Goal: Task Accomplishment & Management: Manage account settings

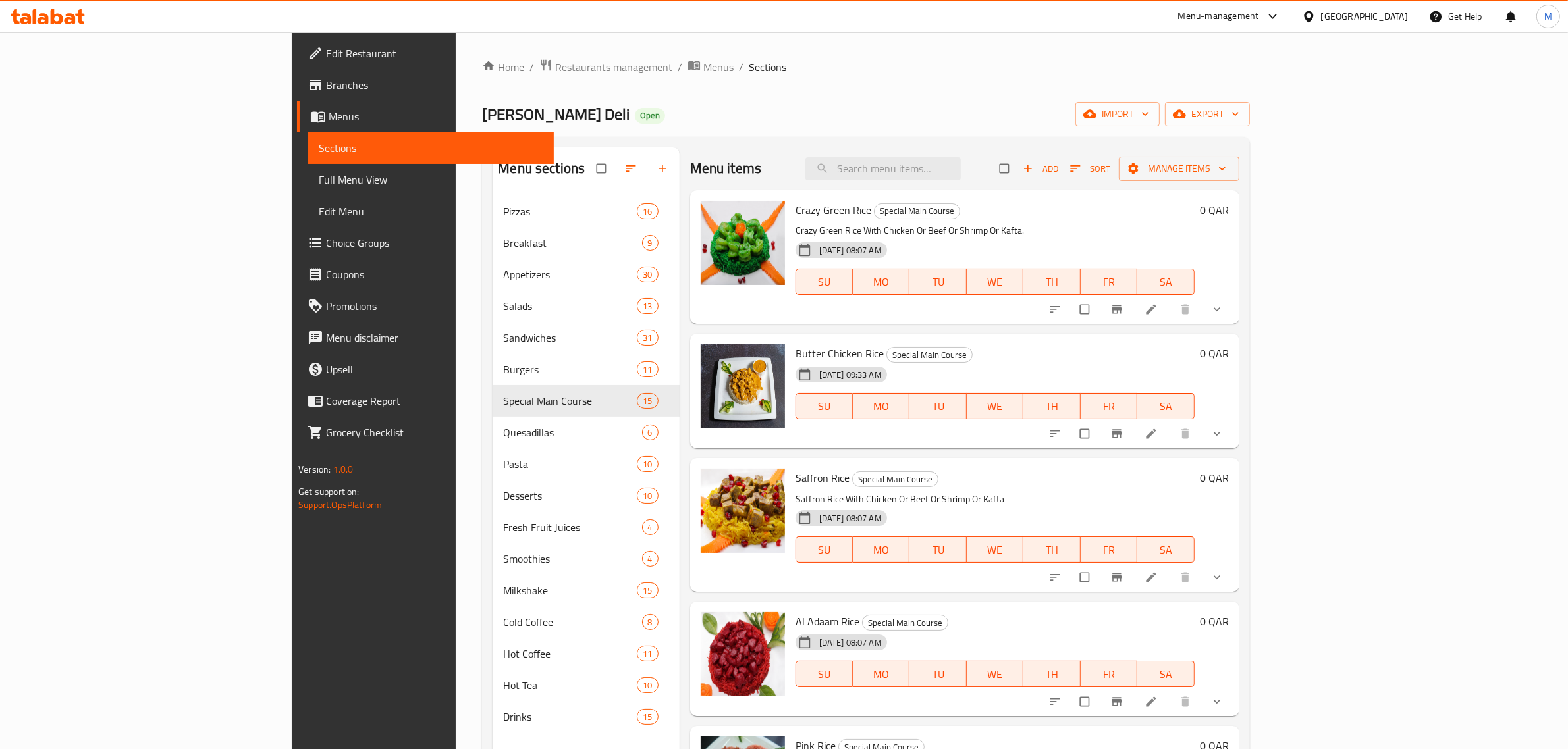
click at [1321, 10] on div at bounding box center [1312, 16] width 19 height 15
click at [1235, 133] on div "[GEOGRAPHIC_DATA]" at bounding box center [1265, 136] width 108 height 30
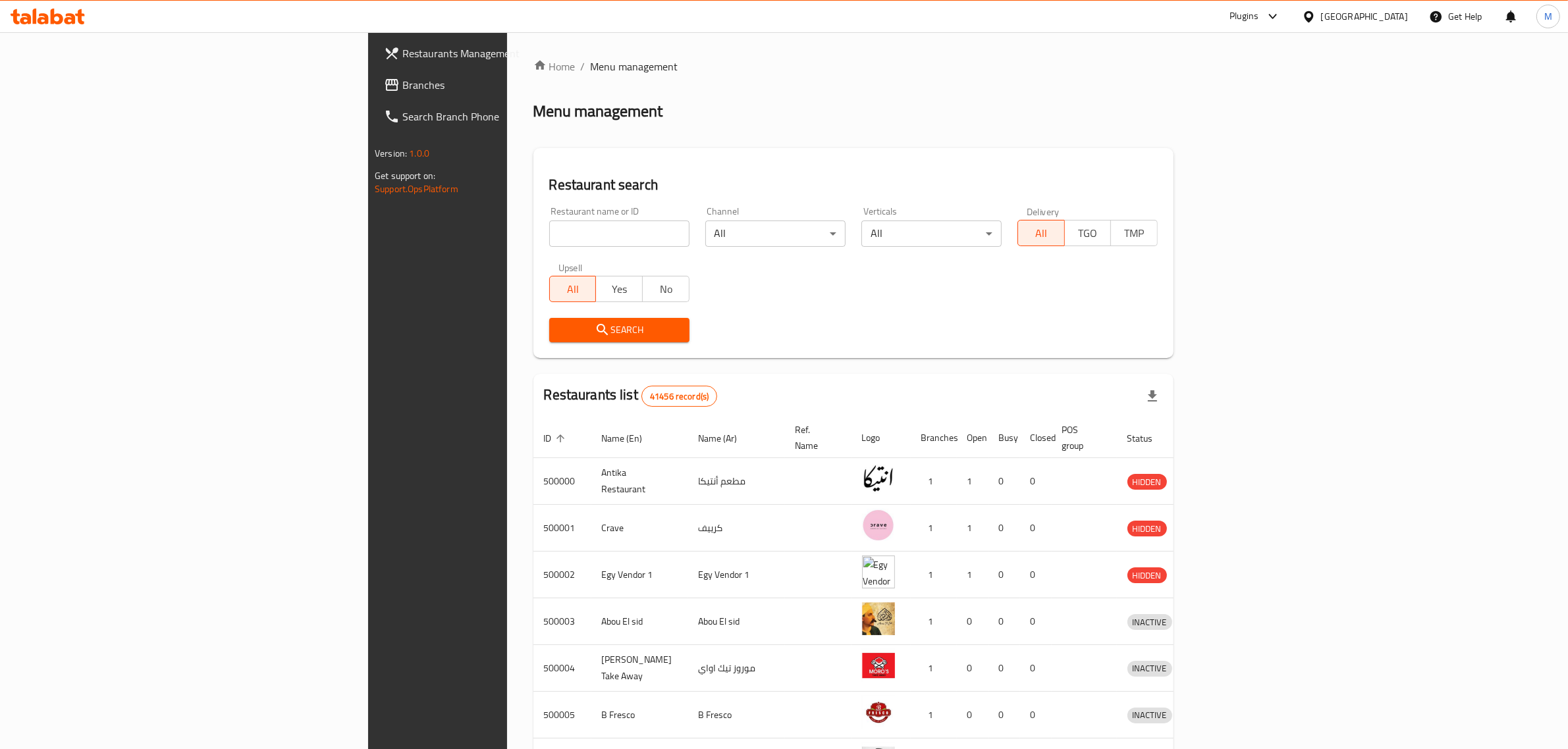
click at [549, 263] on div "All Yes No" at bounding box center [619, 282] width 140 height 39
click at [549, 237] on input "search" at bounding box center [619, 234] width 140 height 27
paste input "Specialty Coffee House"
type input "Specialty Coffee House"
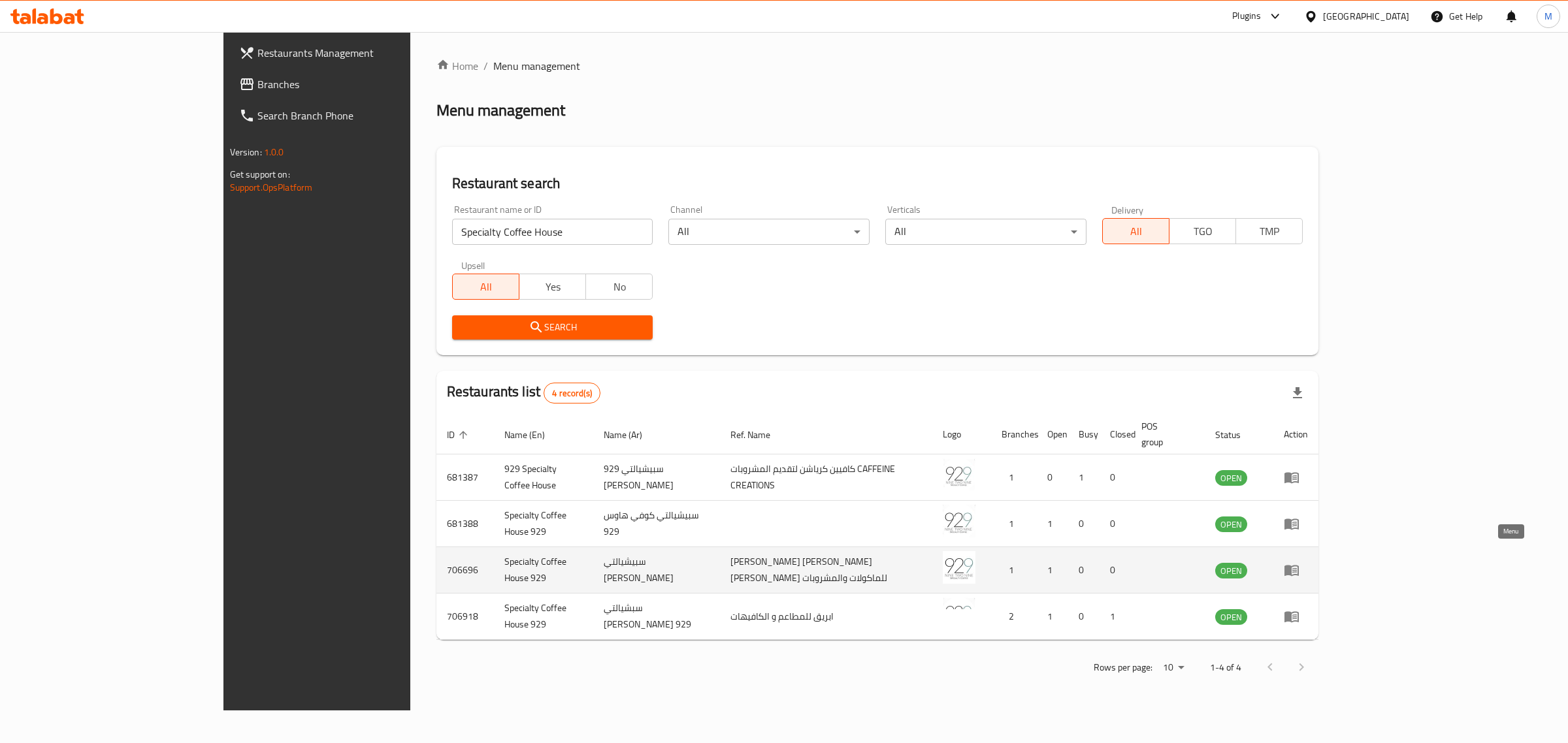
click at [1300, 562] on icon "enhanced table" at bounding box center [1291, 570] width 15 height 15
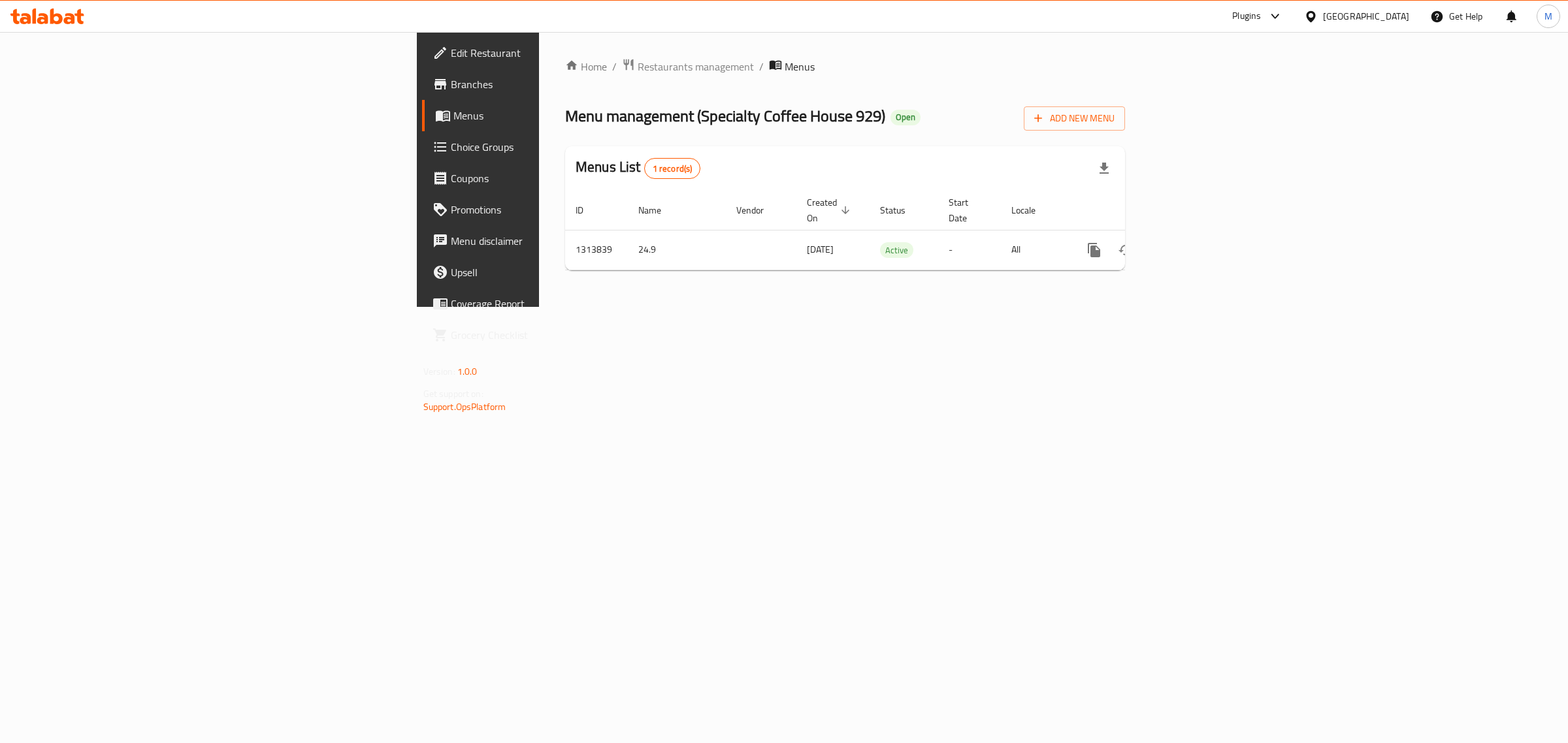
click at [422, 65] on link "Edit Restaurant" at bounding box center [550, 53] width 257 height 32
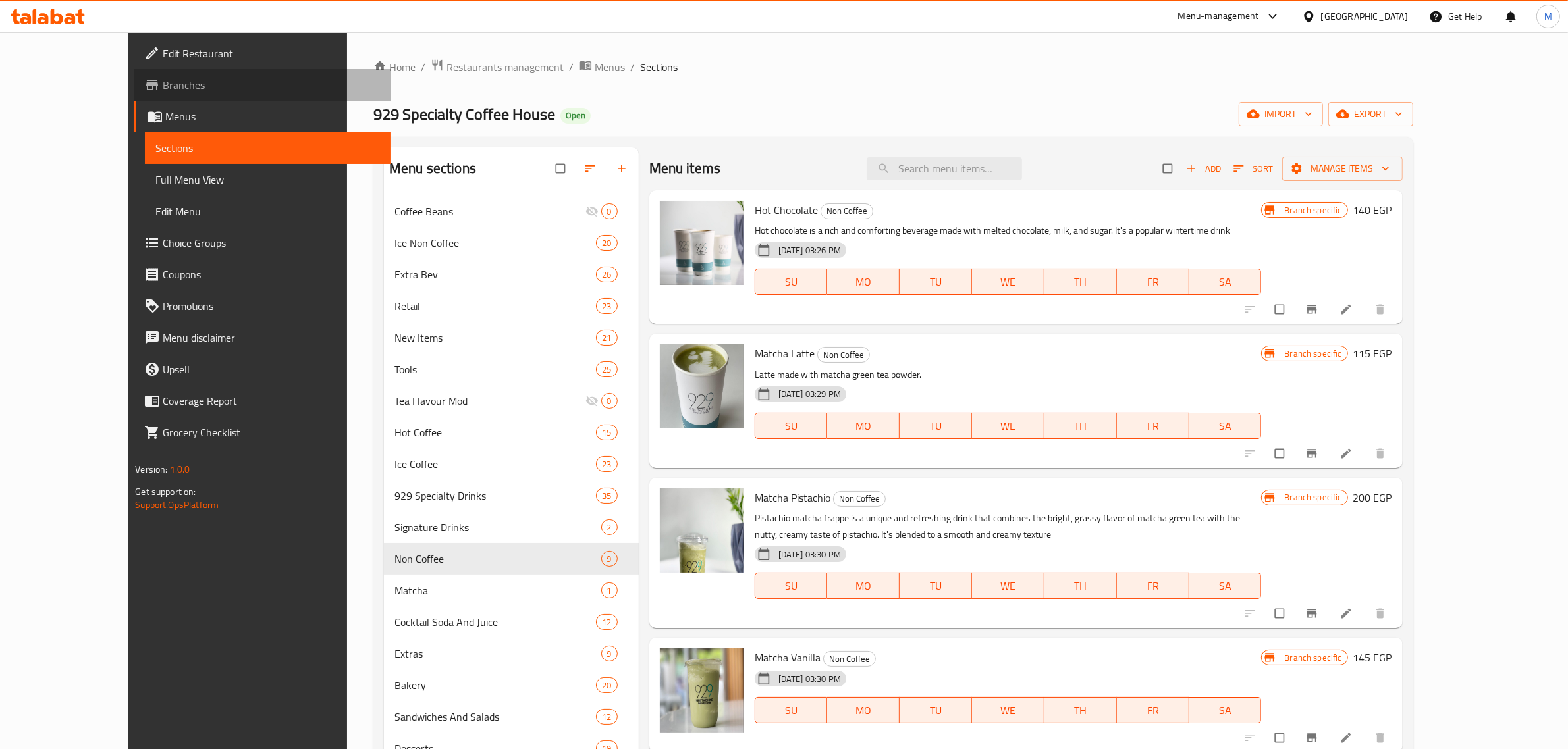
click at [163, 86] on span "Branches" at bounding box center [271, 84] width 217 height 16
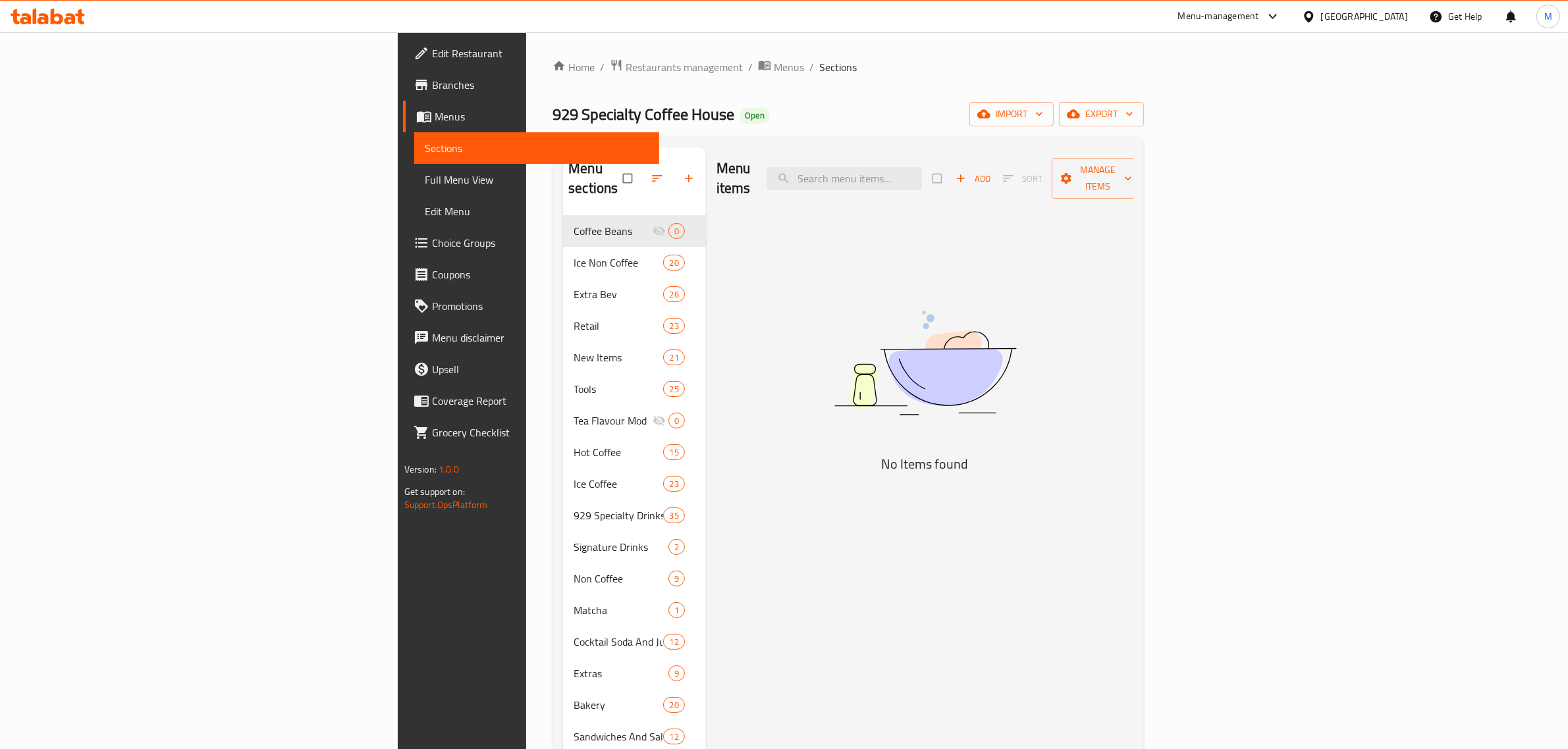
click at [432, 77] on span "Branches" at bounding box center [540, 84] width 217 height 16
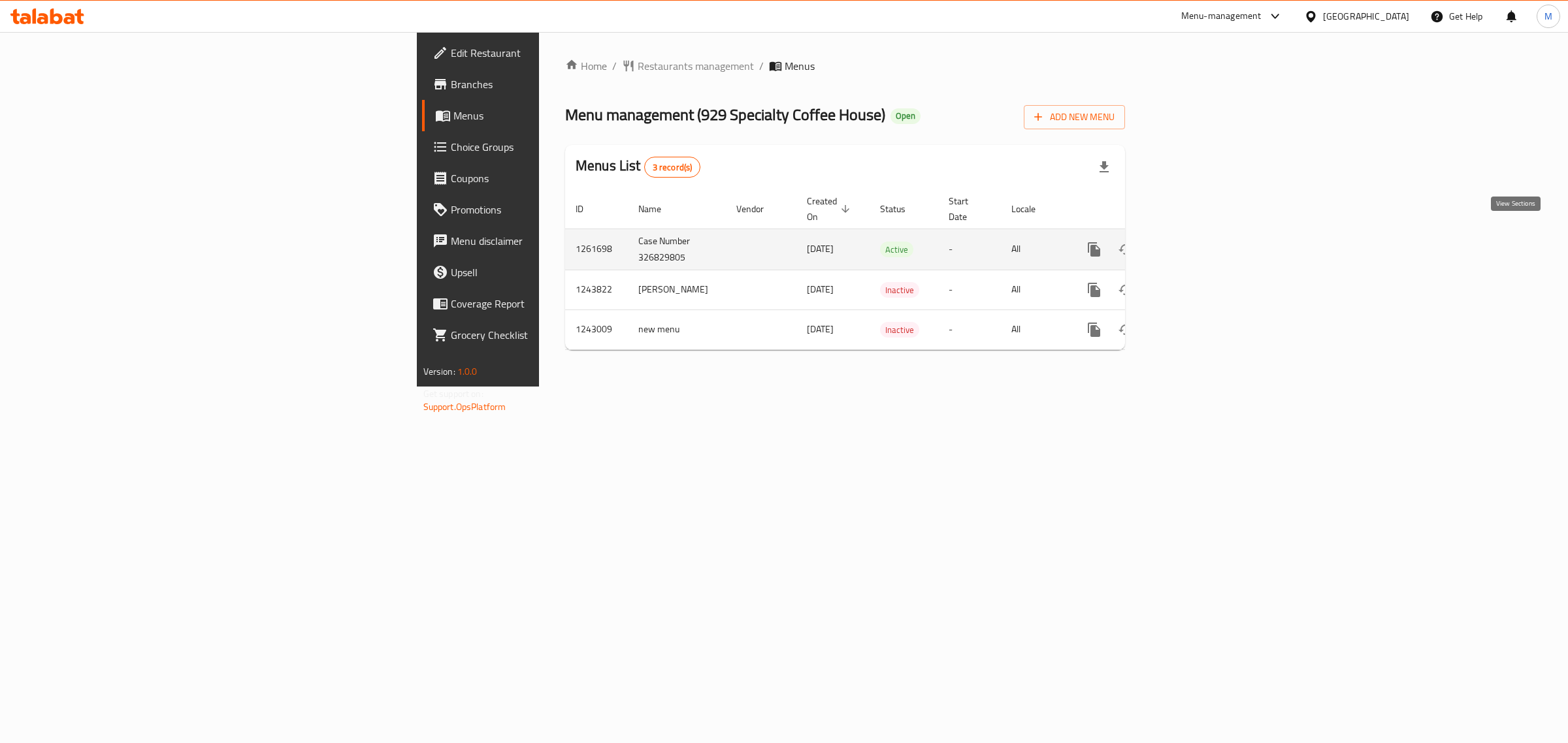
click at [1196, 242] on icon "enhanced table" at bounding box center [1188, 249] width 15 height 15
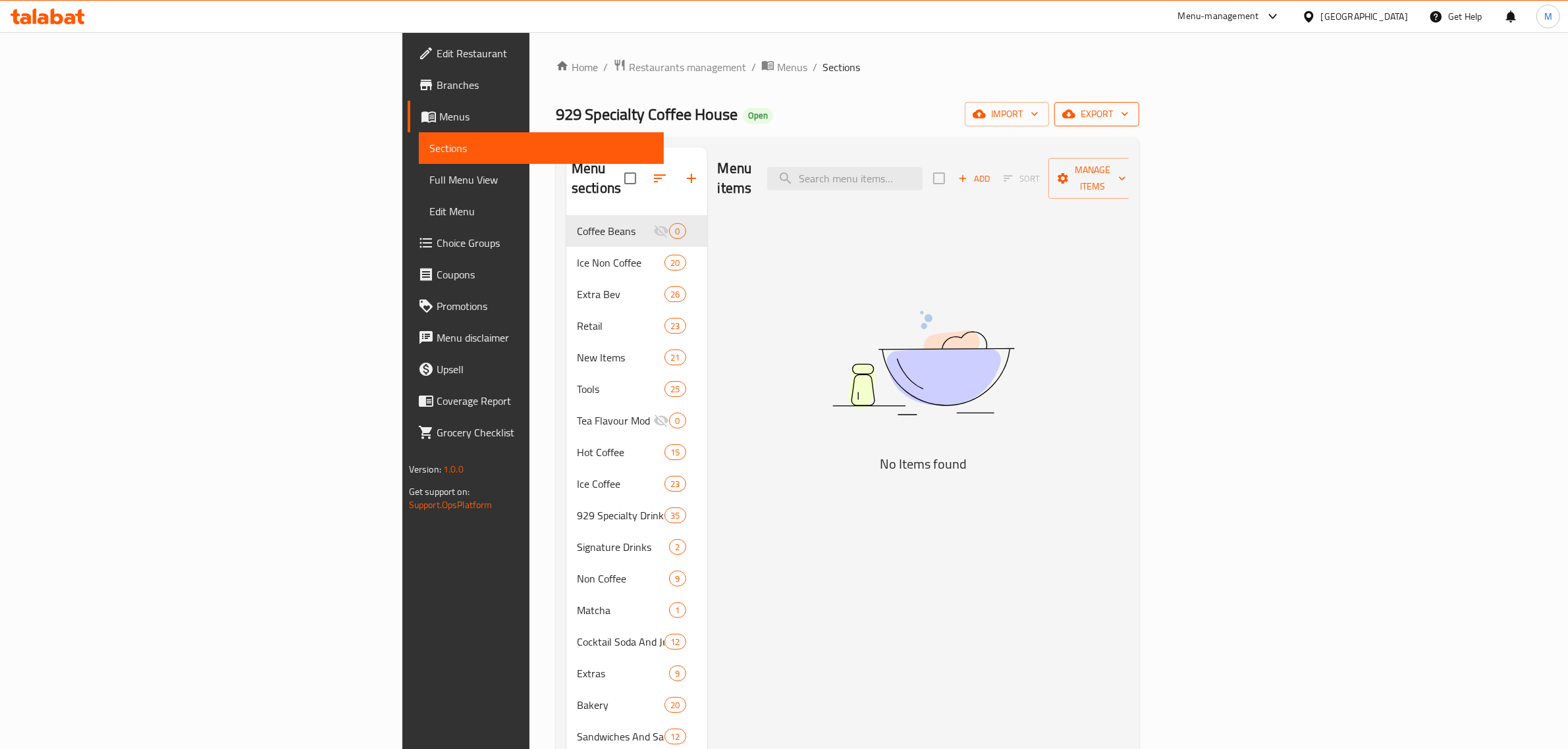
click at [1129, 116] on span "export" at bounding box center [1097, 114] width 64 height 16
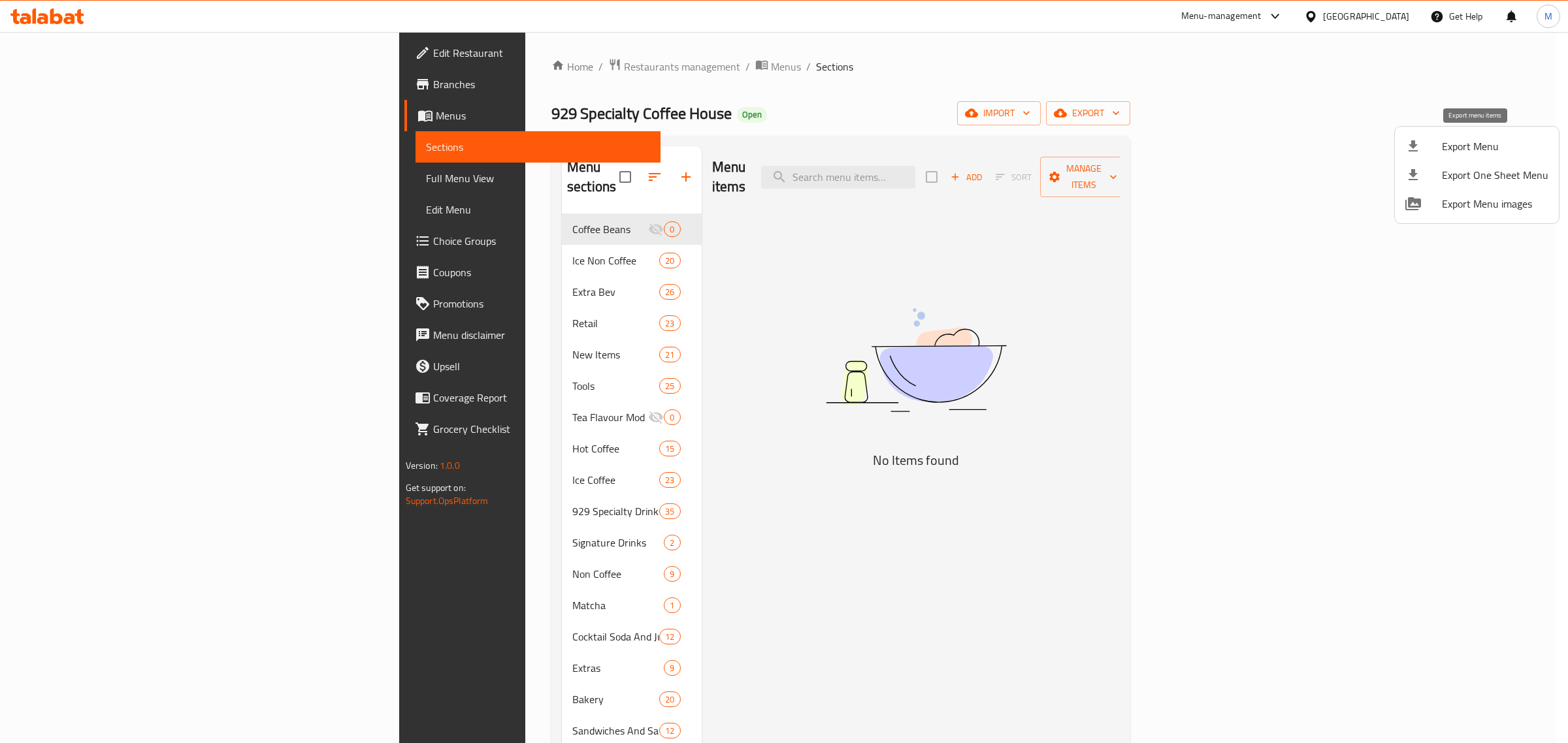
click at [1448, 144] on span "Export Menu" at bounding box center [1495, 146] width 107 height 15
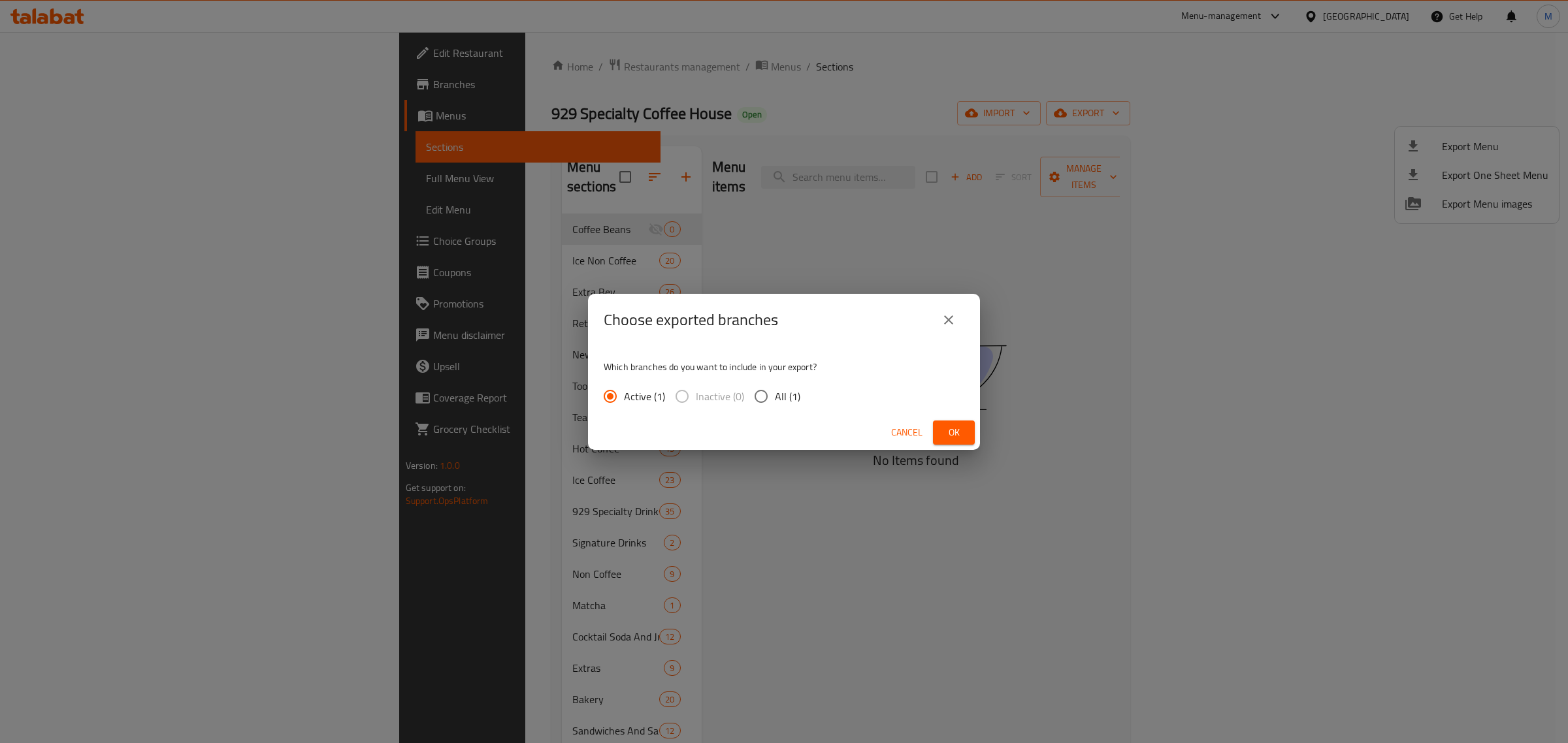
click at [763, 400] on input "All (1)" at bounding box center [761, 396] width 27 height 27
radio input "true"
click at [951, 433] on span "Ok" at bounding box center [953, 433] width 21 height 16
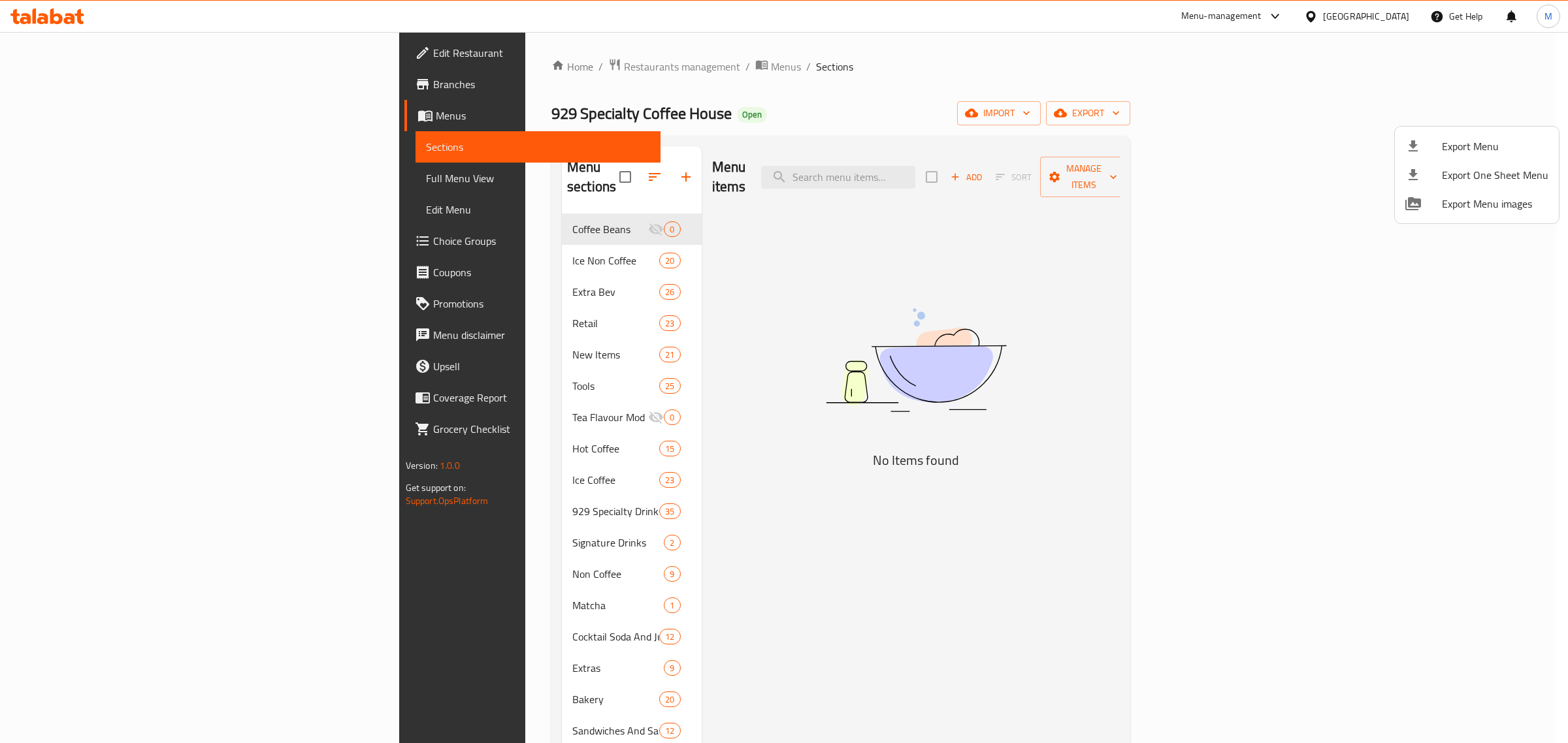
click at [445, 247] on div at bounding box center [784, 371] width 1568 height 743
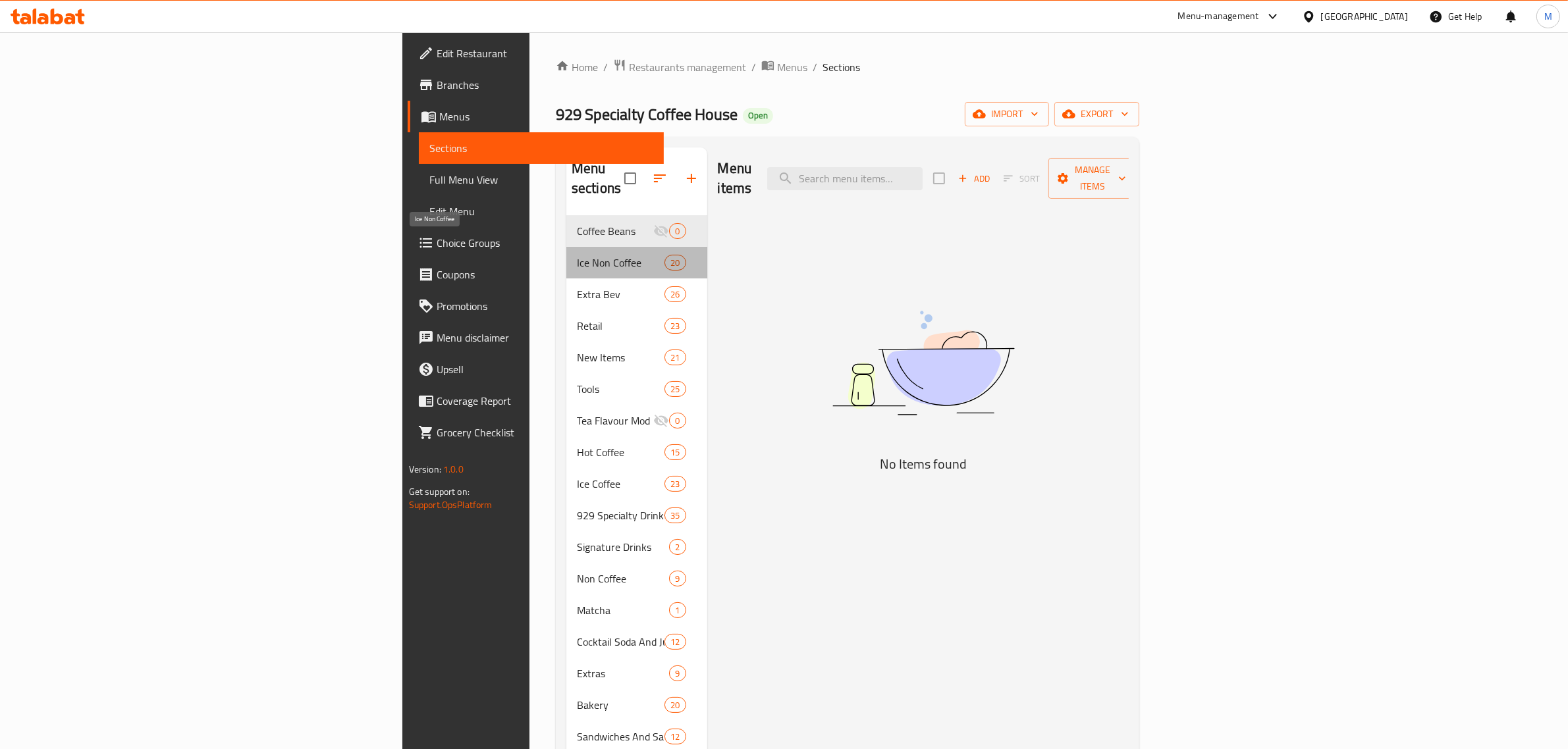
click at [577, 255] on span "Ice Non Coffee" at bounding box center [621, 262] width 87 height 16
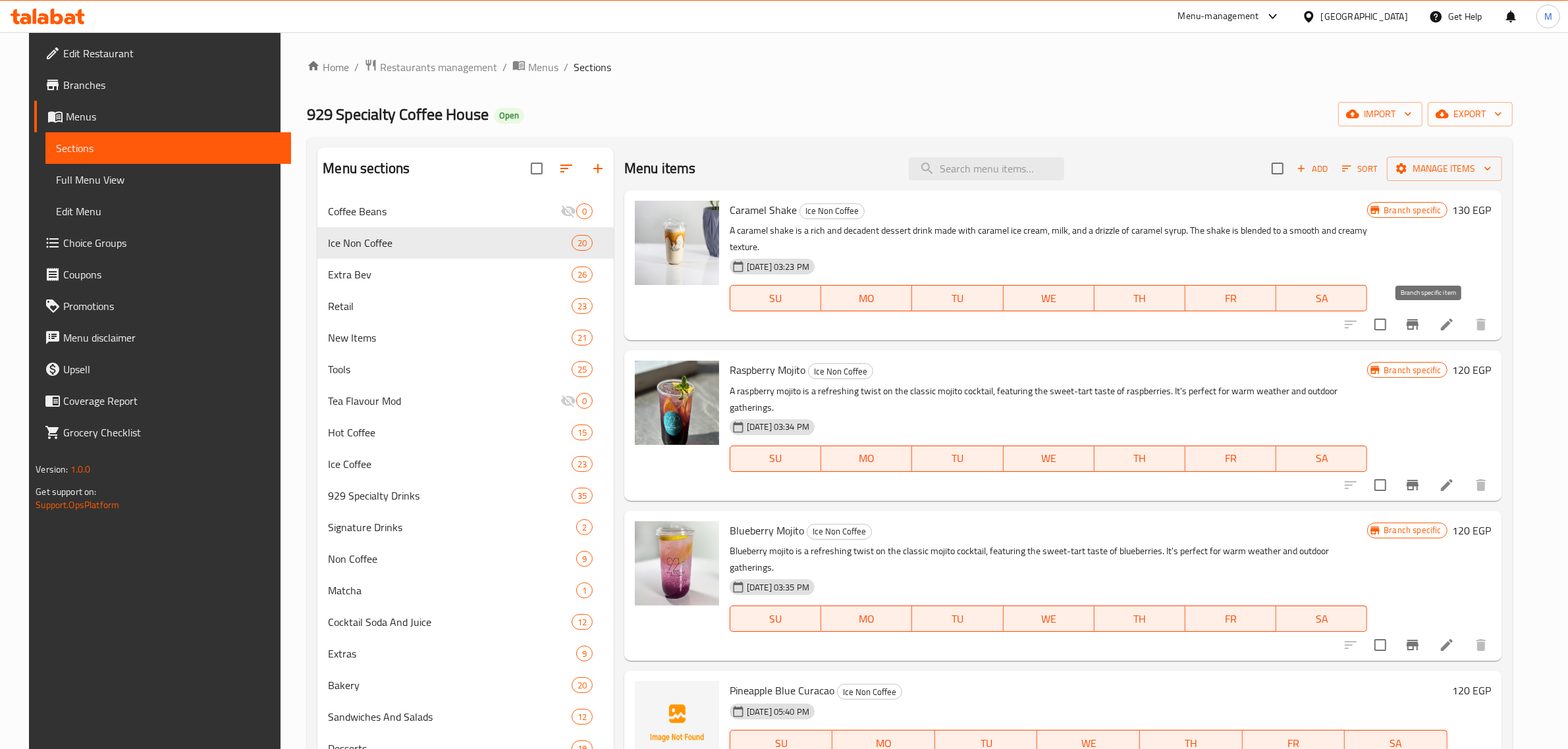
click at [1418, 323] on icon "Branch-specific-item" at bounding box center [1412, 324] width 12 height 10
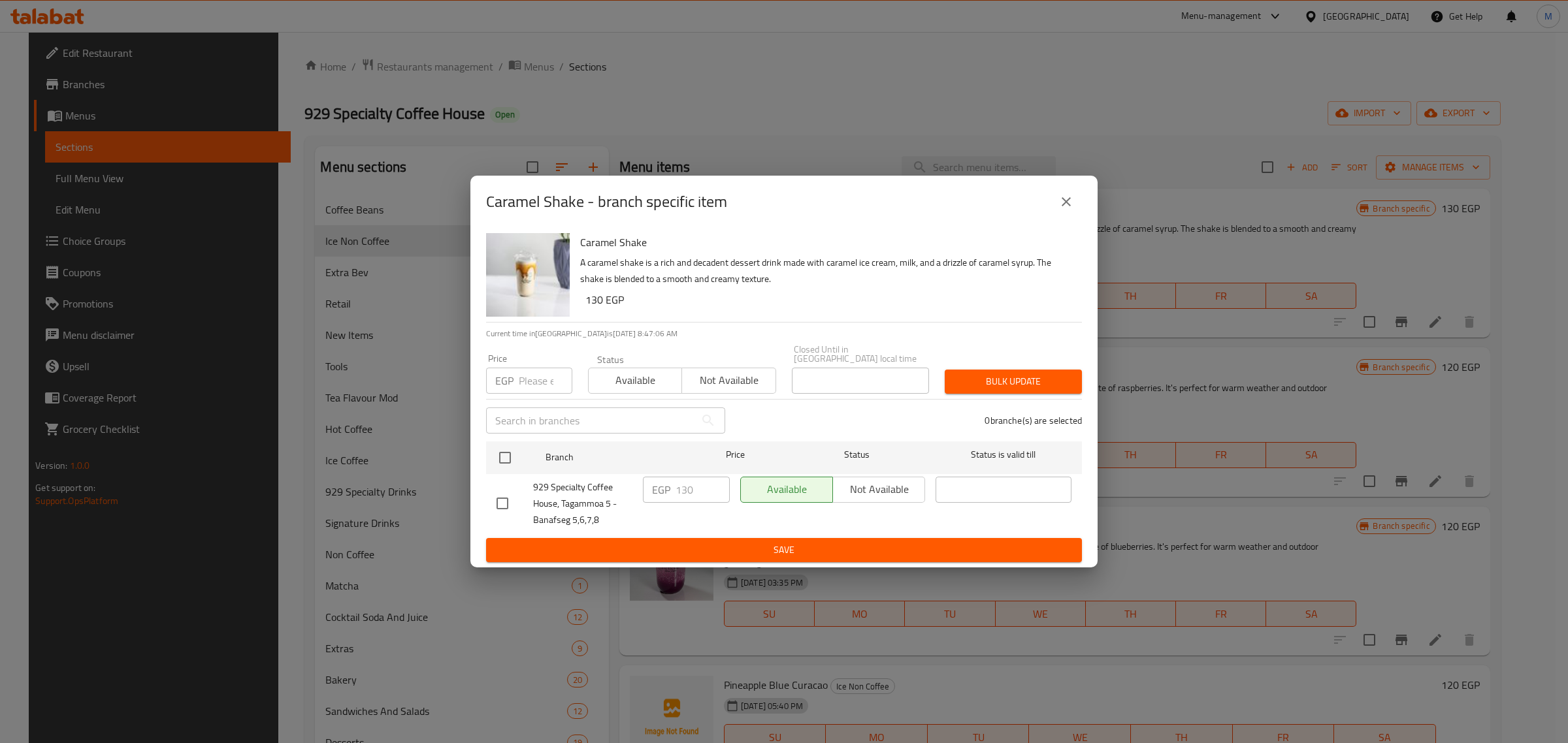
click at [1067, 209] on icon "close" at bounding box center [1066, 201] width 15 height 15
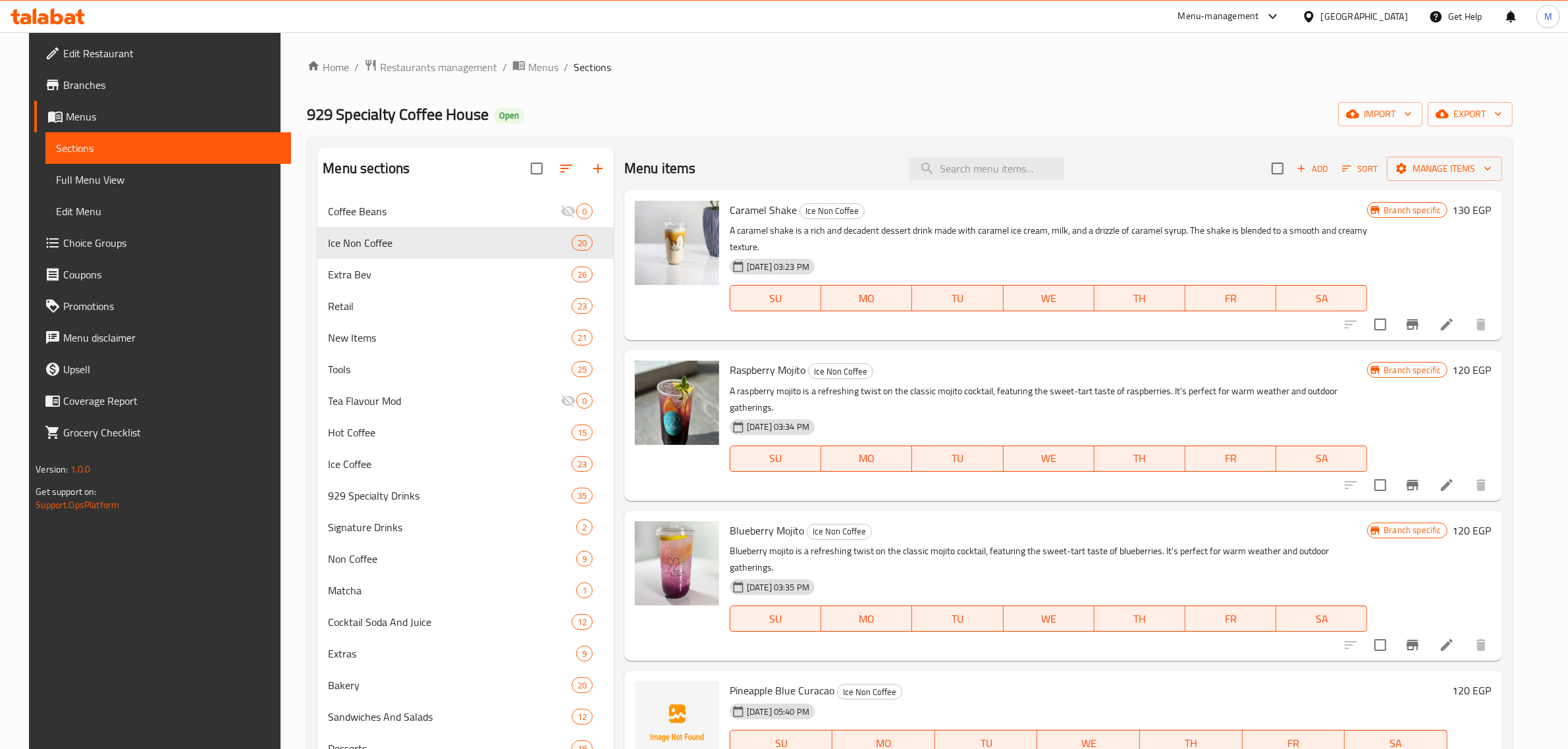
click at [351, 354] on div "Tools 25" at bounding box center [465, 369] width 296 height 32
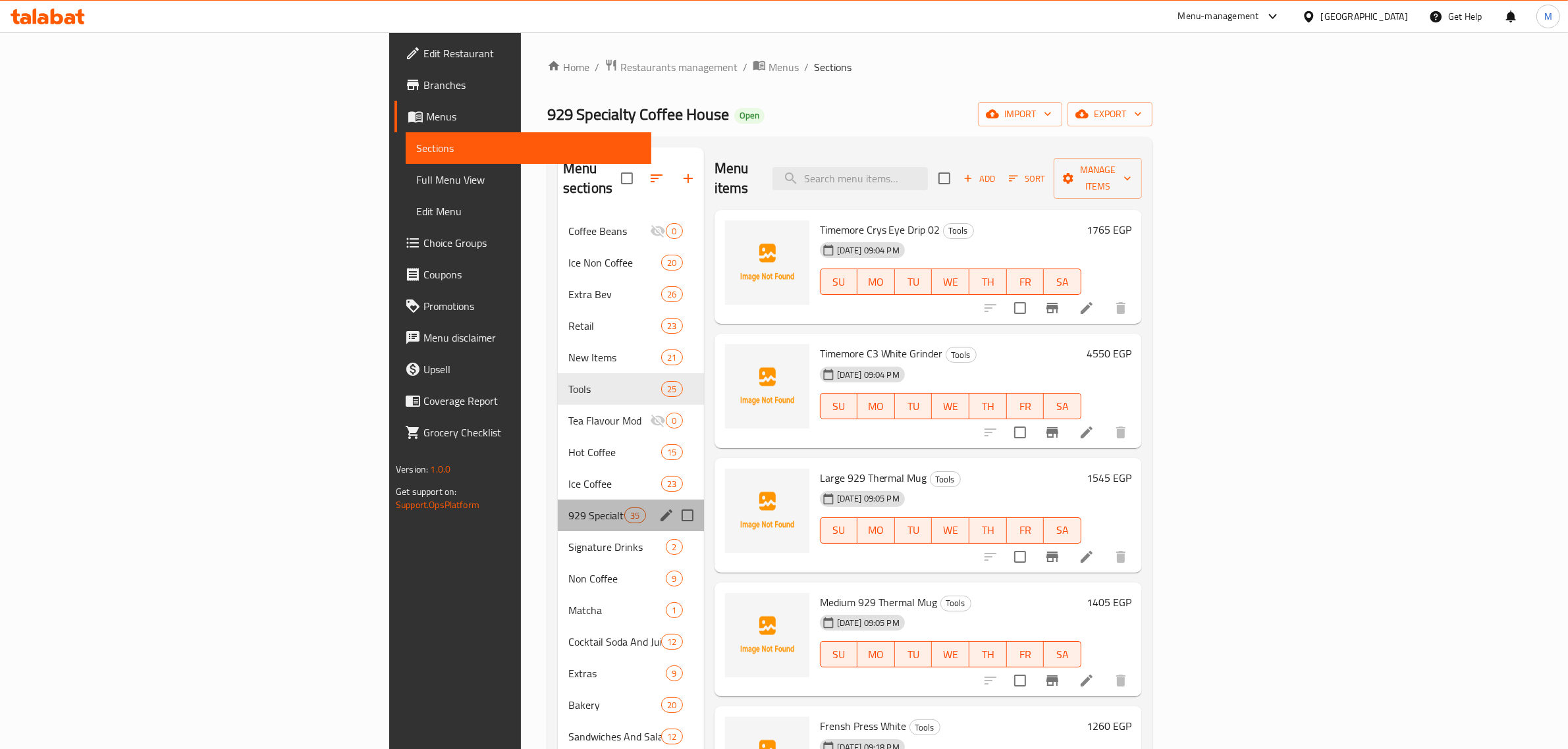
drag, startPoint x: 396, startPoint y: 486, endPoint x: 429, endPoint y: 601, distance: 119.6
click at [558, 500] on div "929 Specialty Drinks 35" at bounding box center [631, 516] width 146 height 32
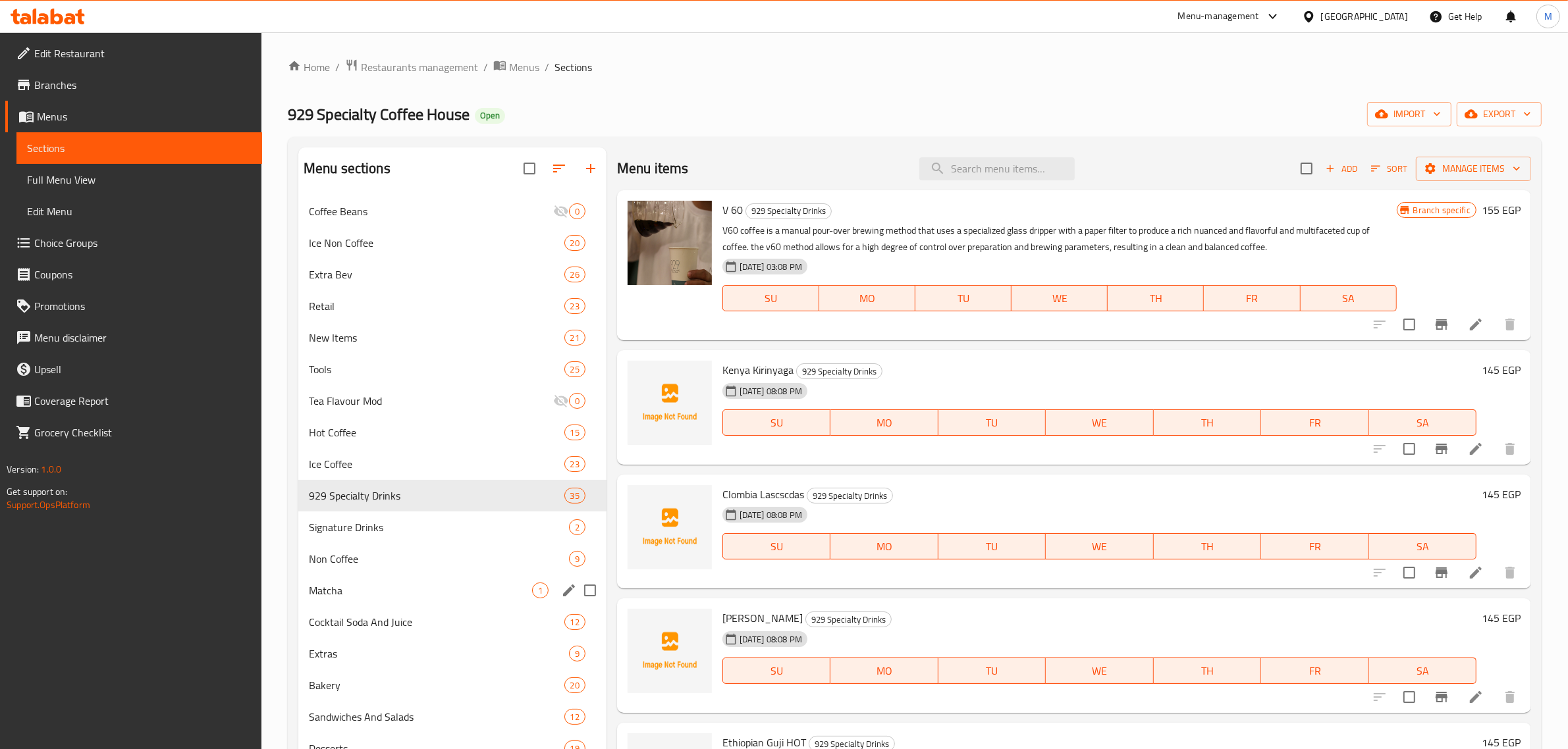
click at [431, 604] on div "Matcha 1" at bounding box center [453, 590] width 308 height 32
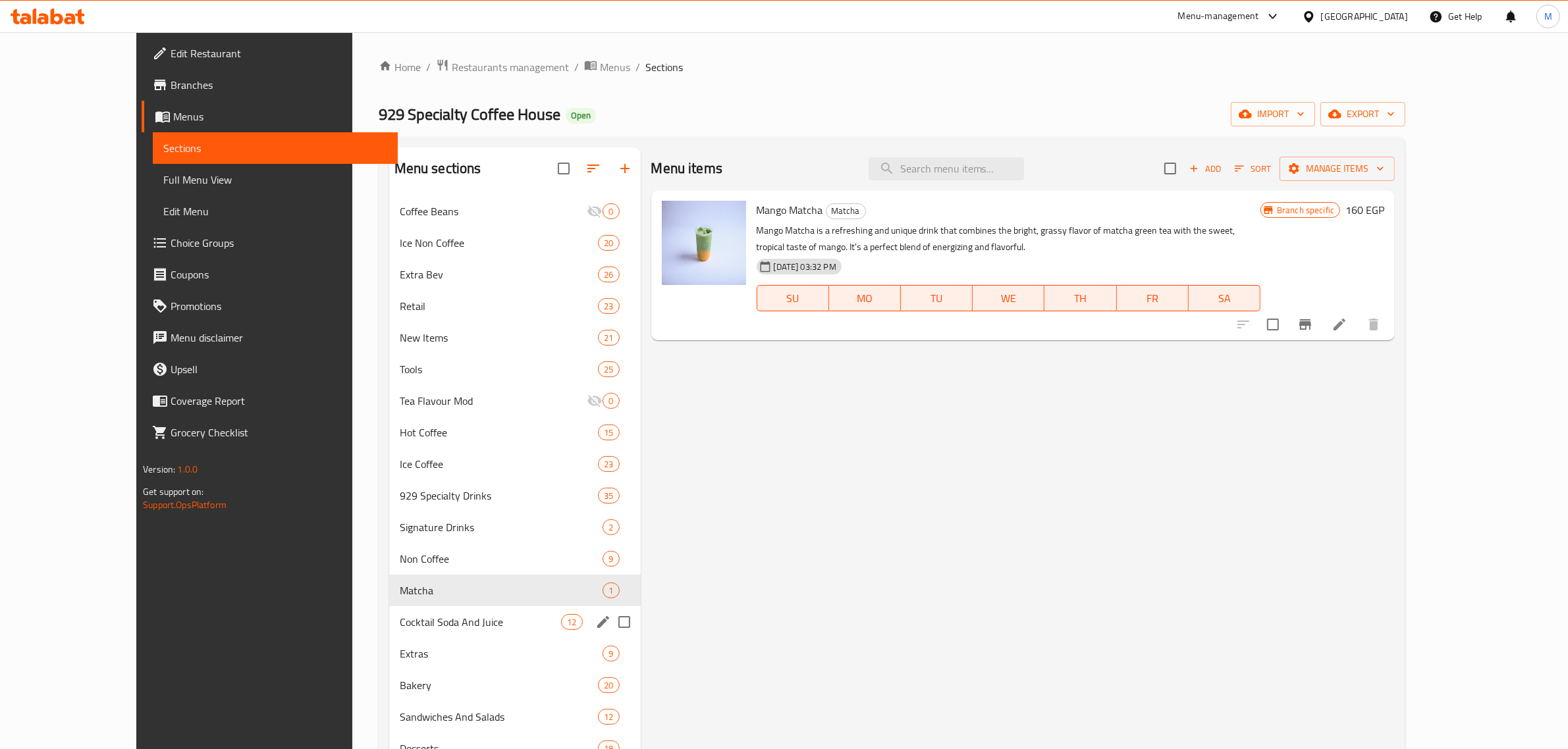
click at [443, 633] on div "Cocktail Soda And Juice 12" at bounding box center [515, 622] width 252 height 32
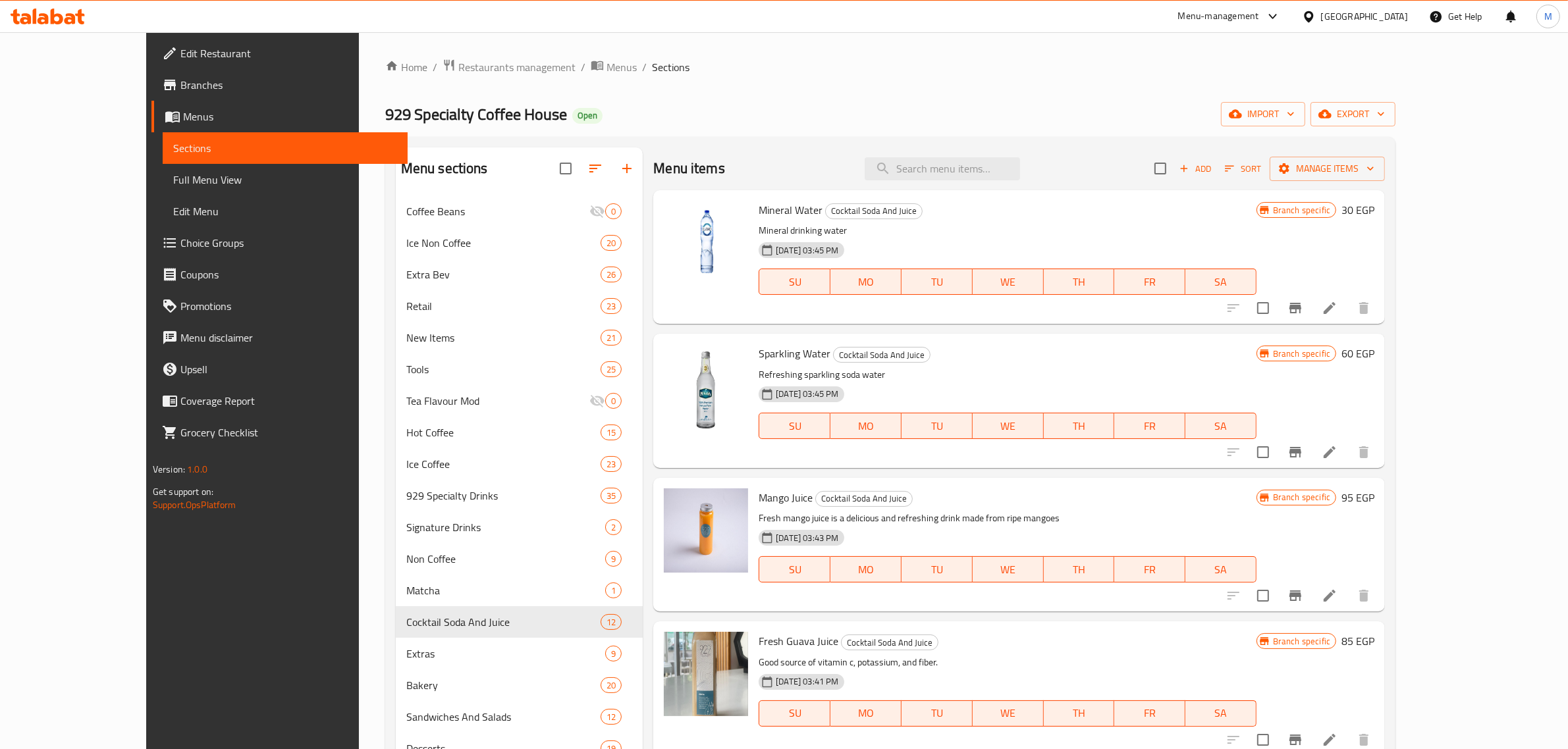
click at [181, 78] on span "Branches" at bounding box center [289, 84] width 217 height 16
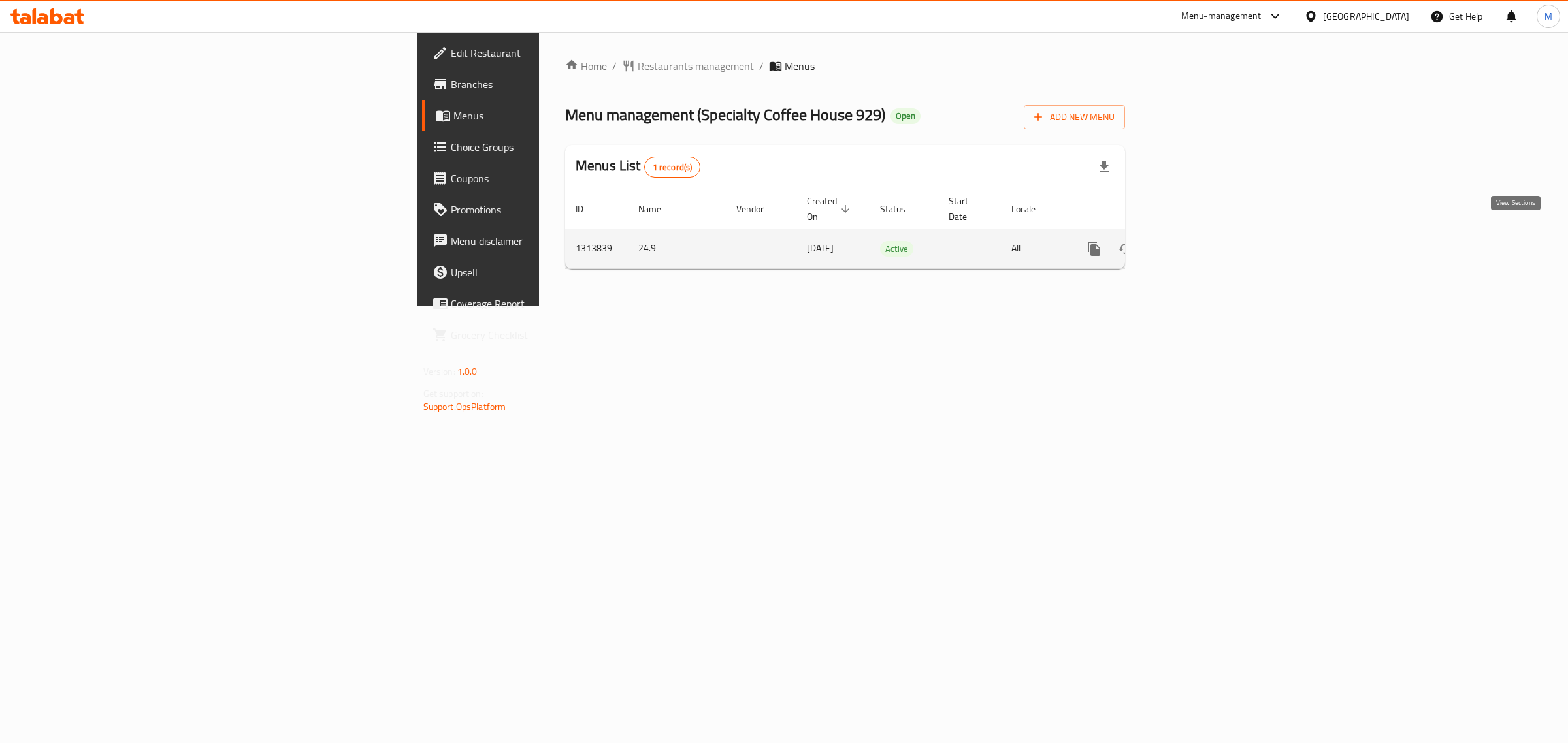
click at [1196, 241] on icon "enhanced table" at bounding box center [1188, 248] width 15 height 15
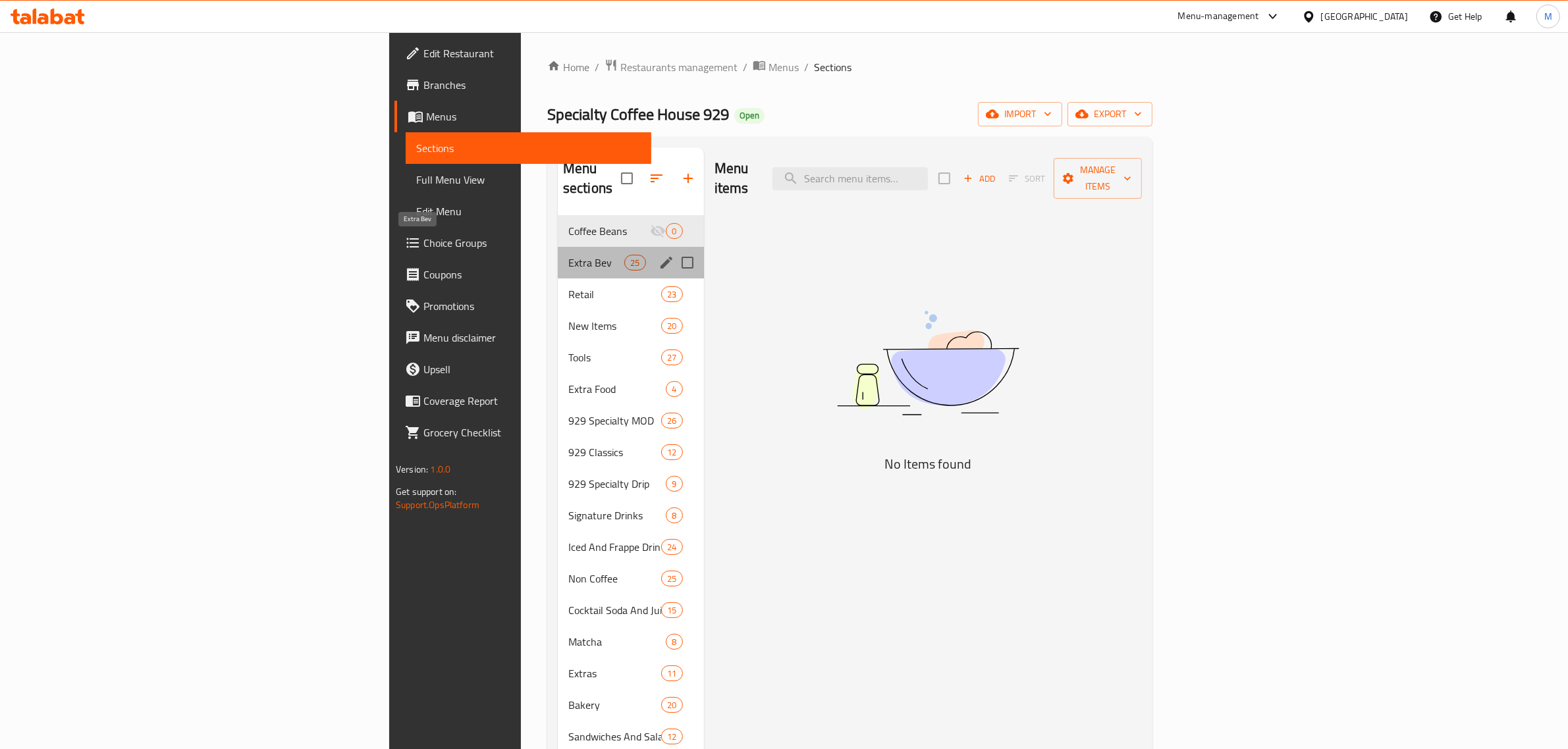
click at [568, 255] on span "Extra Bev" at bounding box center [597, 262] width 56 height 16
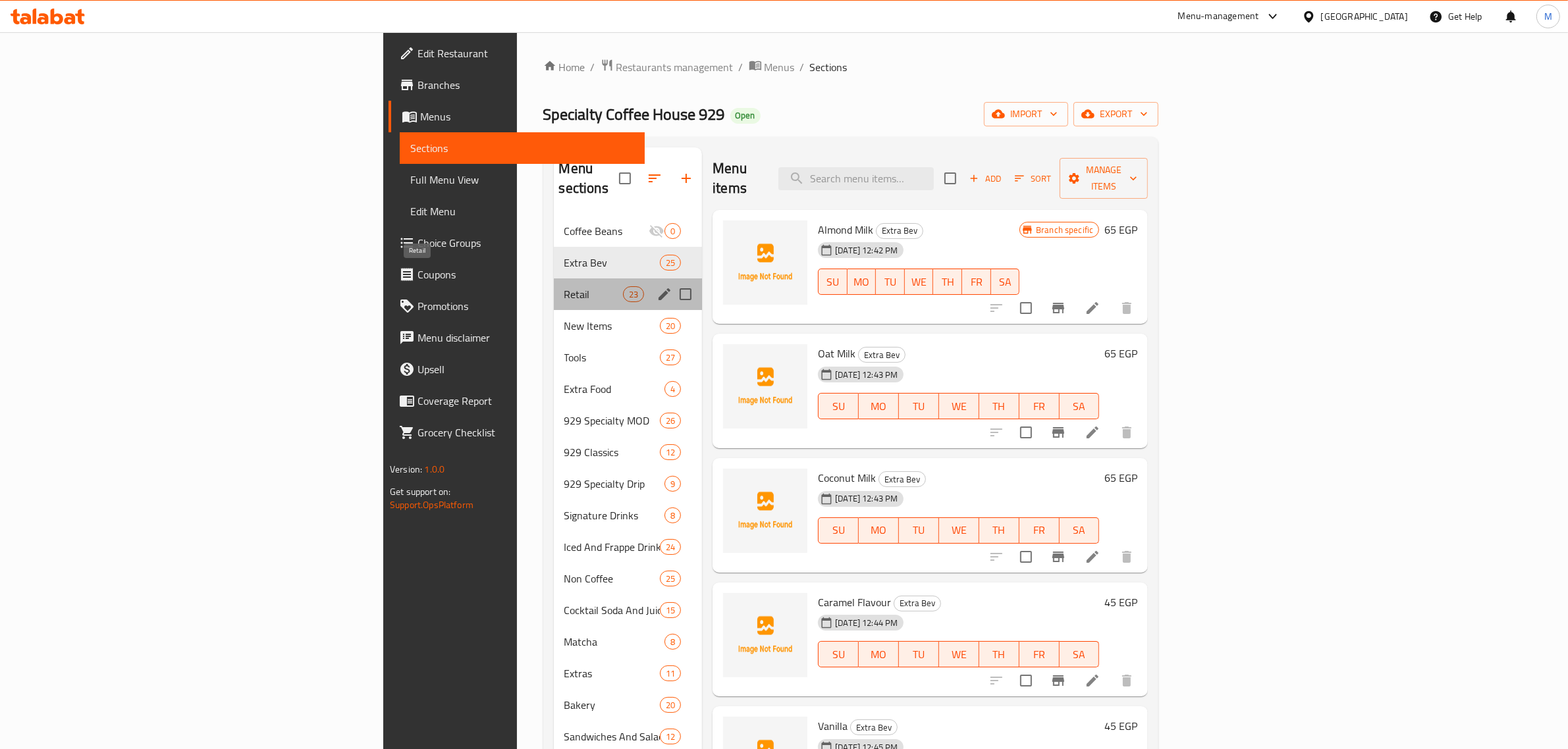
click at [565, 287] on span "Retail" at bounding box center [594, 294] width 59 height 16
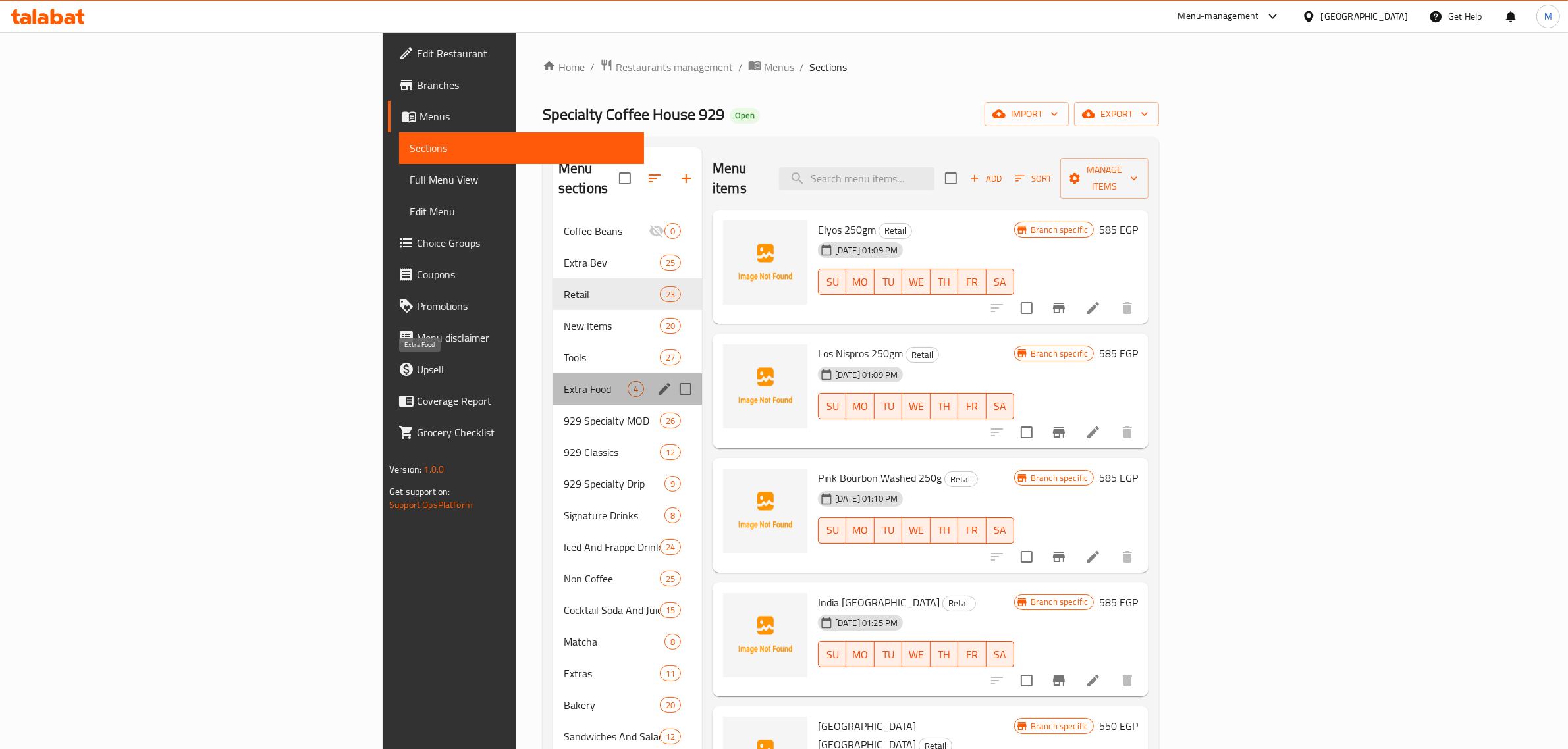
click at [564, 382] on span "Extra Food" at bounding box center [596, 389] width 64 height 16
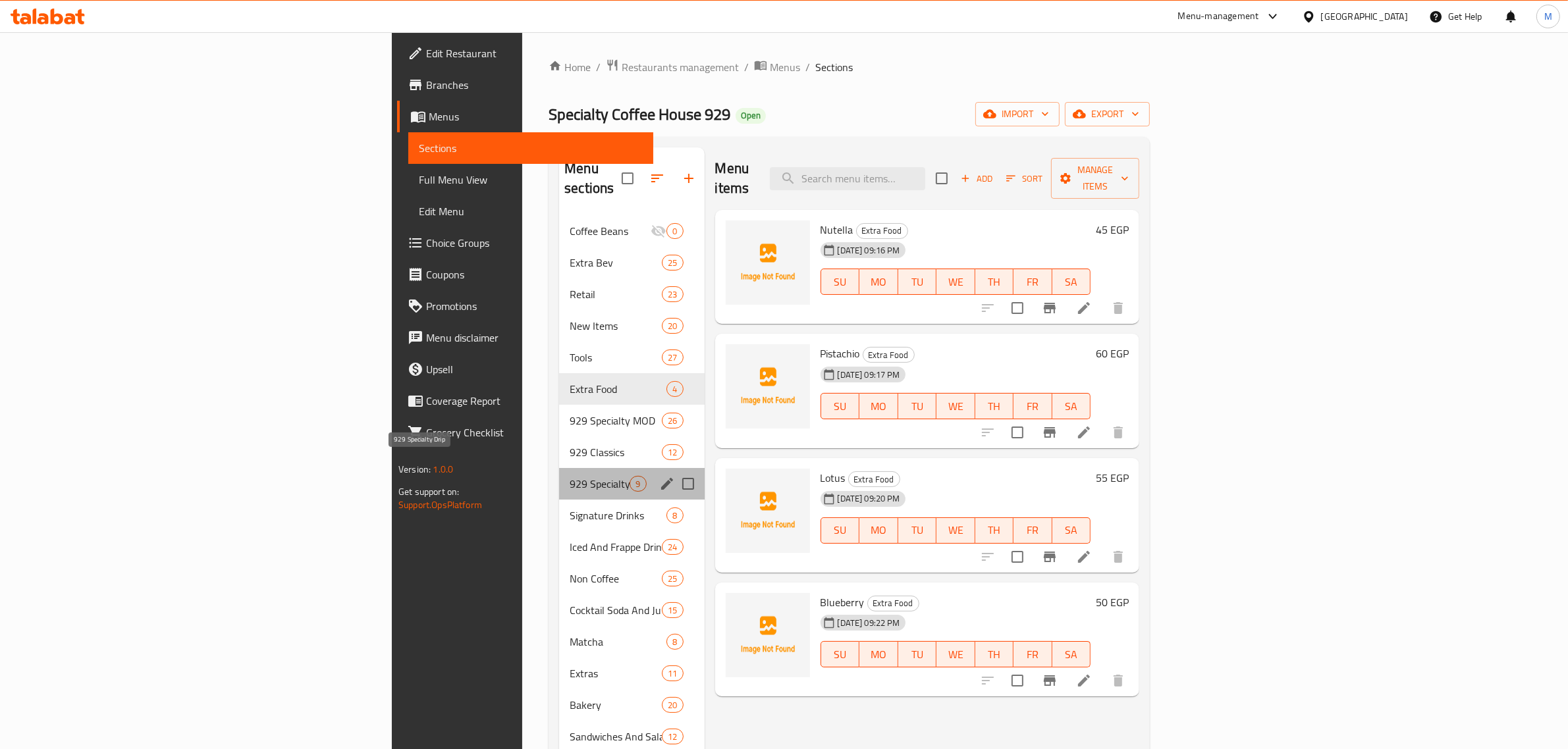
click at [570, 476] on span "929 Specialty Drip" at bounding box center [599, 484] width 60 height 16
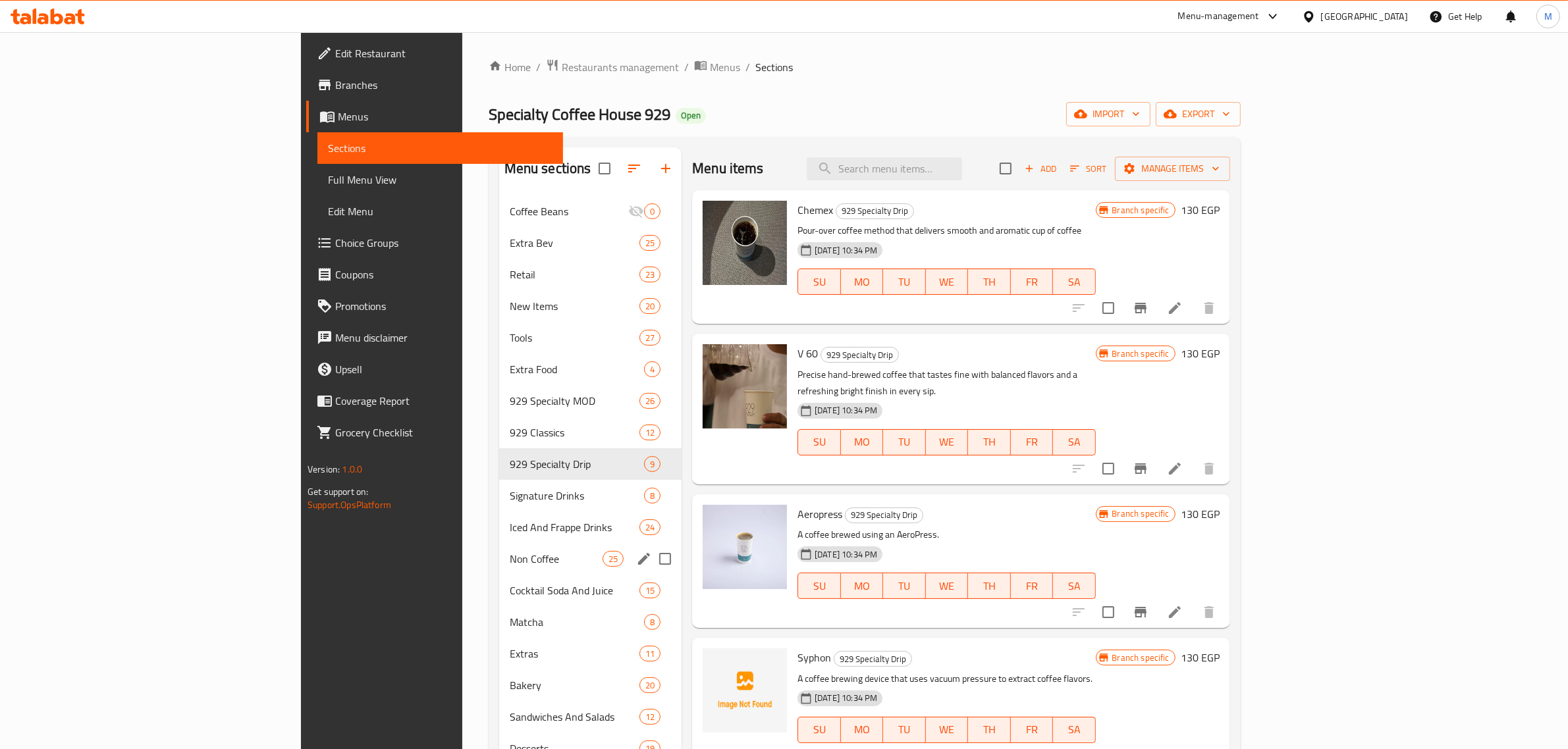
drag, startPoint x: 416, startPoint y: 550, endPoint x: 419, endPoint y: 600, distance: 50.1
click at [510, 551] on span "Non Coffee" at bounding box center [556, 559] width 93 height 16
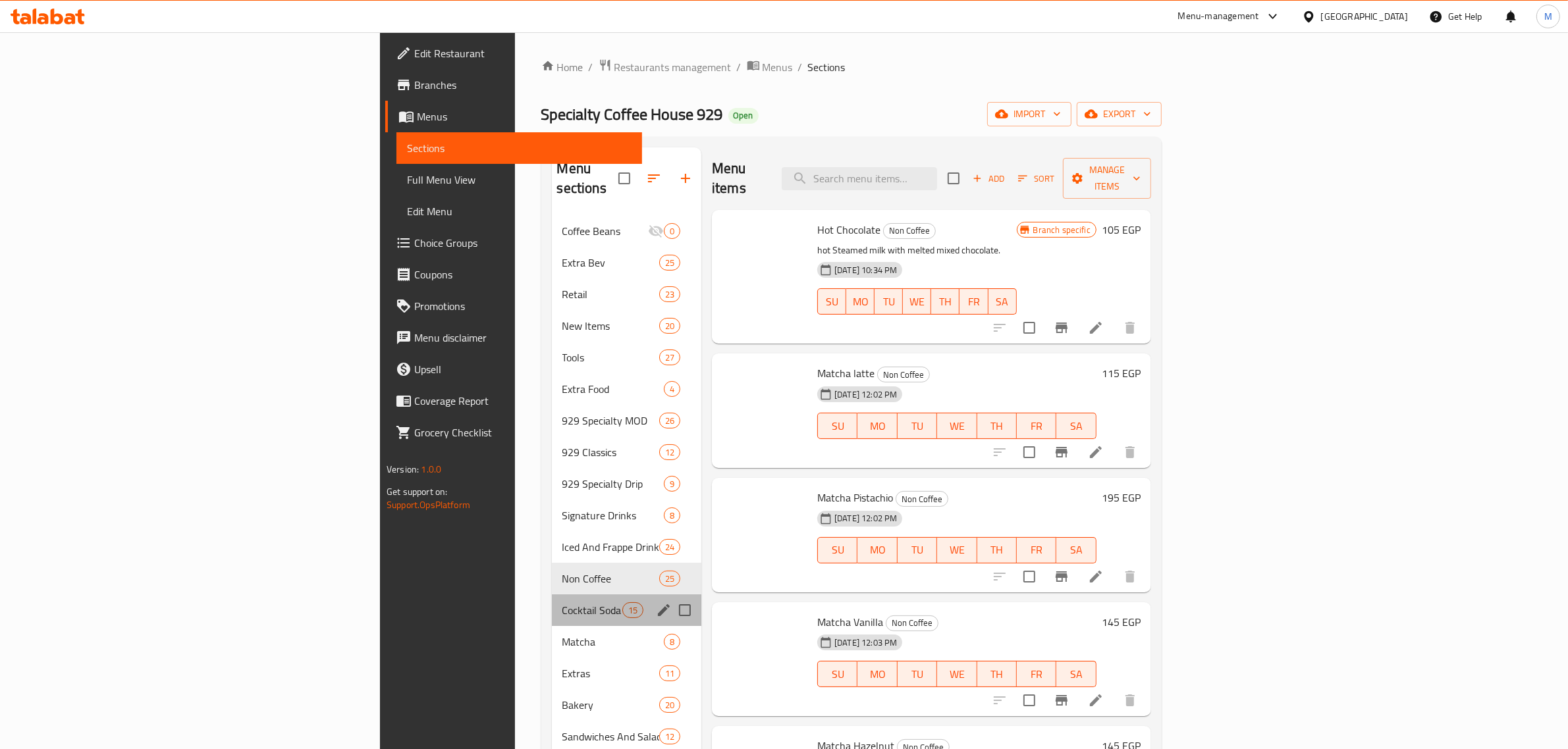
drag, startPoint x: 419, startPoint y: 600, endPoint x: 432, endPoint y: 545, distance: 56.5
click at [552, 601] on div "Cocktail Soda And Juice 15" at bounding box center [627, 610] width 150 height 32
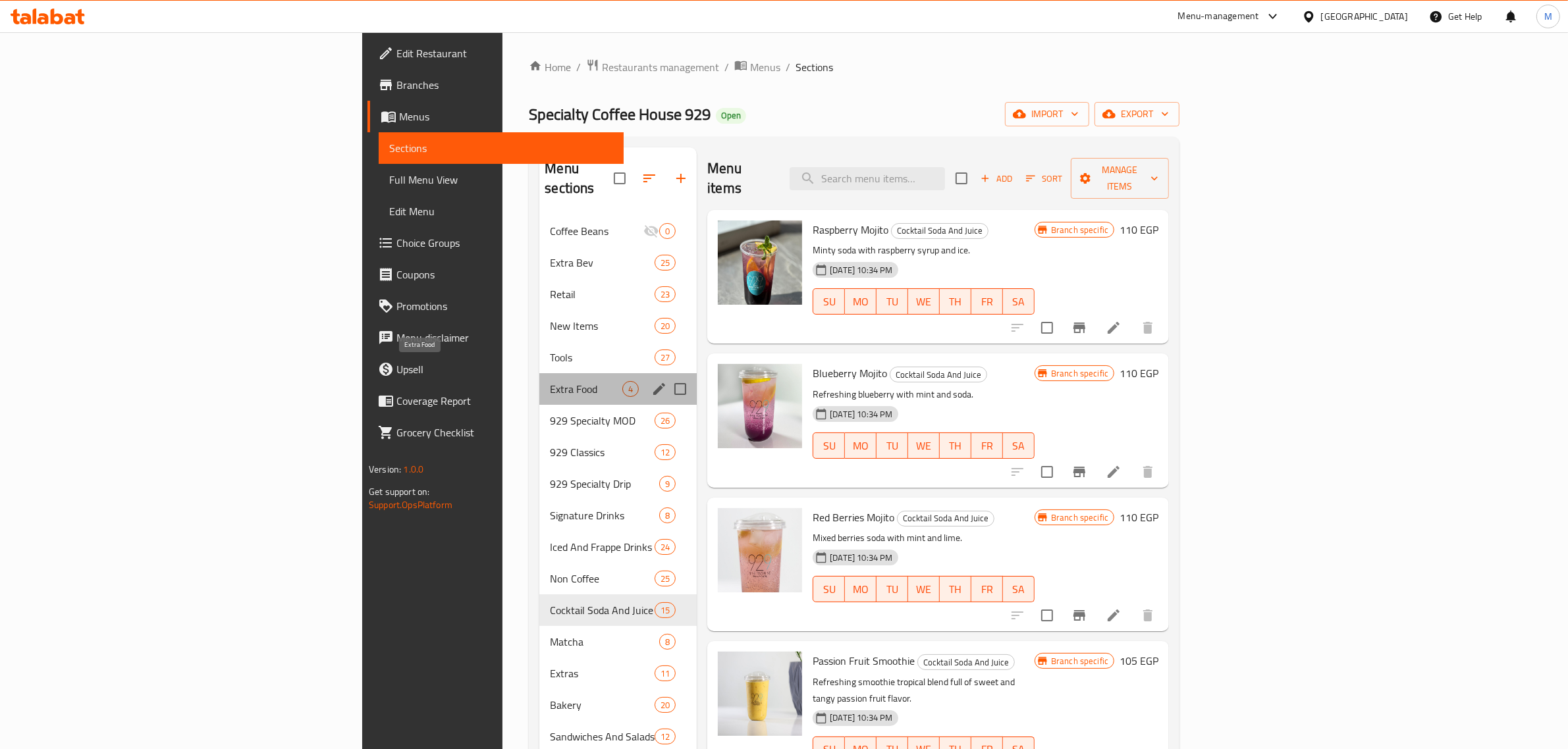
click at [539, 373] on div "Extra Food 4" at bounding box center [618, 389] width 157 height 32
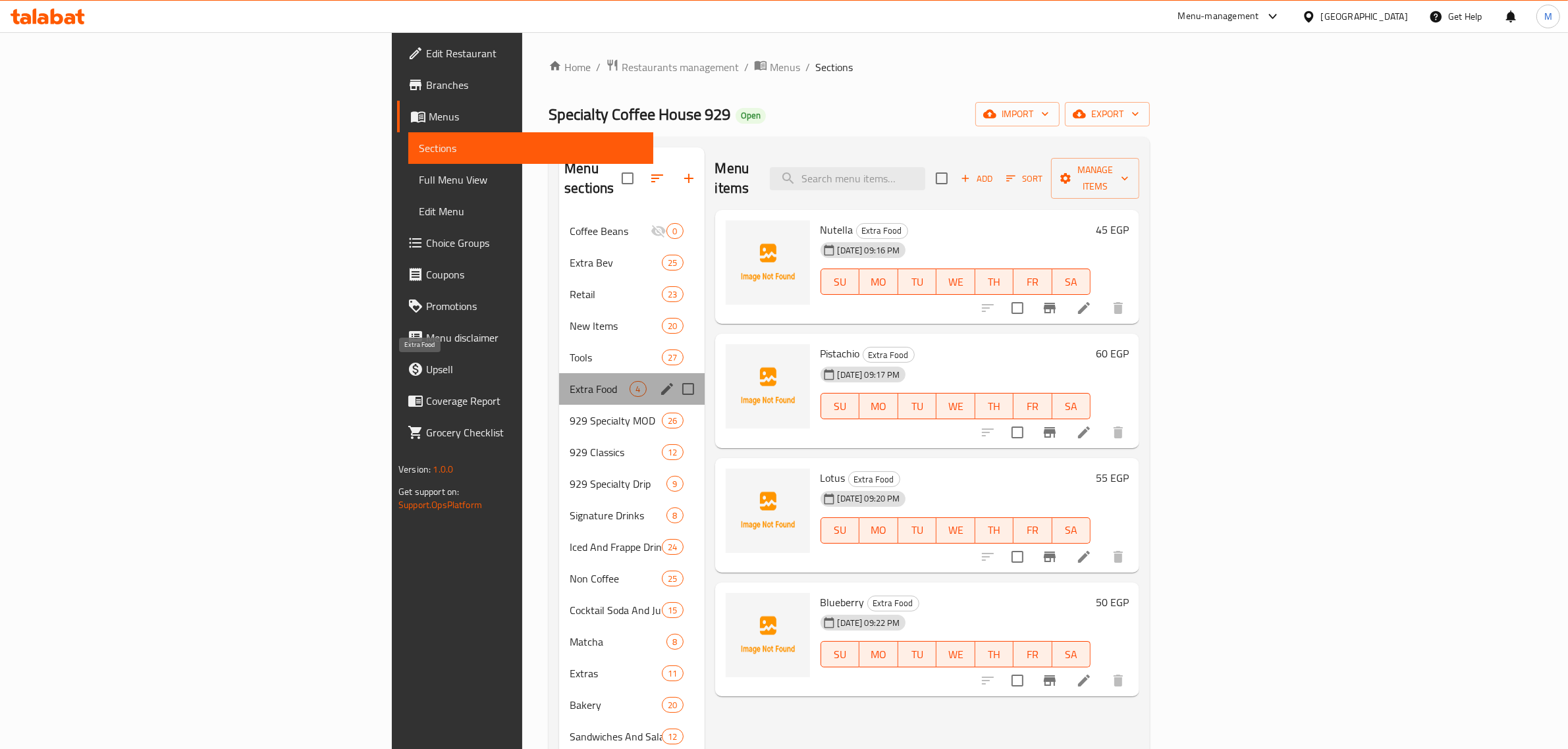
click at [570, 382] on span "Extra Food" at bounding box center [599, 389] width 60 height 16
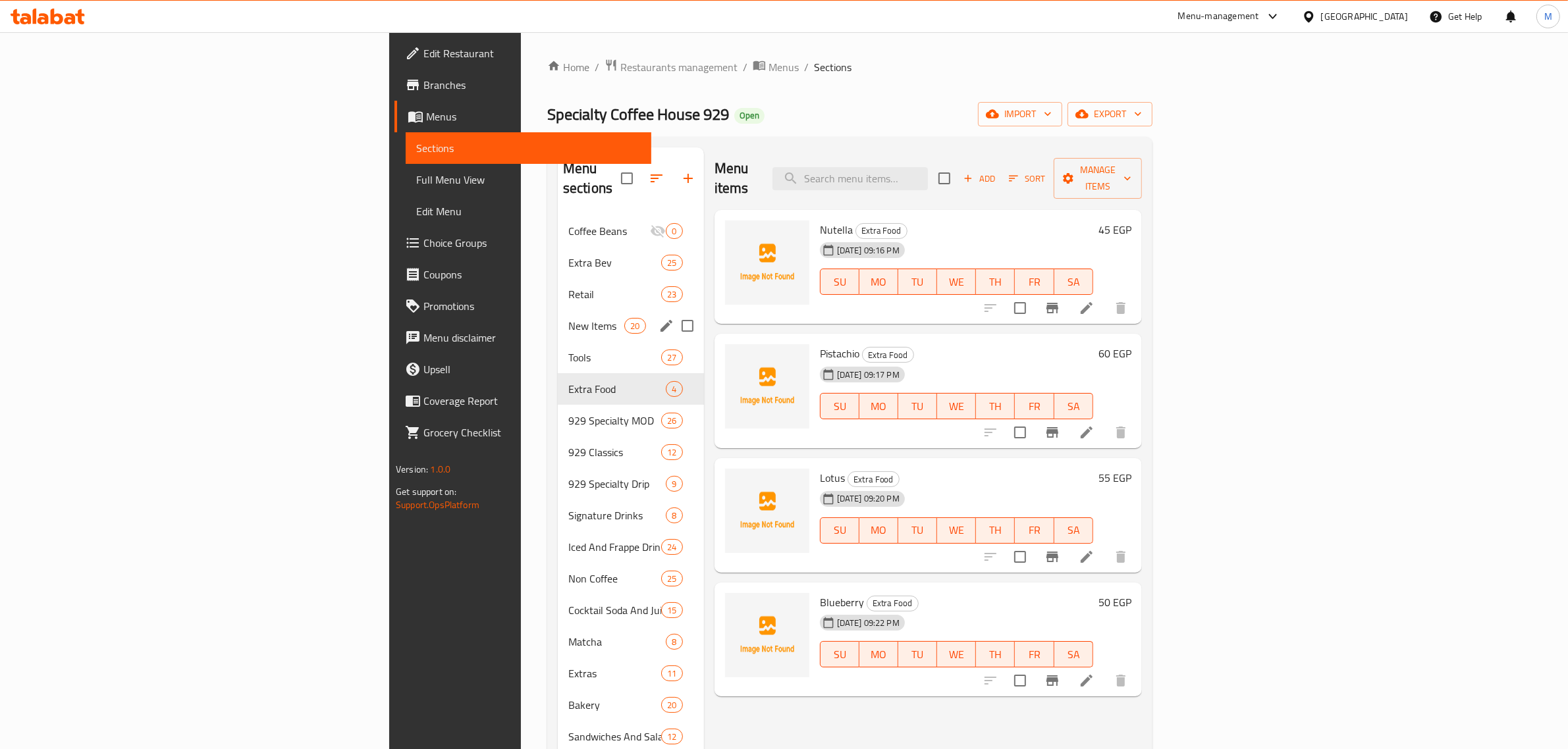
click at [558, 287] on div "Retail 23" at bounding box center [631, 294] width 146 height 32
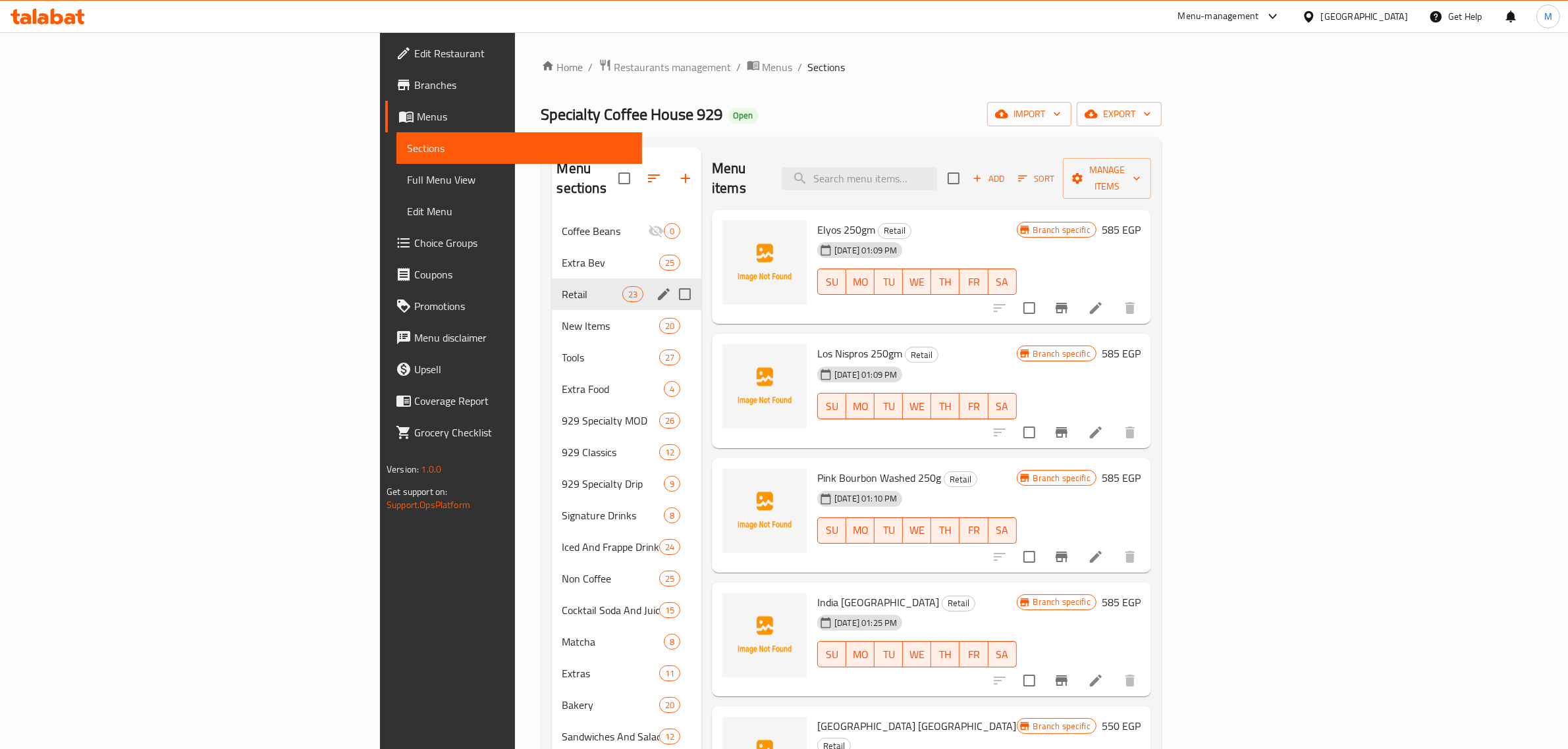
click at [552, 287] on div "Retail 23" at bounding box center [627, 294] width 150 height 32
click at [552, 254] on div "Extra Bev 25" at bounding box center [627, 262] width 150 height 32
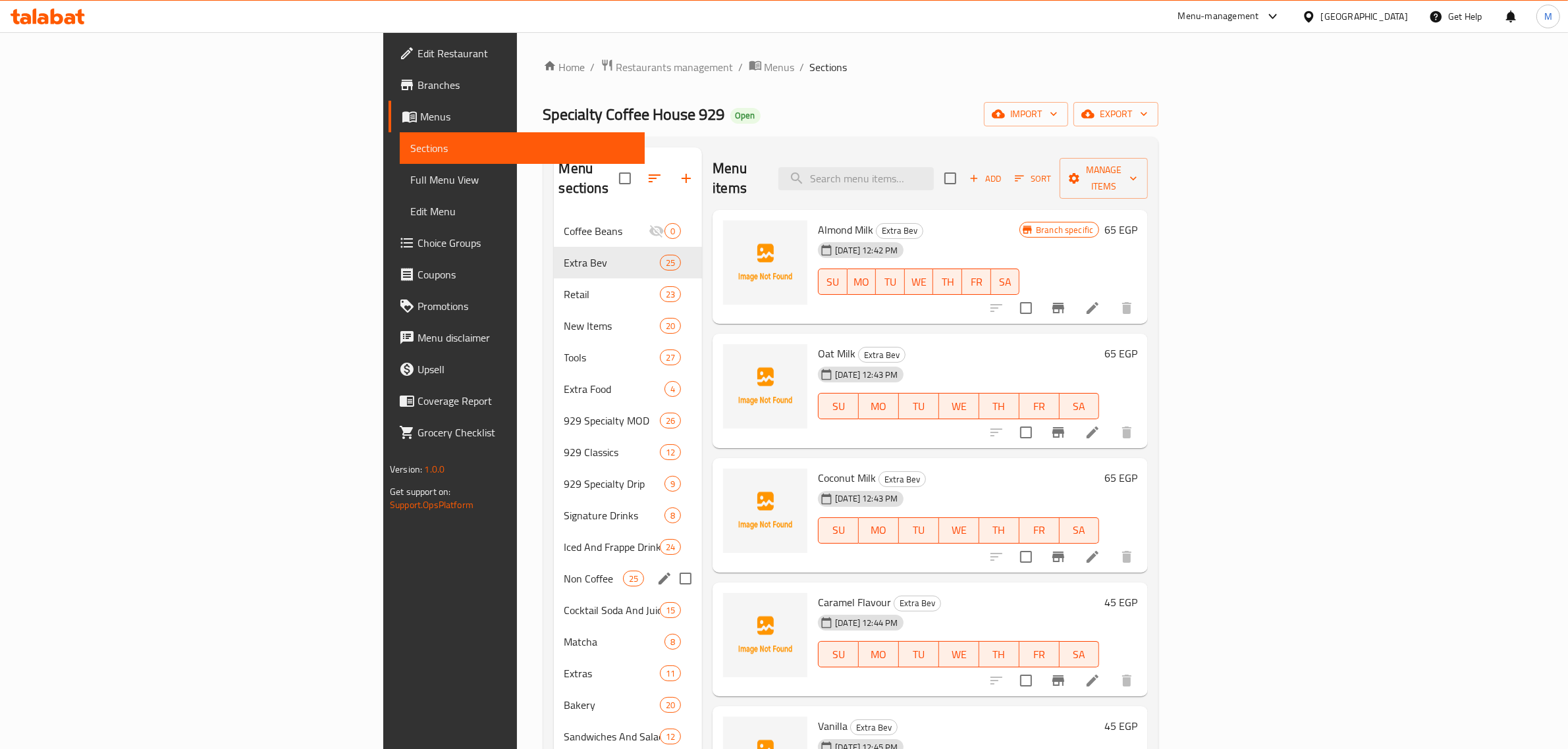
scroll to position [185, 0]
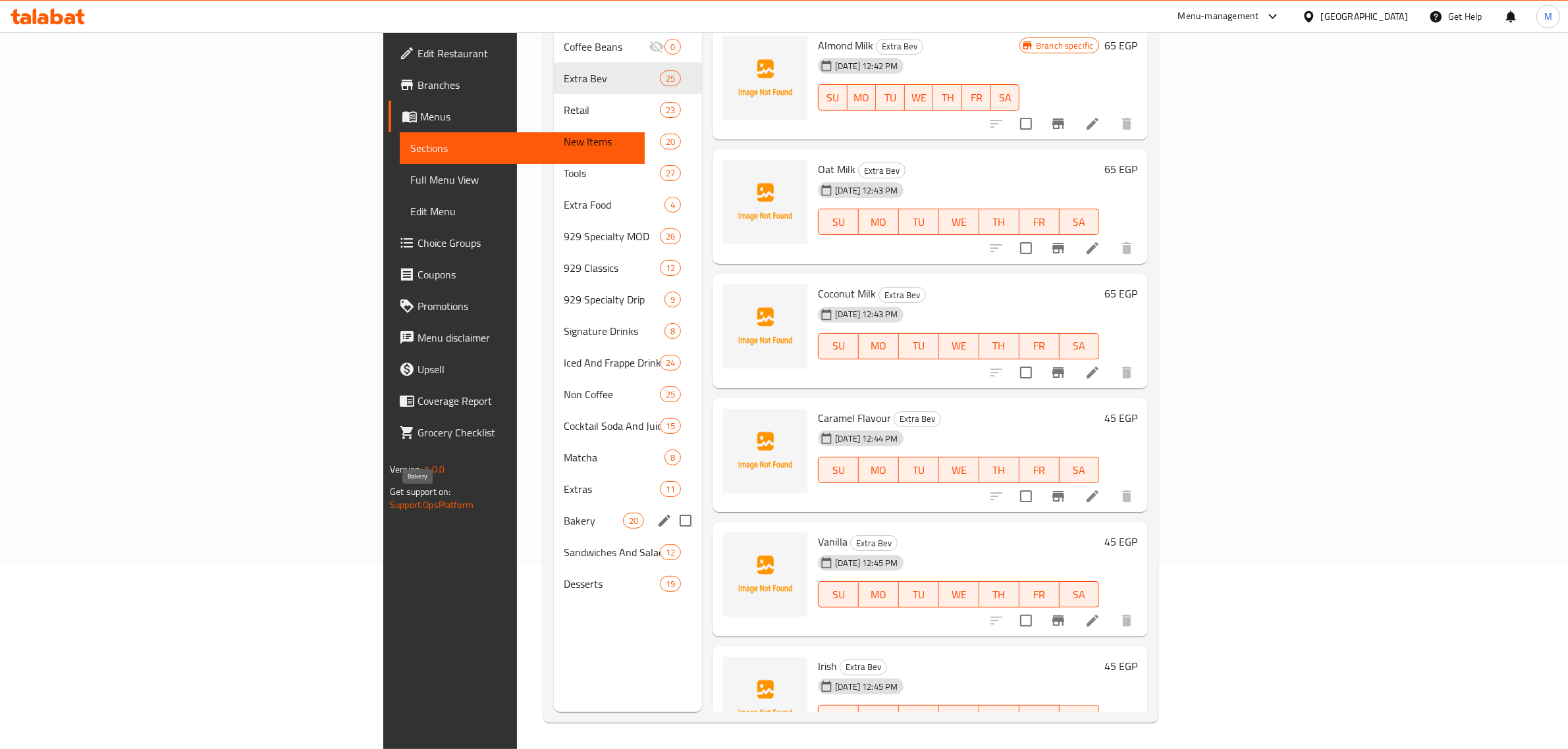
click at [565, 513] on span "Bakery" at bounding box center [594, 520] width 59 height 16
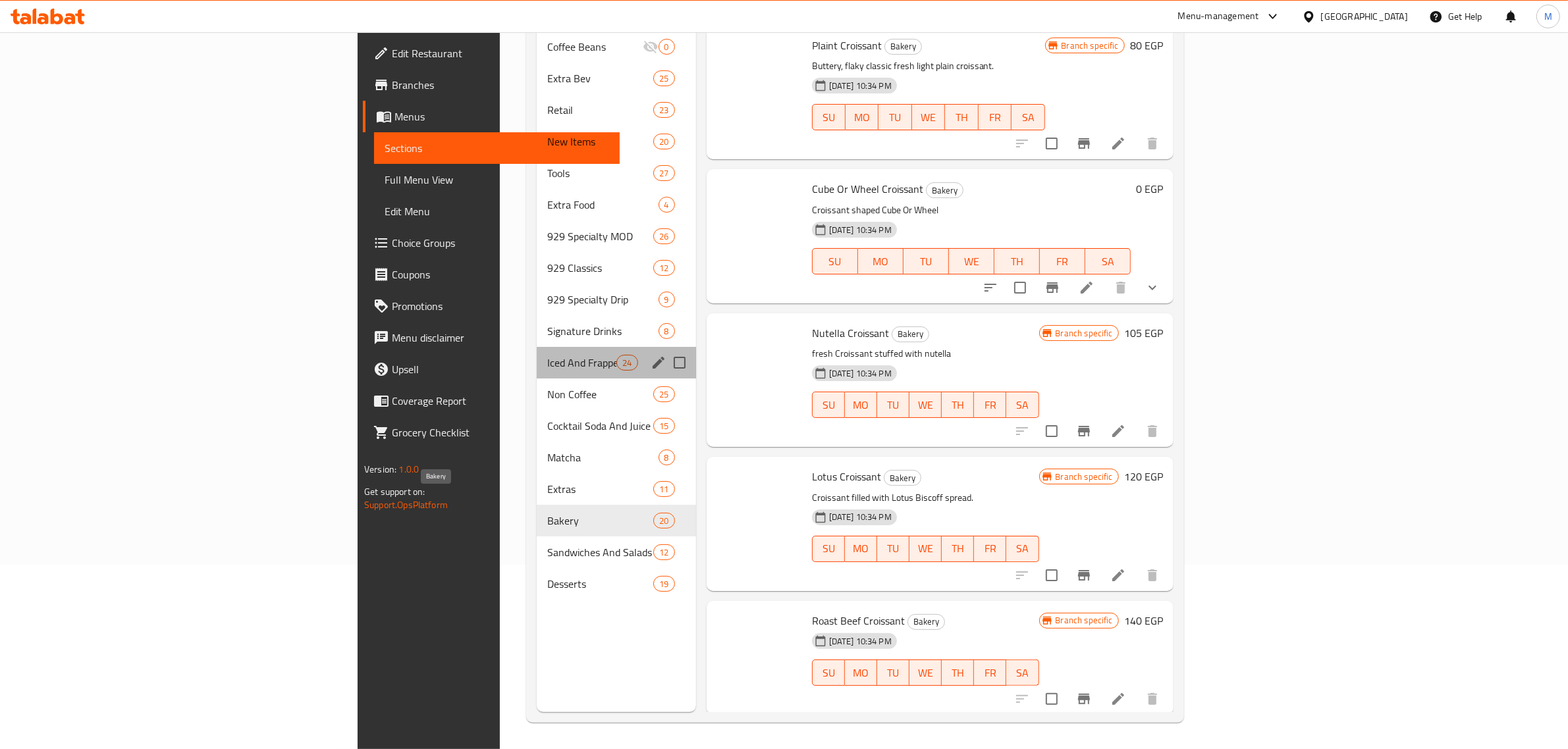
click at [548, 355] on span "Iced And Frappe Drinks" at bounding box center [582, 362] width 69 height 16
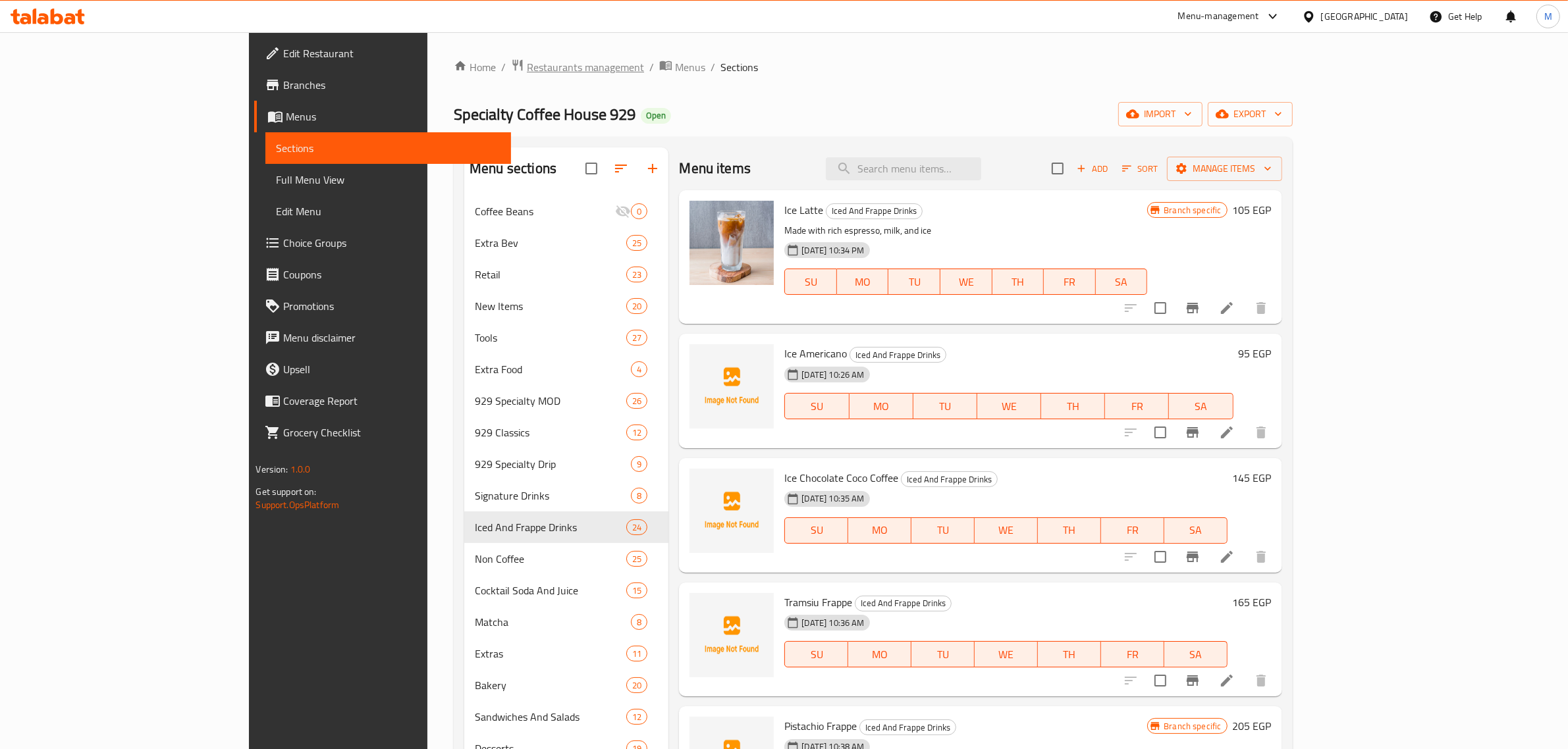
click at [527, 69] on span "Restaurants management" at bounding box center [585, 67] width 117 height 16
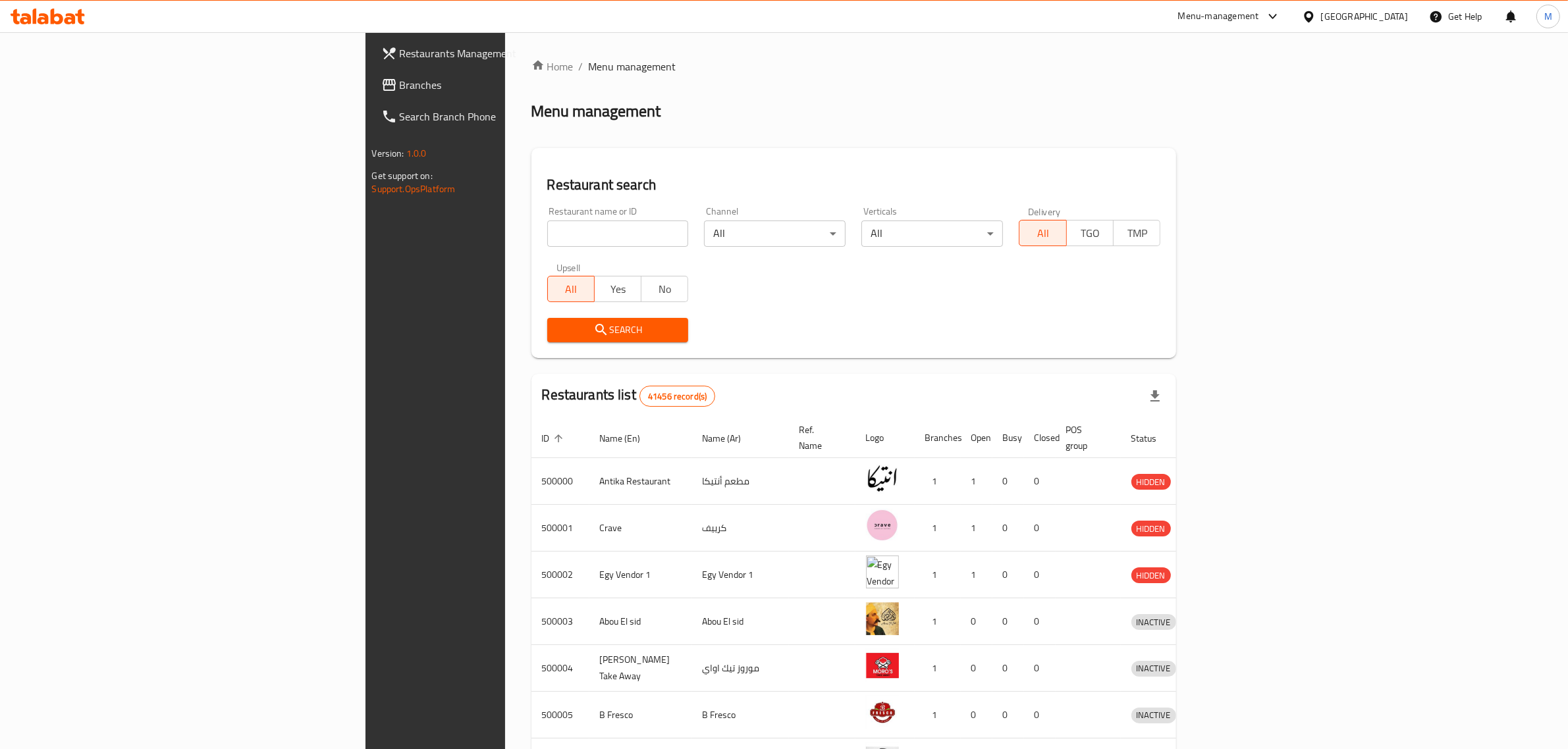
click at [548, 231] on input "search" at bounding box center [618, 234] width 142 height 27
paste input "681388"
type input "681388"
click at [558, 333] on span "Search" at bounding box center [618, 330] width 121 height 16
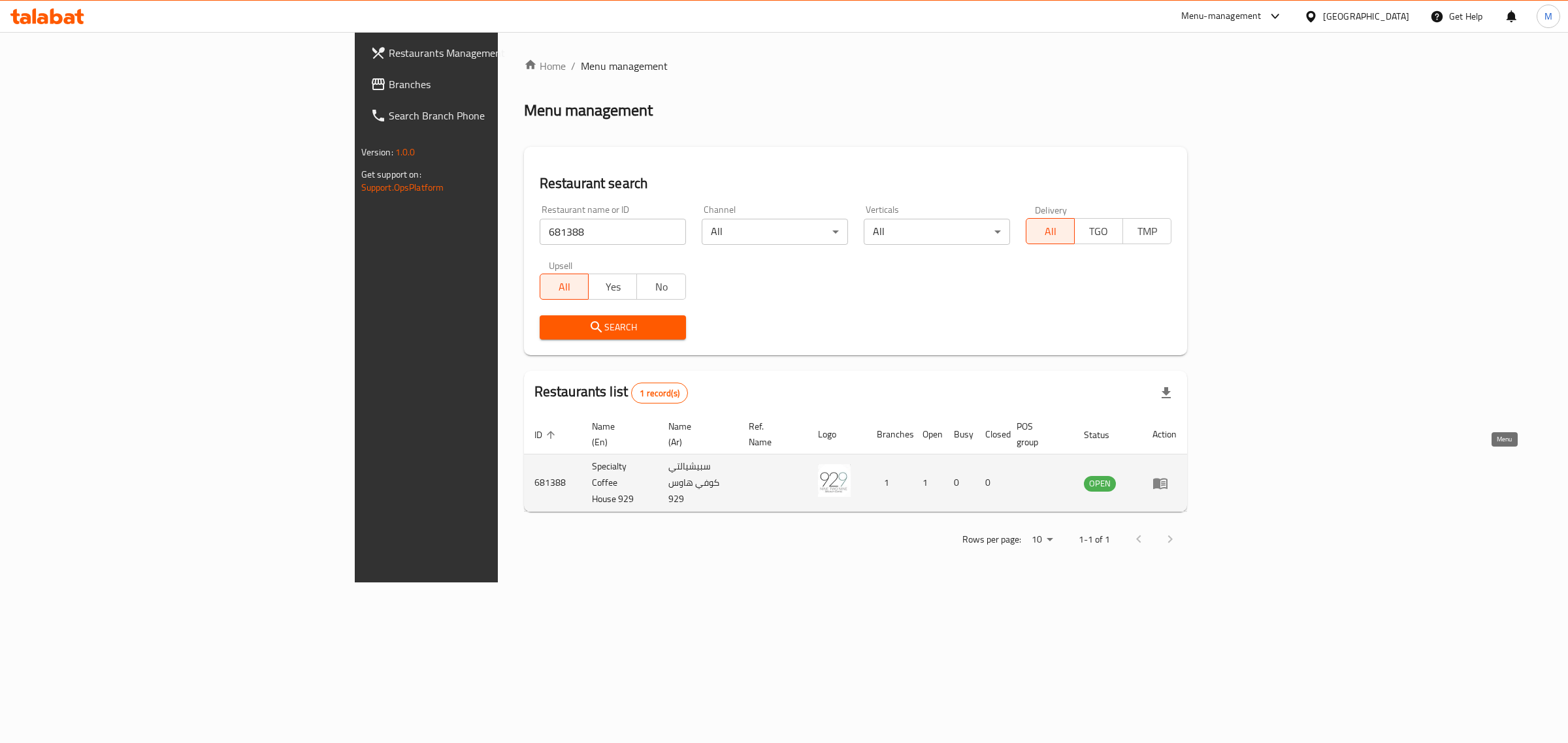
click at [1167, 478] on icon "enhanced table" at bounding box center [1161, 484] width 15 height 11
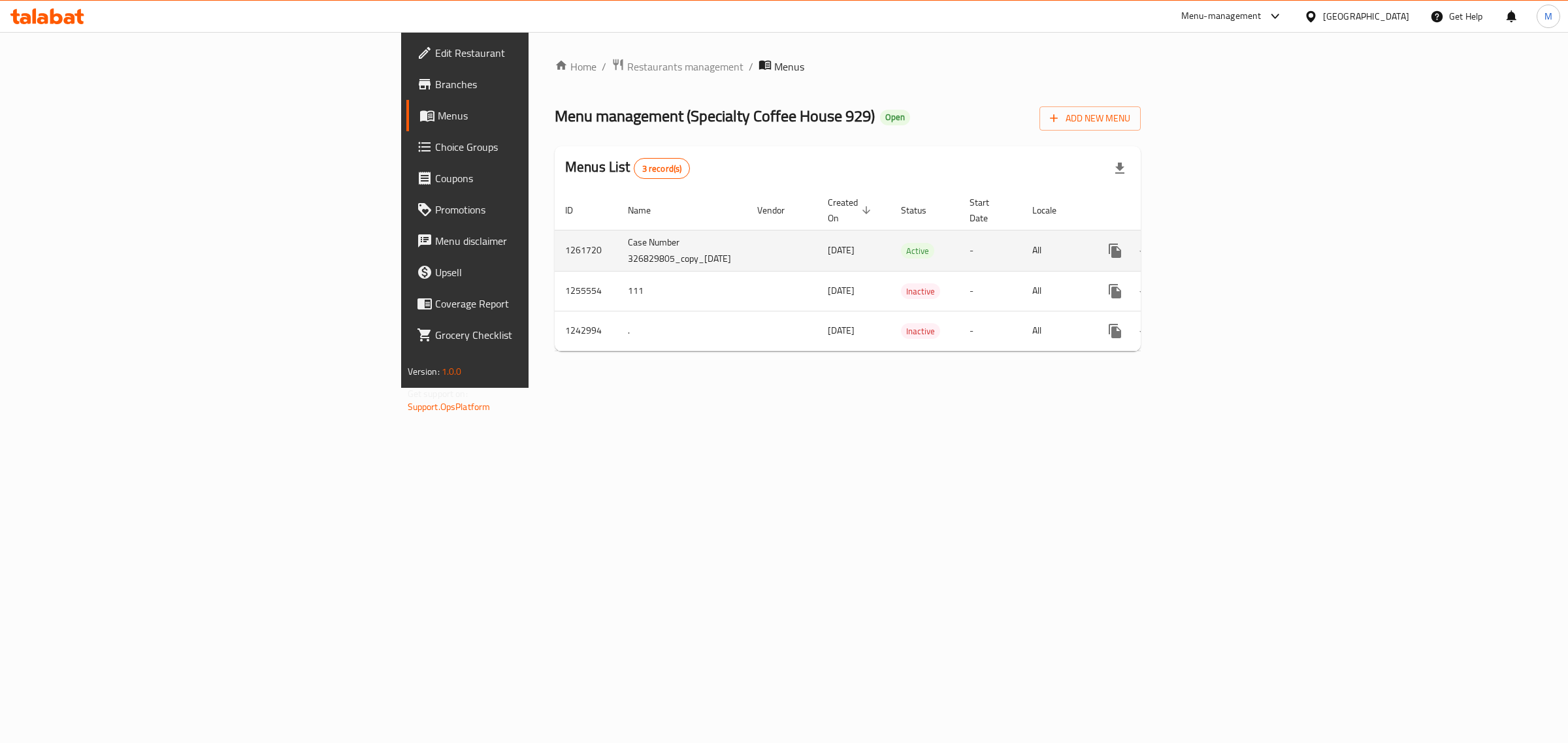
click at [555, 237] on td "1261720" at bounding box center [586, 251] width 62 height 41
copy td "1261720"
click at [555, 240] on td "1261720" at bounding box center [586, 249] width 62 height 41
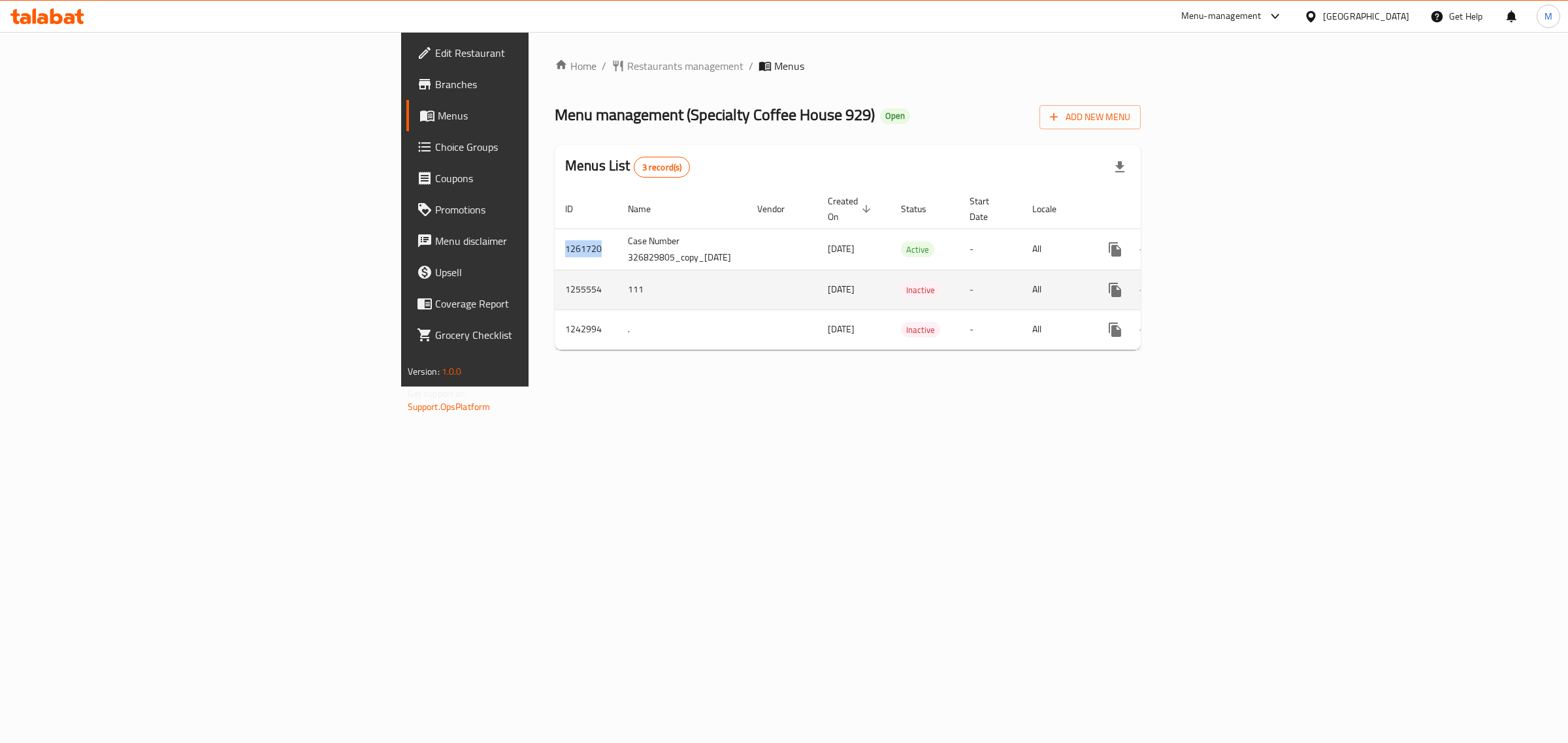
copy td "1261720"
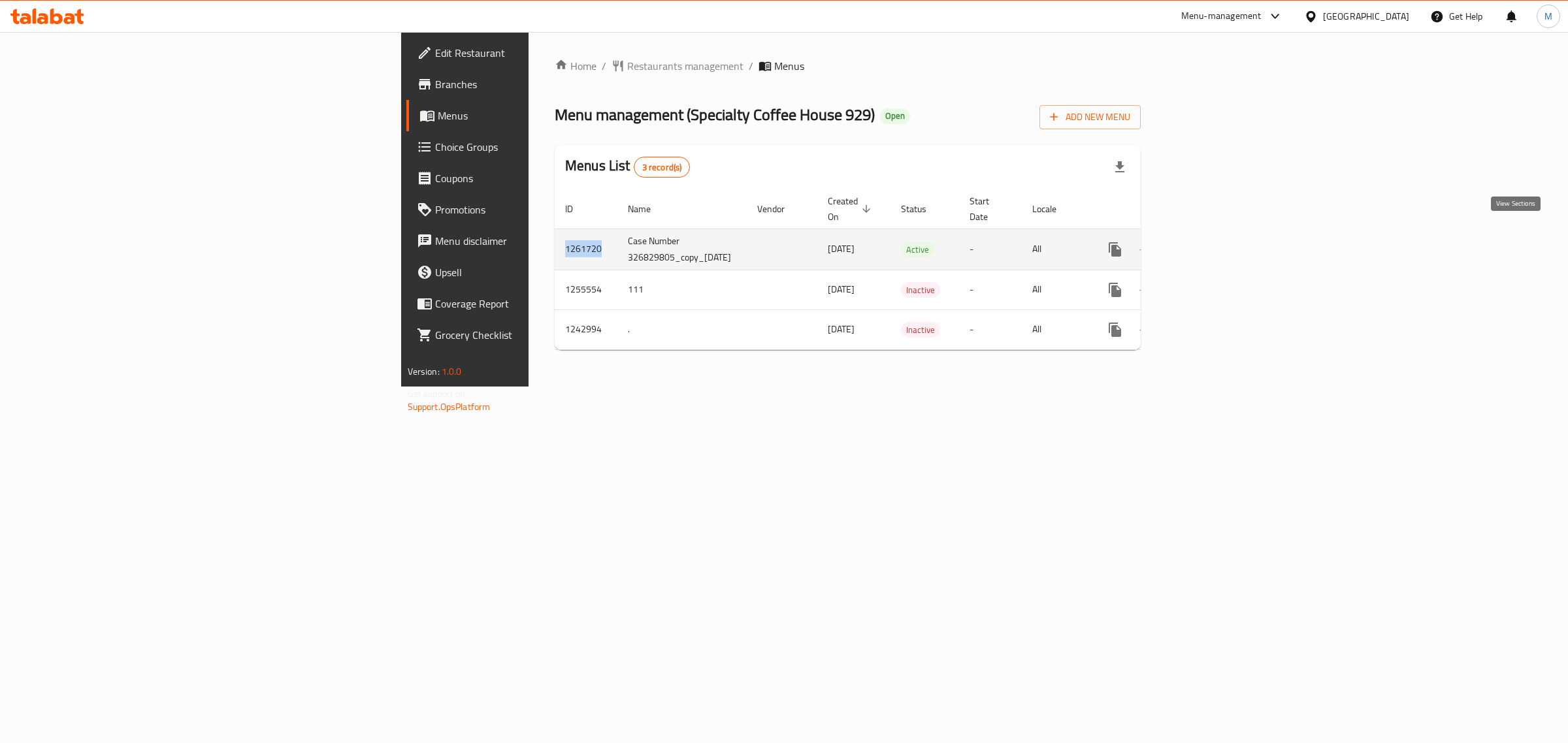
click at [1217, 242] on icon "enhanced table" at bounding box center [1209, 249] width 15 height 15
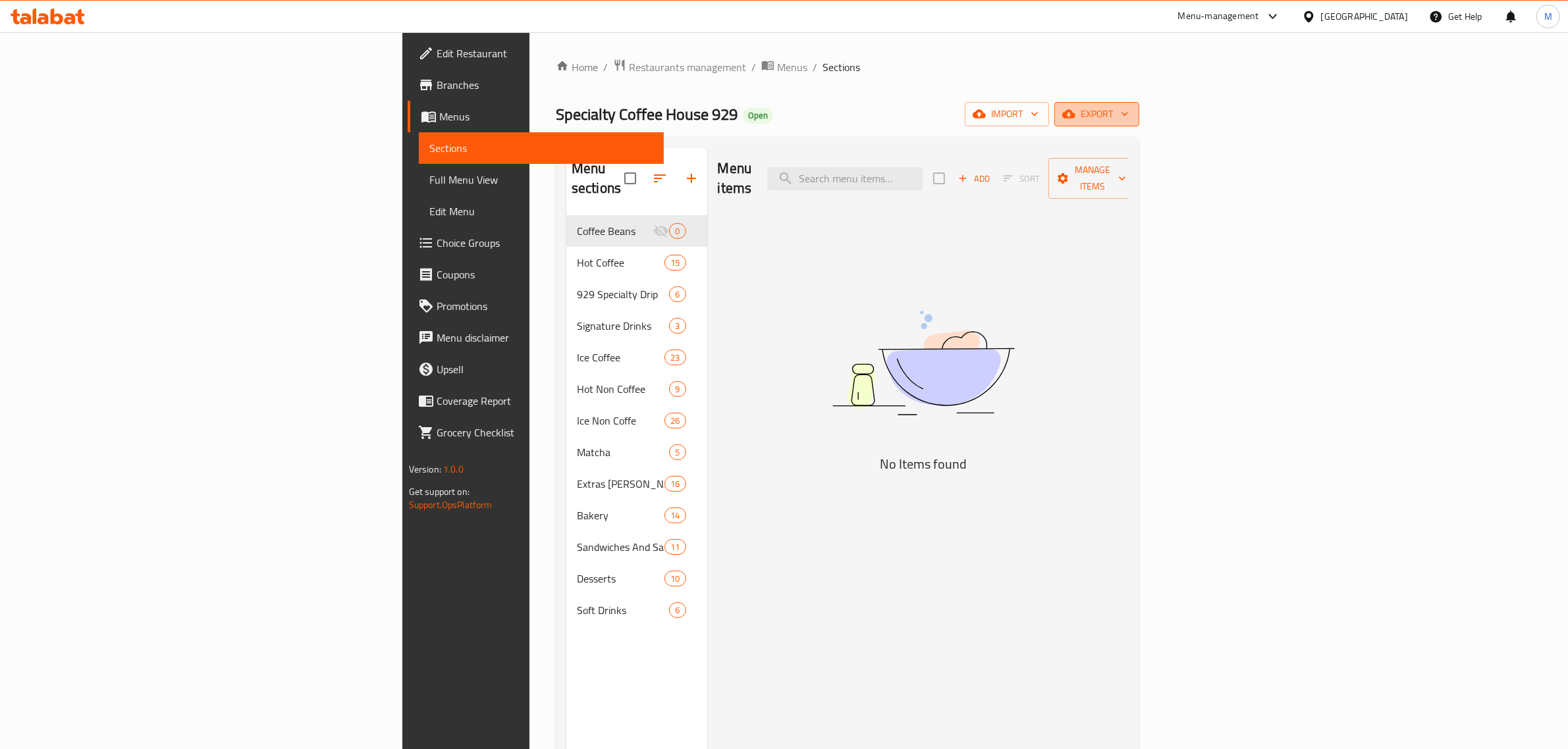
click at [1129, 116] on span "export" at bounding box center [1097, 114] width 64 height 16
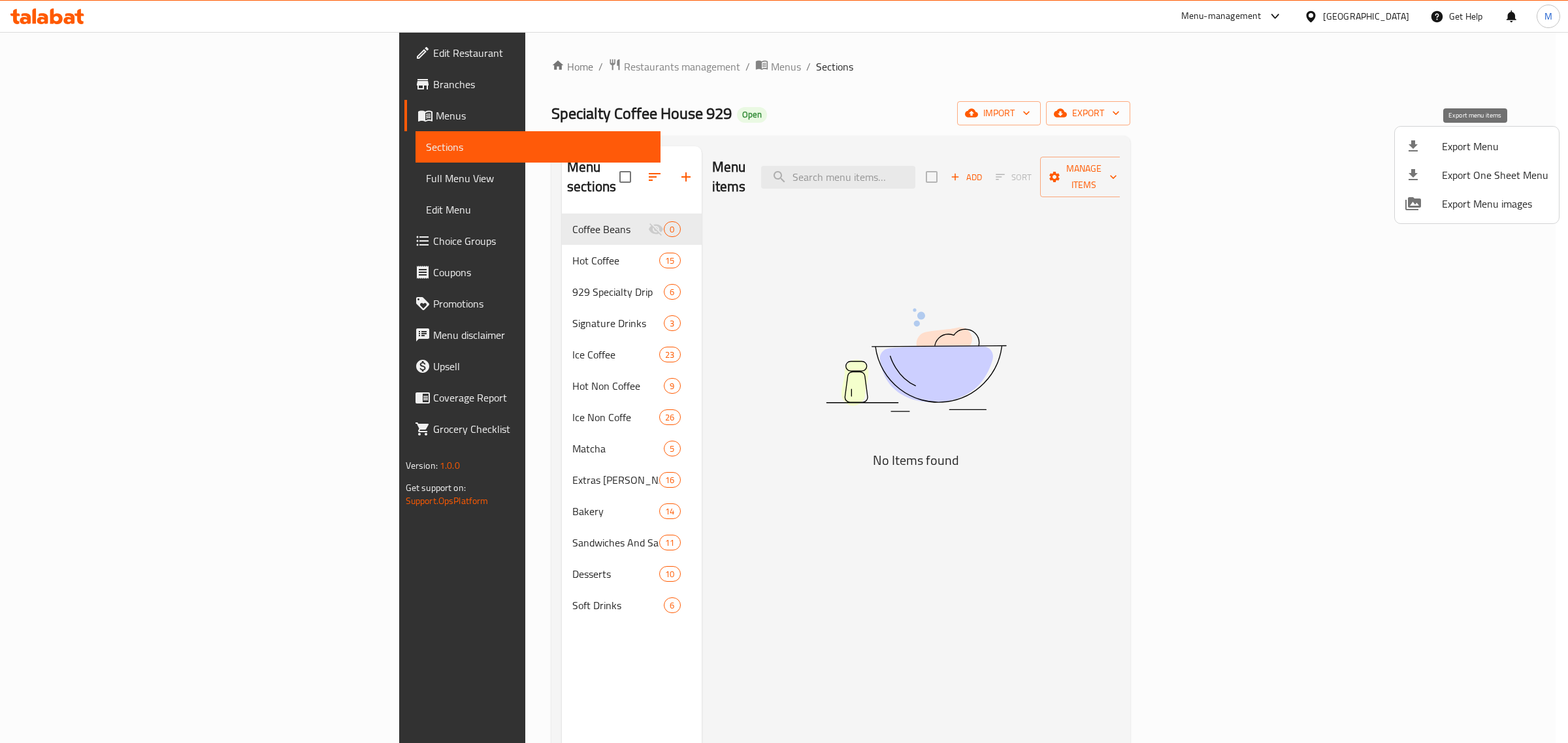
click at [1441, 152] on div at bounding box center [1424, 146] width 37 height 15
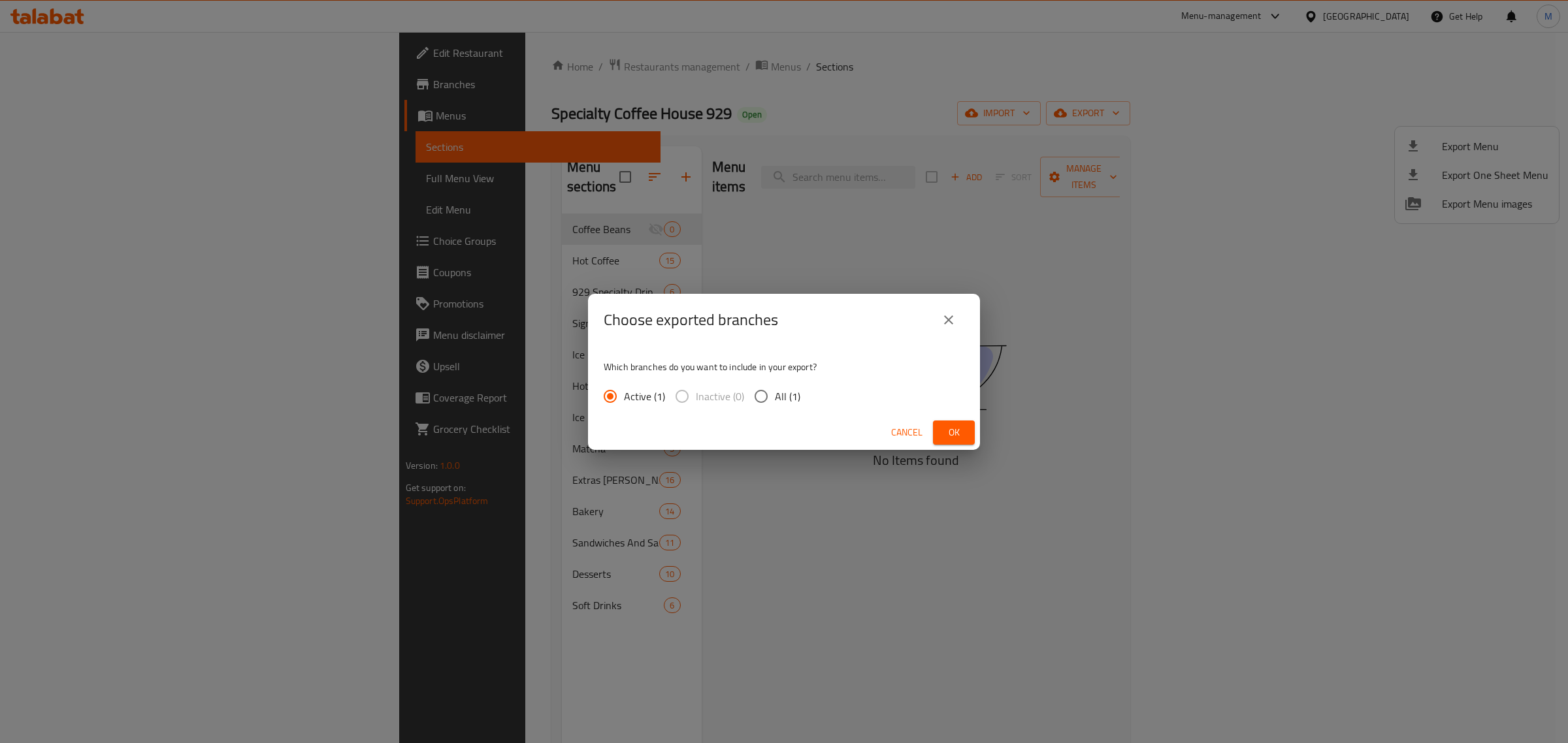
click at [792, 389] on span "All (1)" at bounding box center [787, 396] width 26 height 15
click at [775, 389] on input "All (1)" at bounding box center [761, 396] width 27 height 27
radio input "true"
click at [967, 431] on button "Ok" at bounding box center [953, 432] width 42 height 24
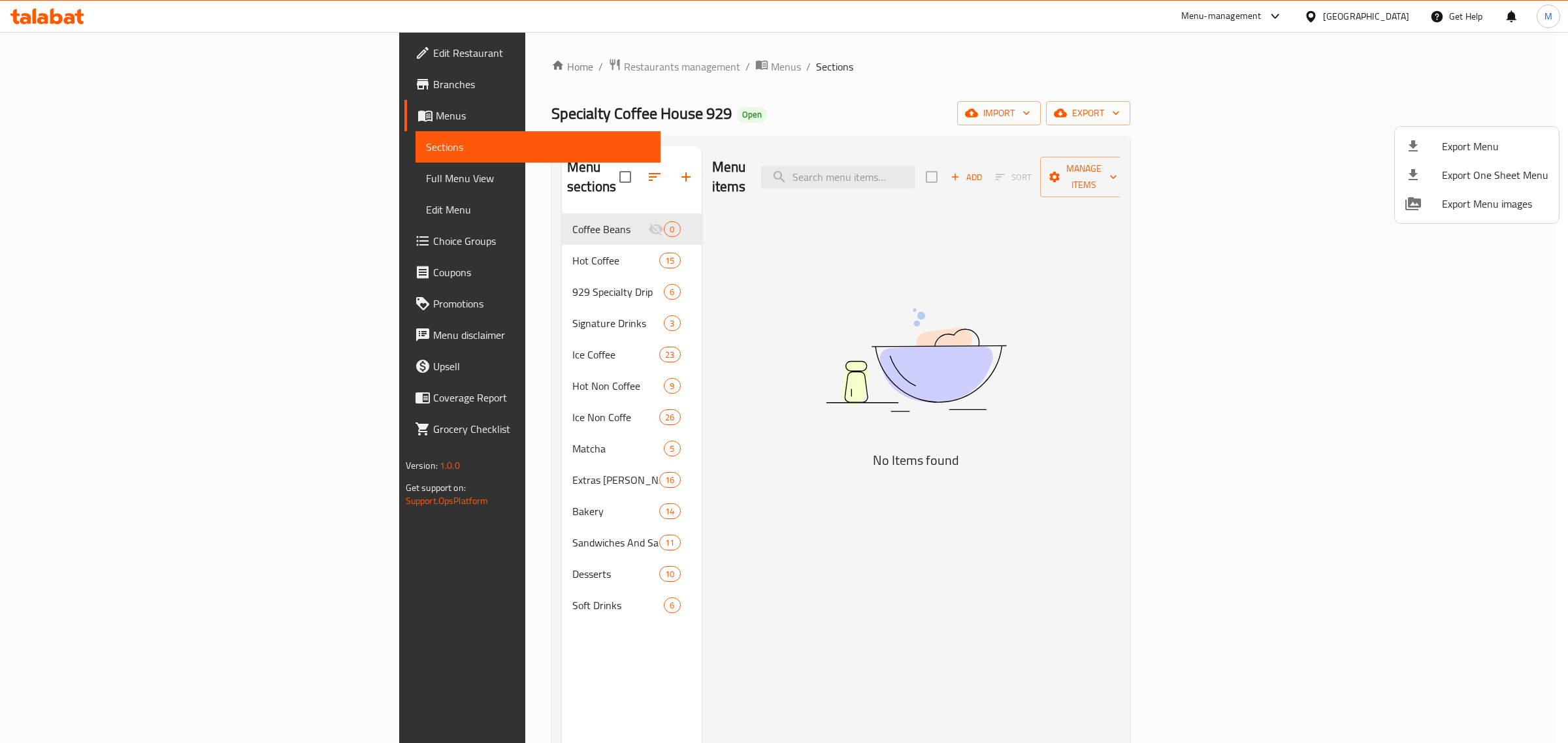
click at [474, 553] on div at bounding box center [784, 371] width 1568 height 743
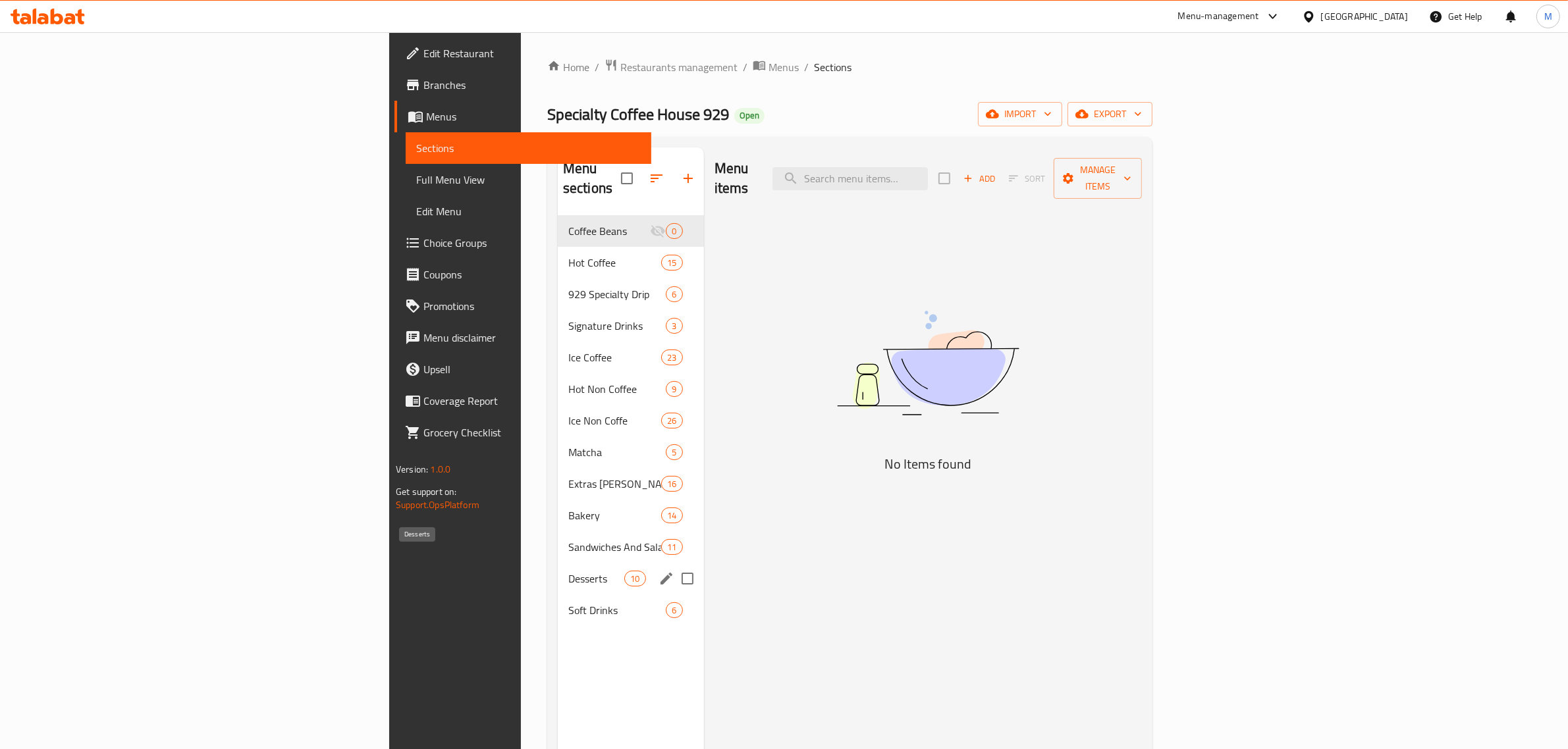
click at [568, 571] on span "Desserts" at bounding box center [597, 579] width 56 height 16
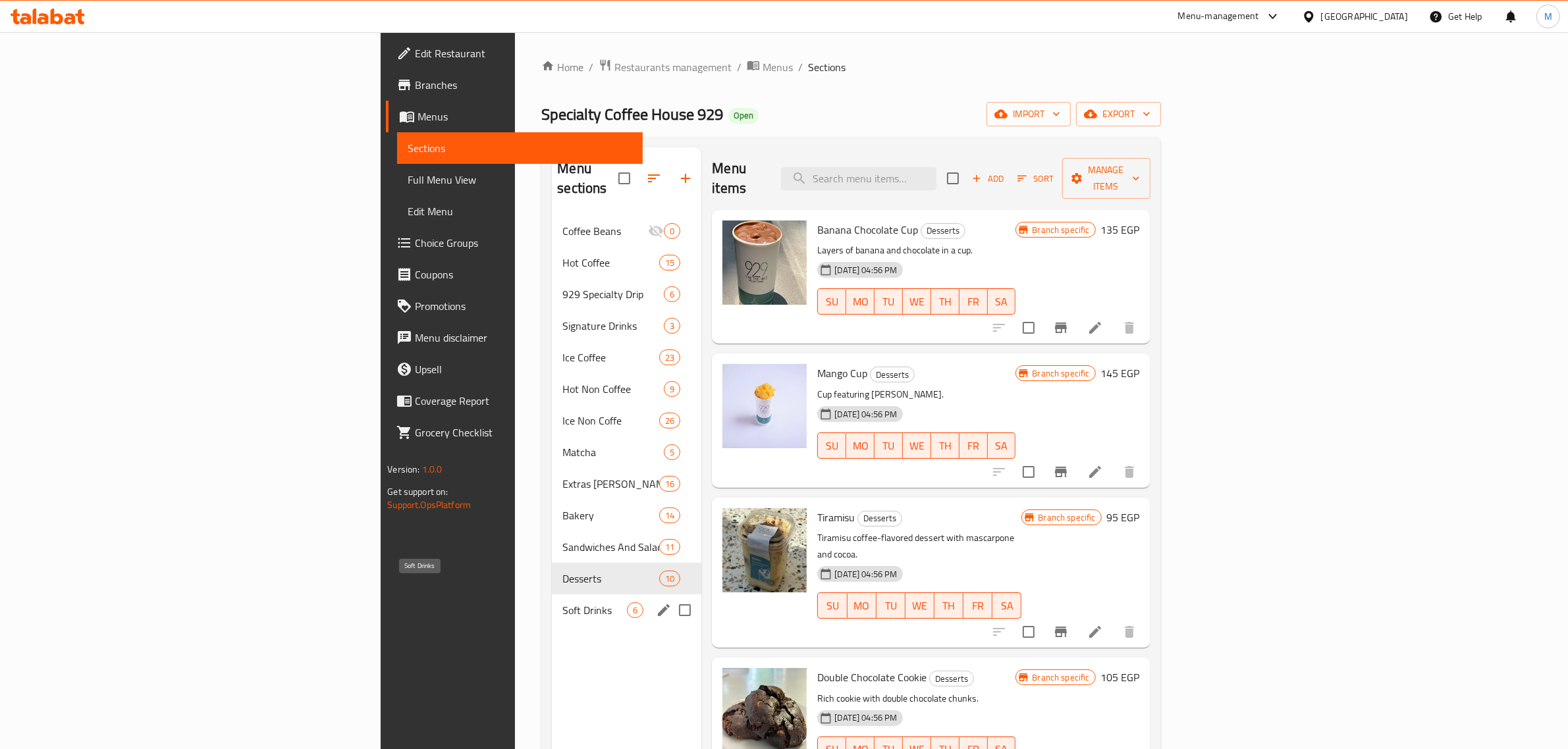
click at [562, 602] on span "Soft Drinks" at bounding box center [594, 610] width 64 height 16
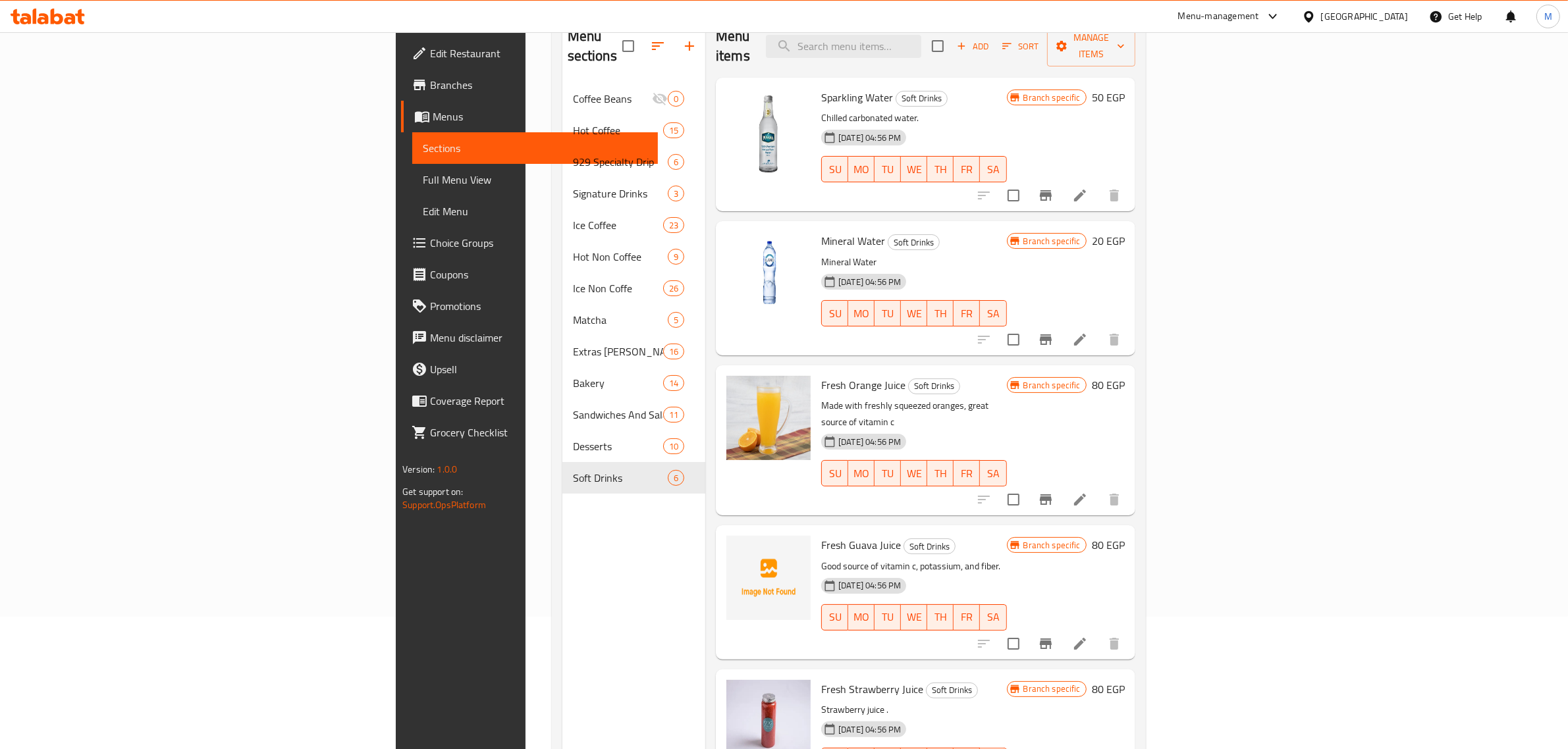
scroll to position [185, 0]
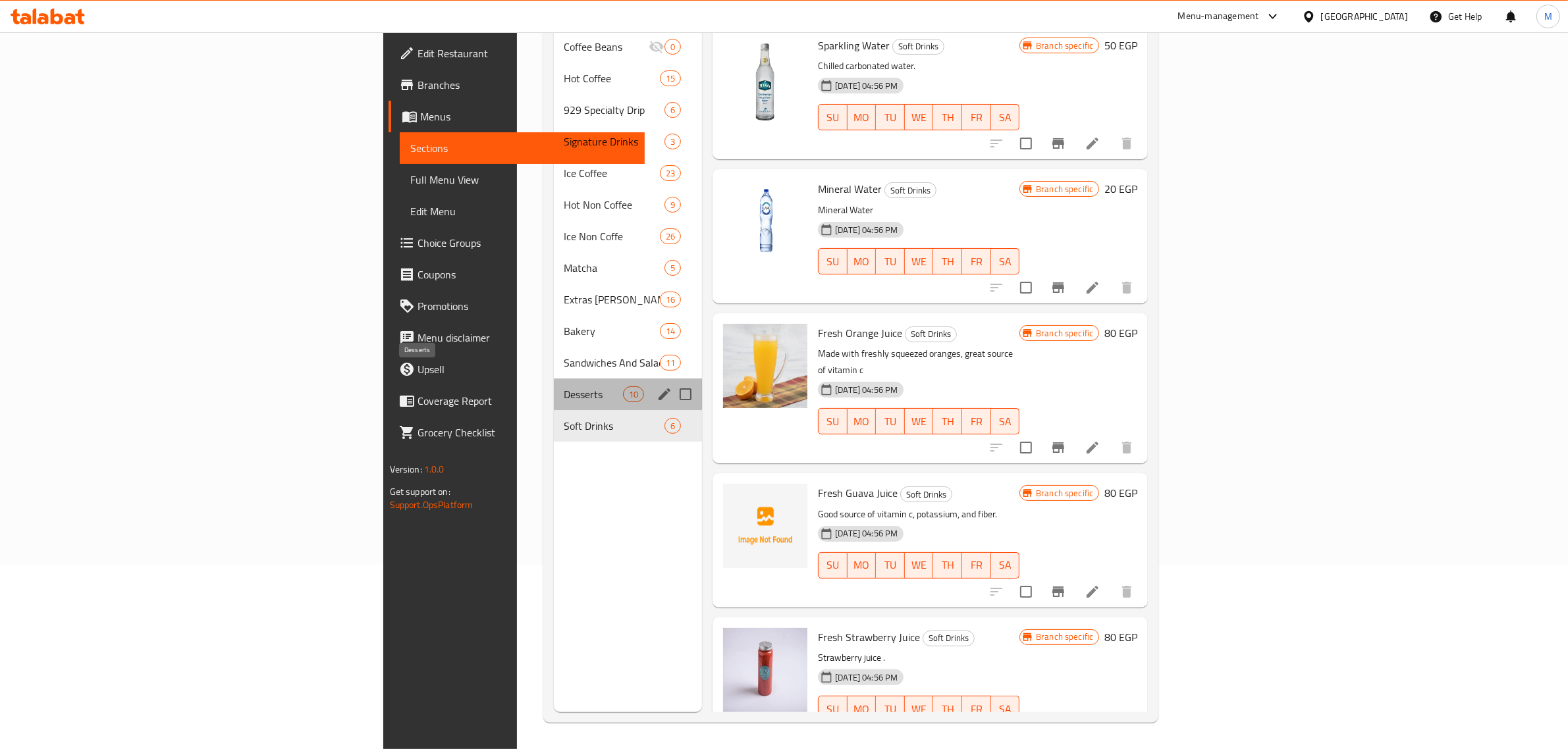
click at [565, 387] on span "Desserts" at bounding box center [594, 394] width 59 height 16
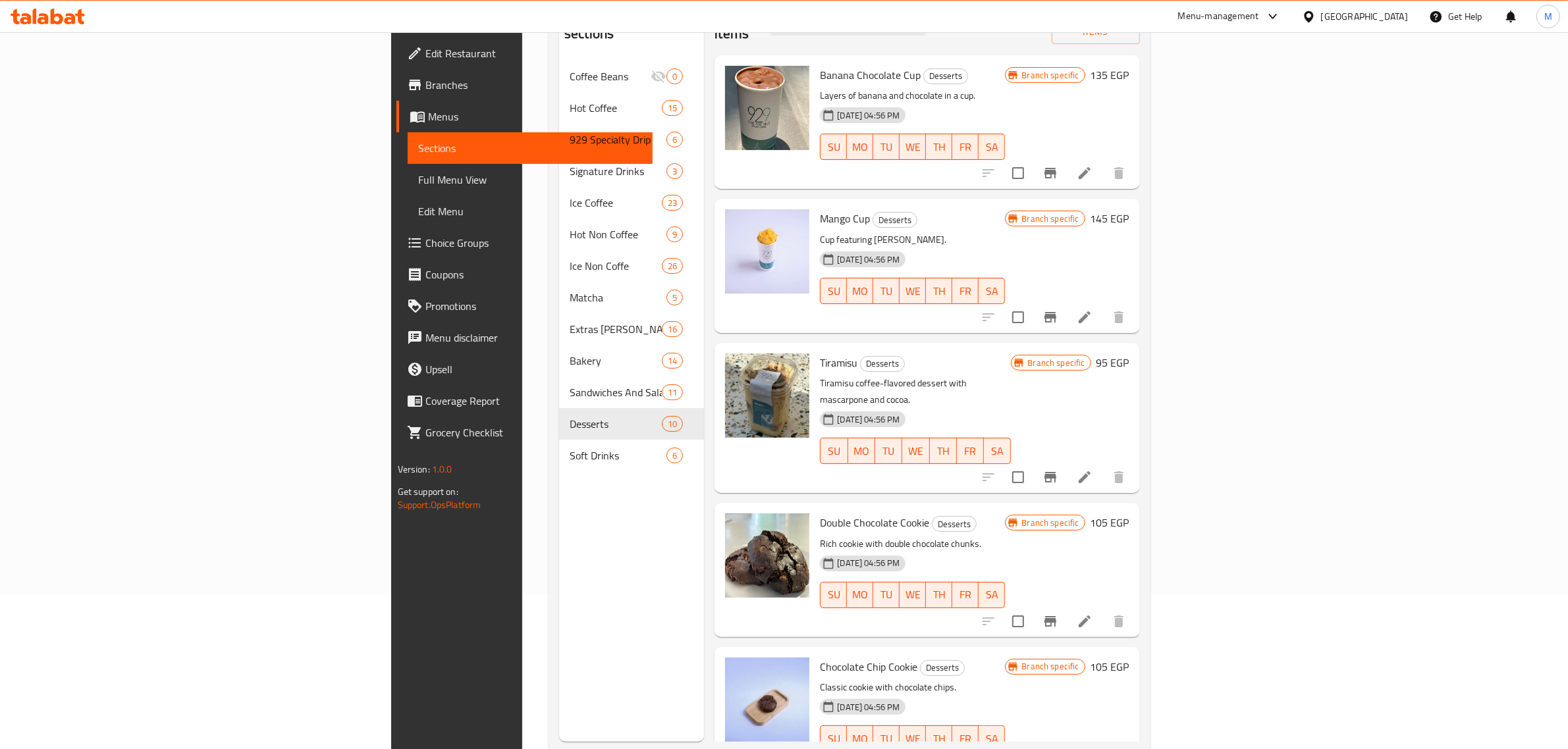
scroll to position [21, 0]
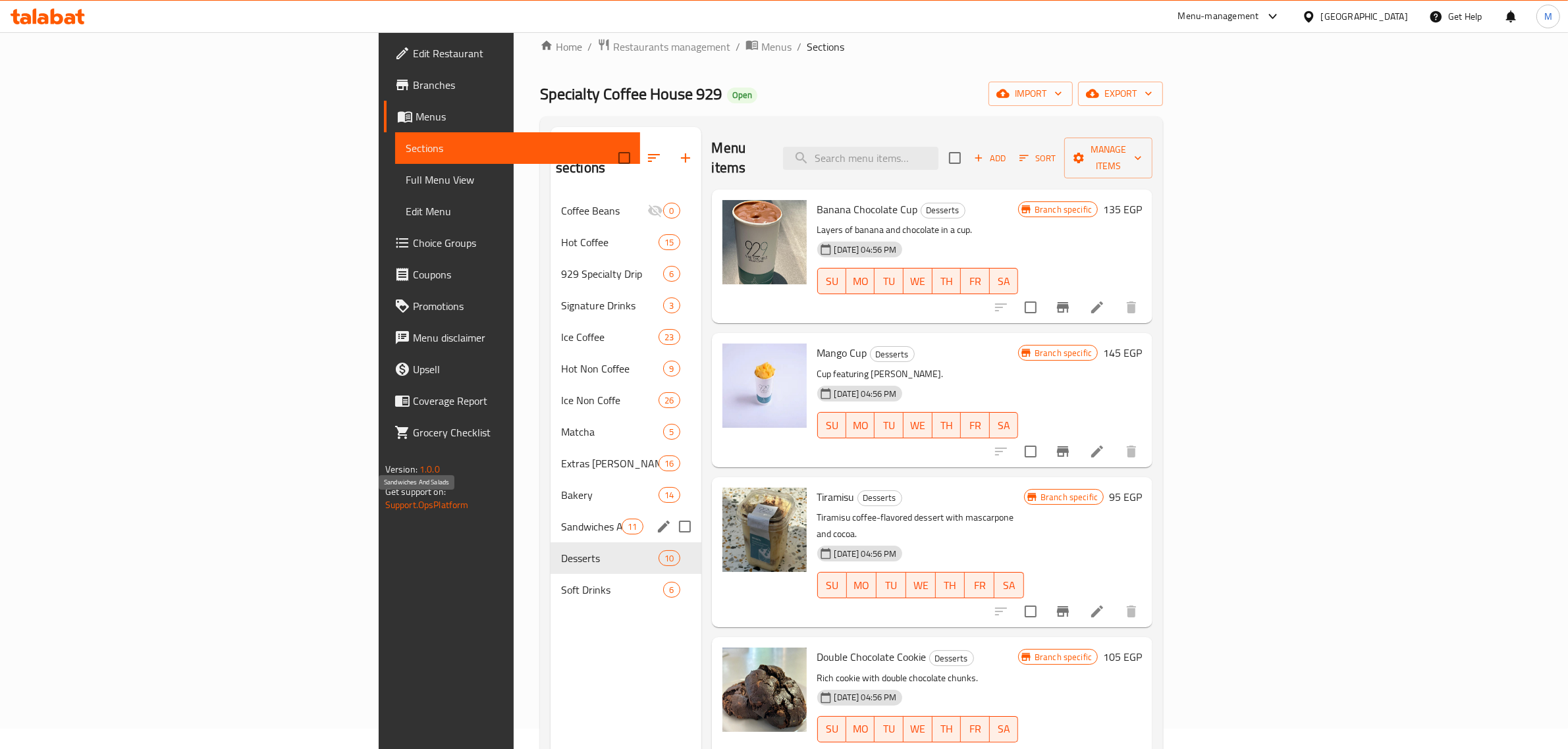
click at [561, 519] on span "Sandwiches And Salads" at bounding box center [591, 526] width 61 height 16
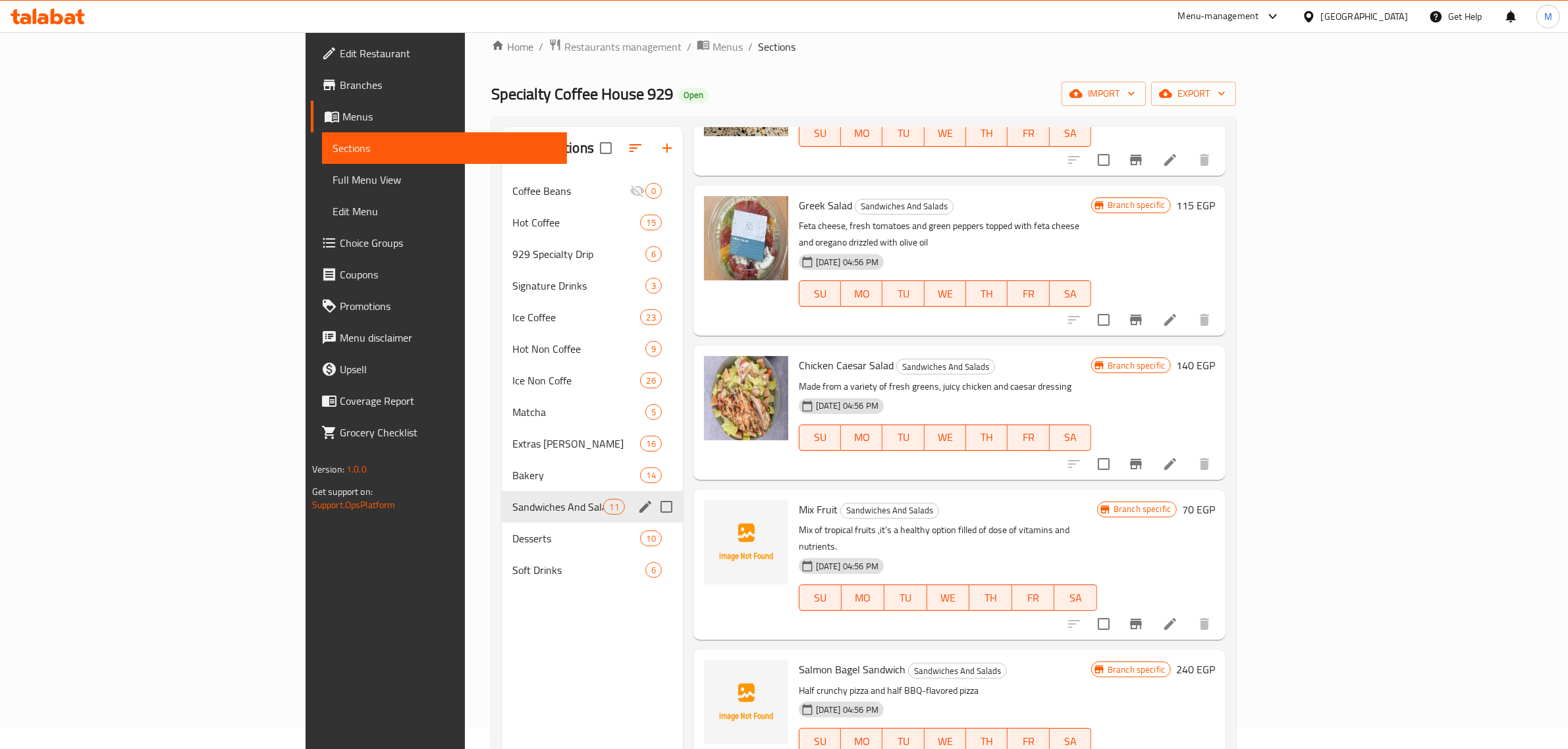
scroll to position [699, 0]
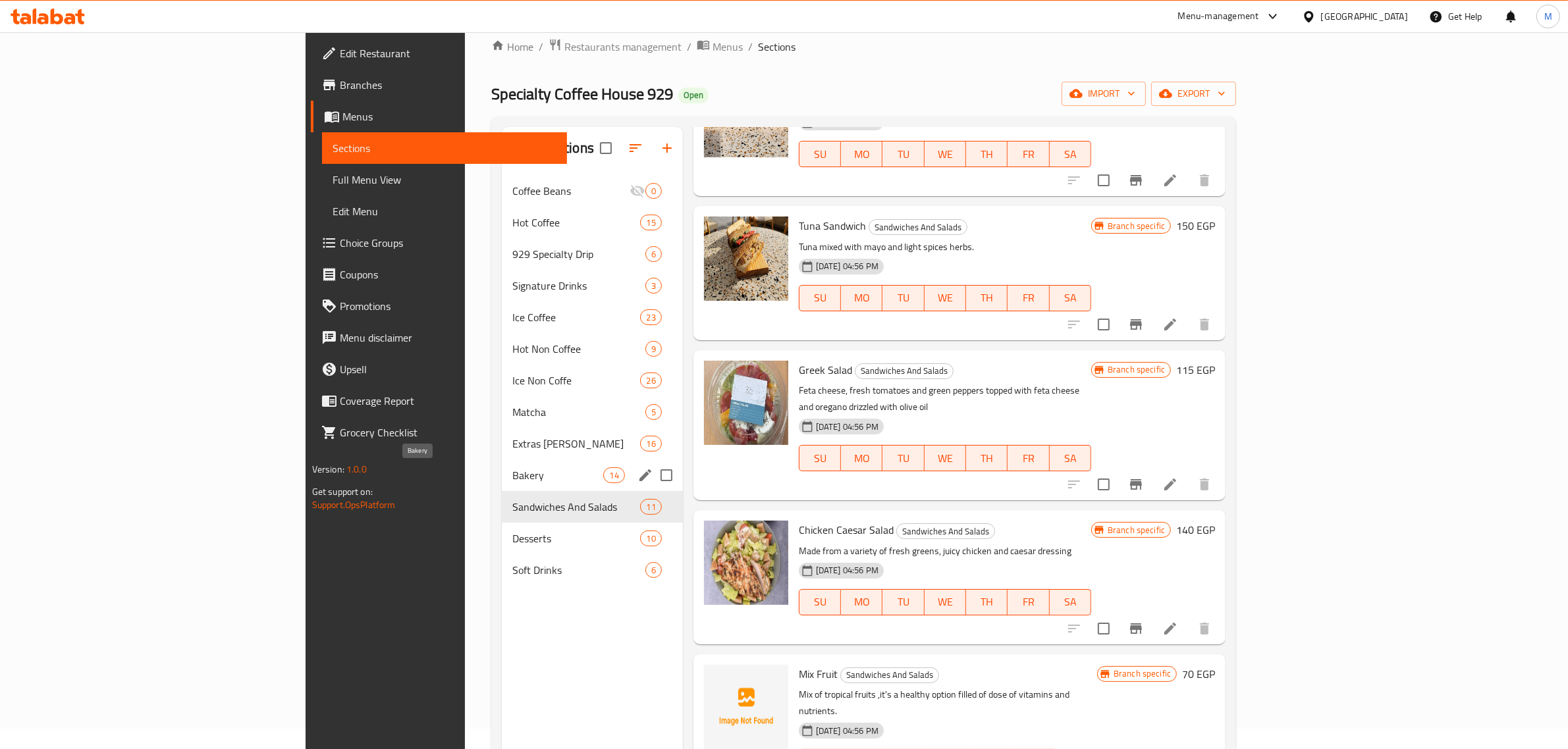
click at [512, 473] on span "Bakery" at bounding box center [558, 475] width 92 height 16
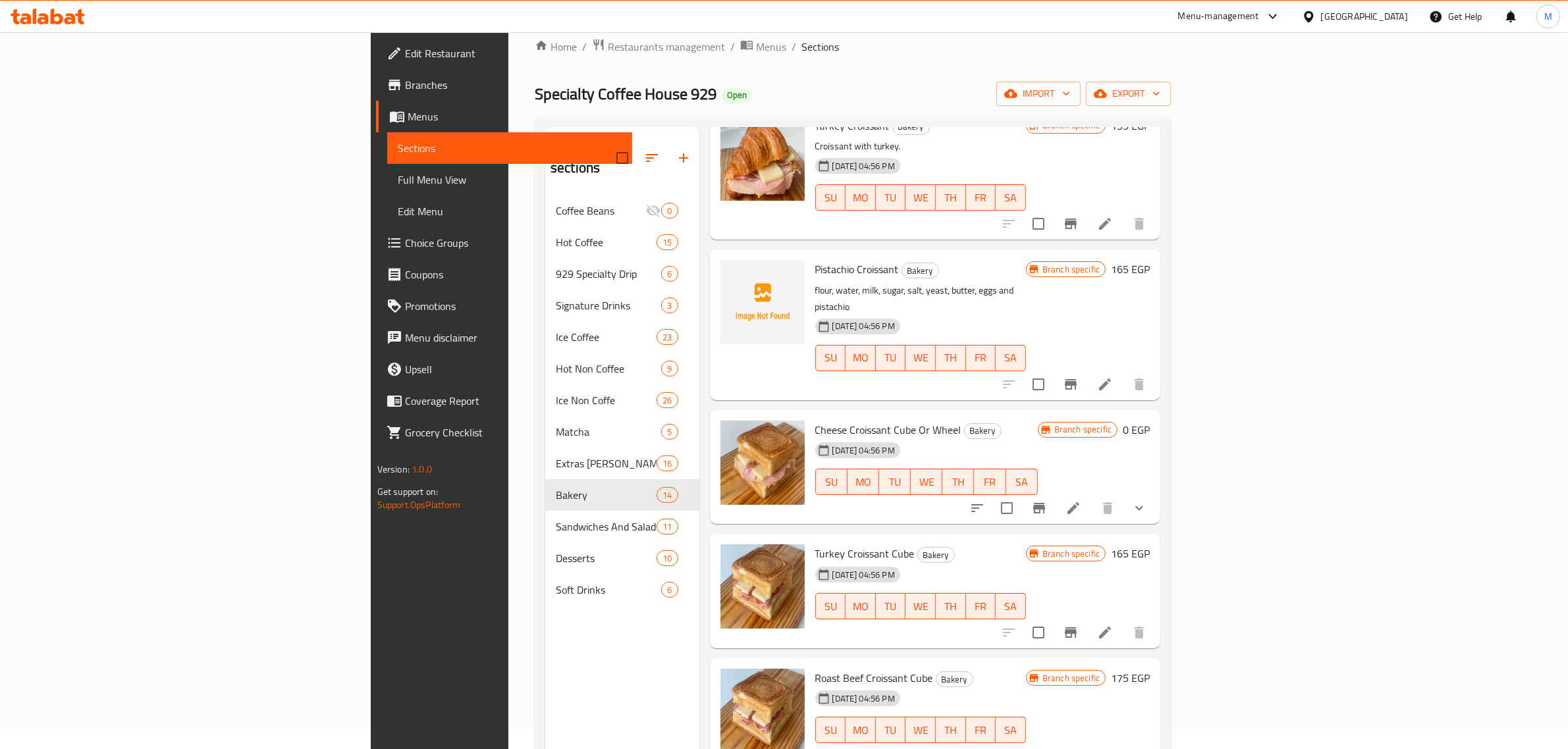
scroll to position [1177, 0]
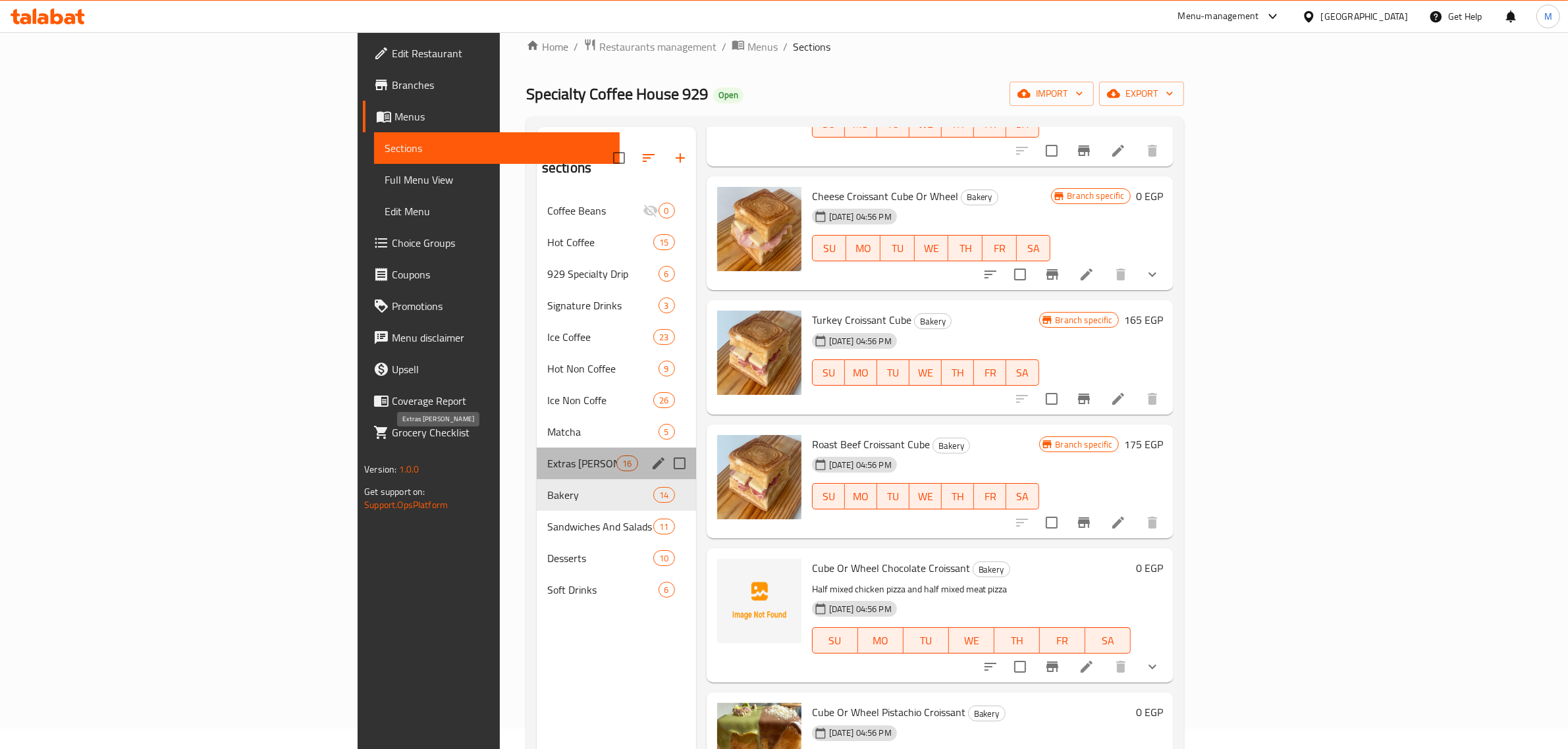
click at [548, 456] on span "Extras Bev" at bounding box center [582, 463] width 69 height 16
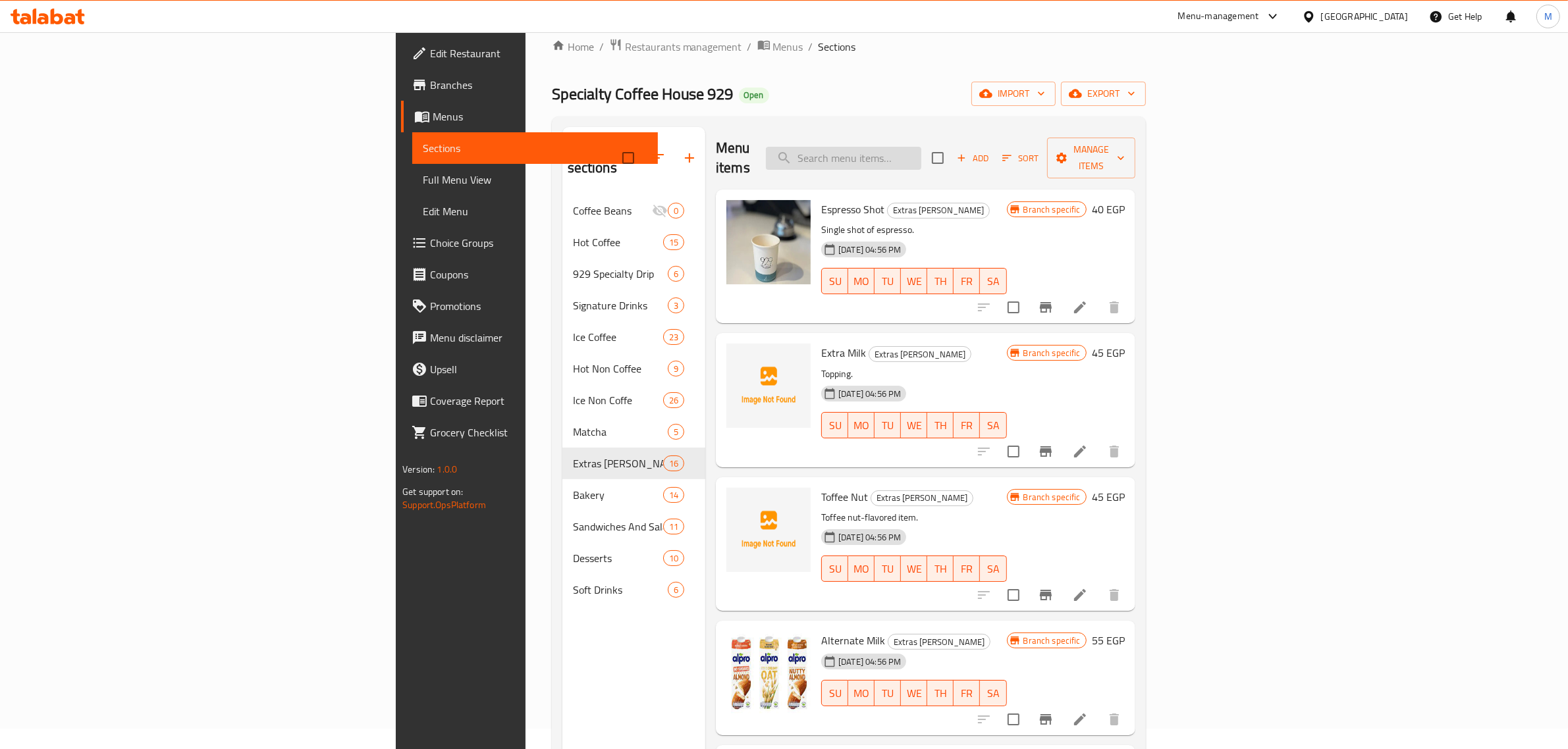
click at [921, 150] on input "search" at bounding box center [844, 158] width 156 height 23
paste input "EARLGREY"
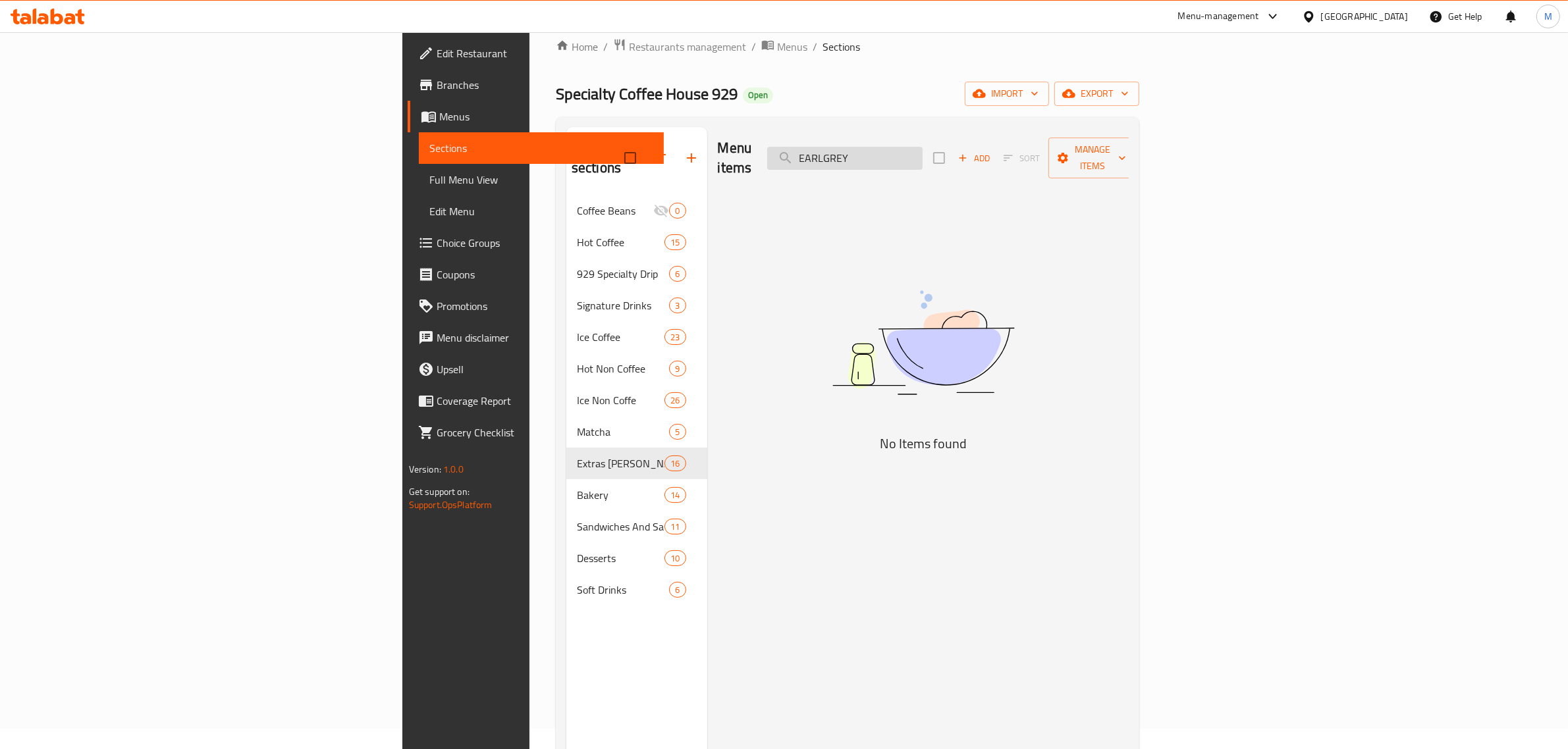
click at [923, 151] on input "EARLGREY" at bounding box center [845, 158] width 156 height 23
click at [923, 147] on input "EARL GREY" at bounding box center [845, 158] width 156 height 23
drag, startPoint x: 973, startPoint y: 147, endPoint x: 1032, endPoint y: 158, distance: 60.0
click at [923, 158] on input "EARL GREY" at bounding box center [845, 158] width 156 height 23
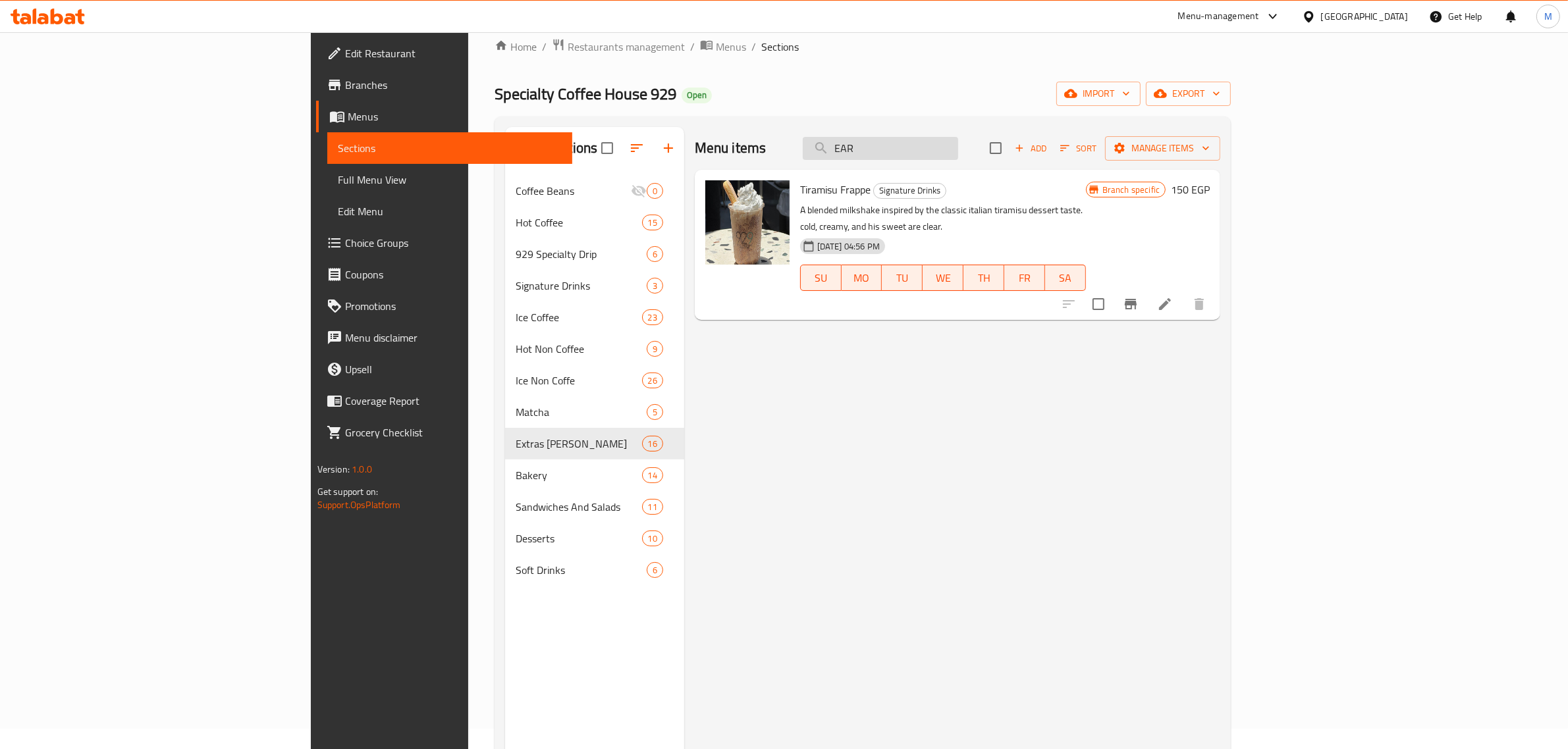
type input "EAR"
click at [568, 53] on span "Restaurants management" at bounding box center [626, 46] width 117 height 16
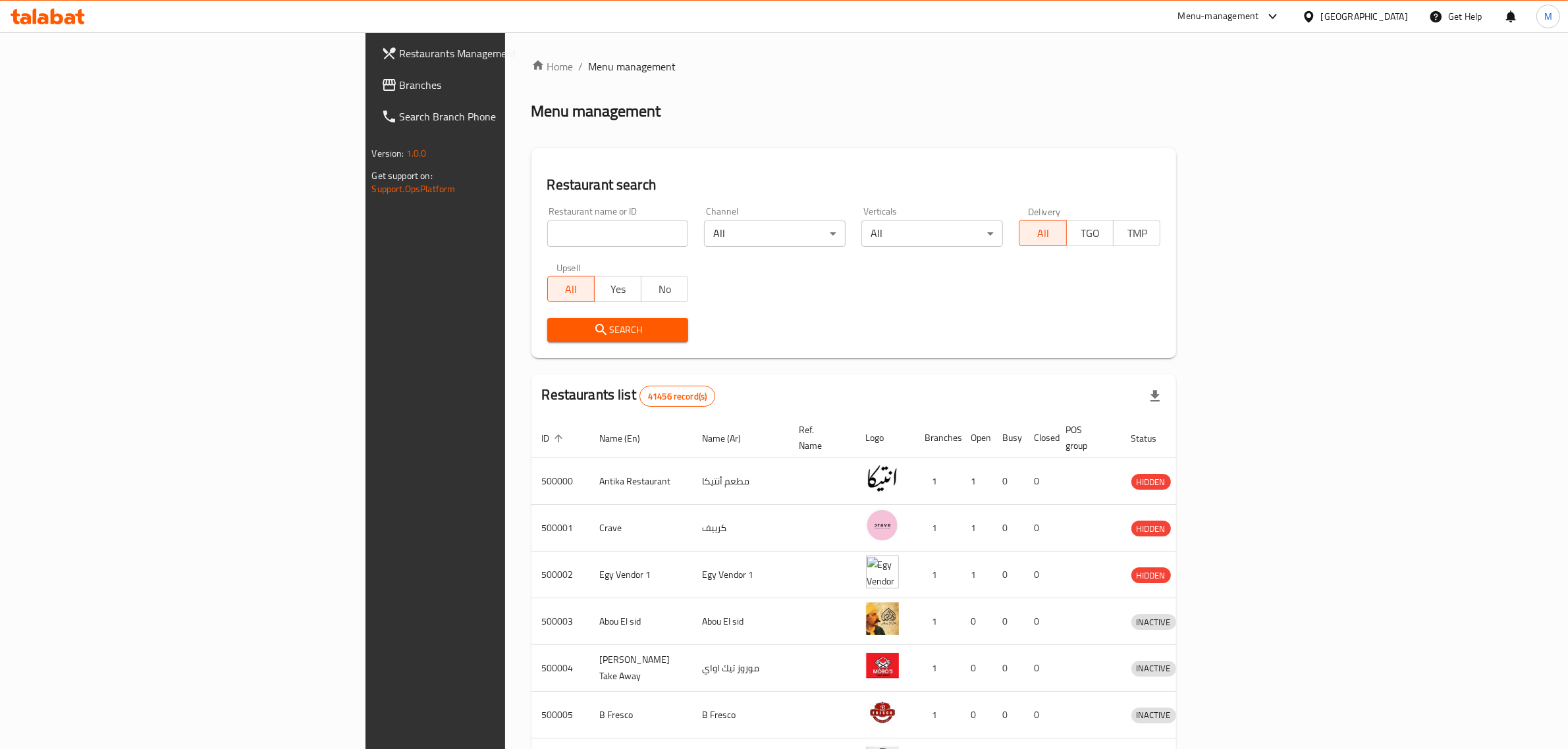
click at [399, 92] on span "Branches" at bounding box center [508, 84] width 217 height 16
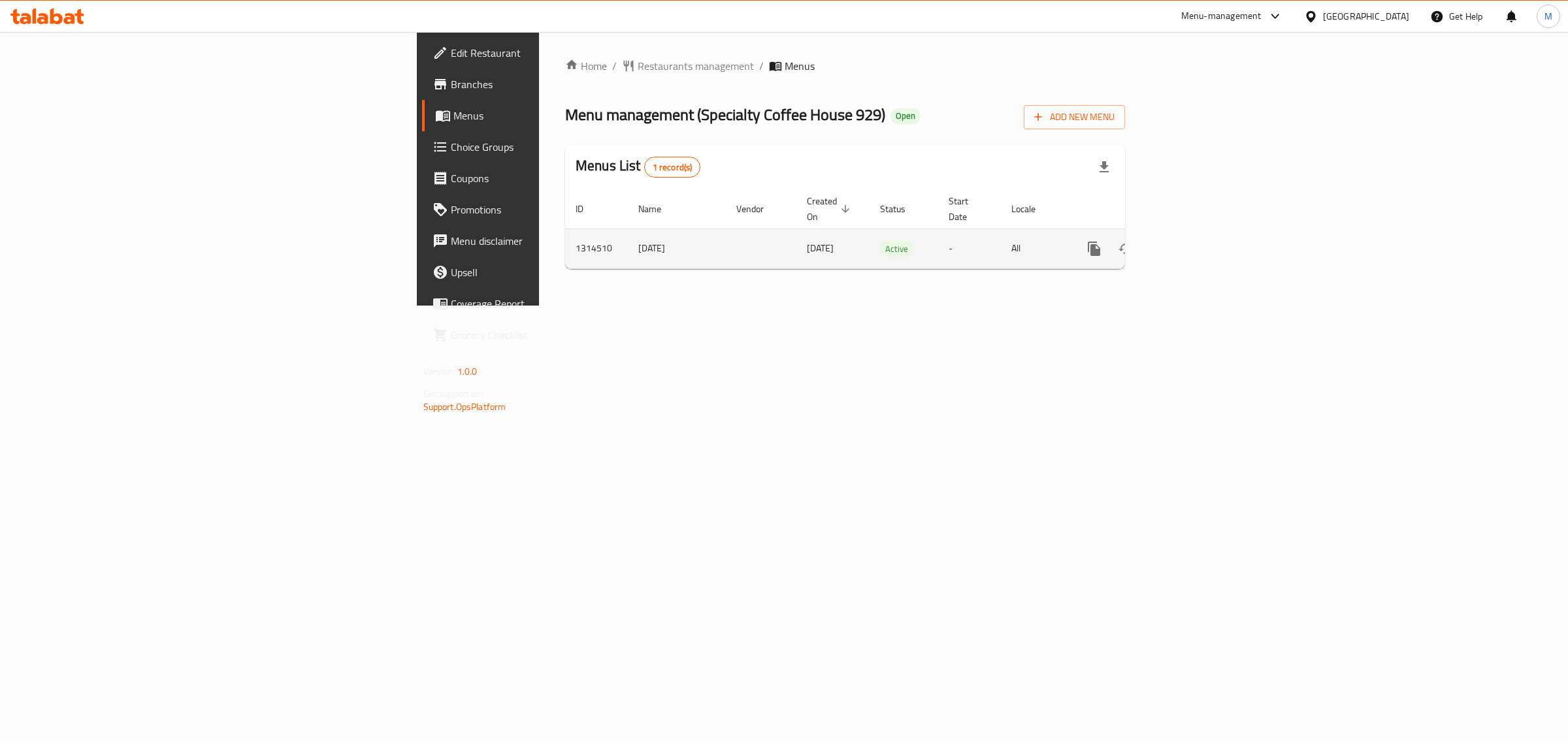
click at [565, 240] on td "1314510" at bounding box center [596, 248] width 62 height 40
copy td "1314510"
click at [1196, 241] on icon "enhanced table" at bounding box center [1188, 248] width 15 height 15
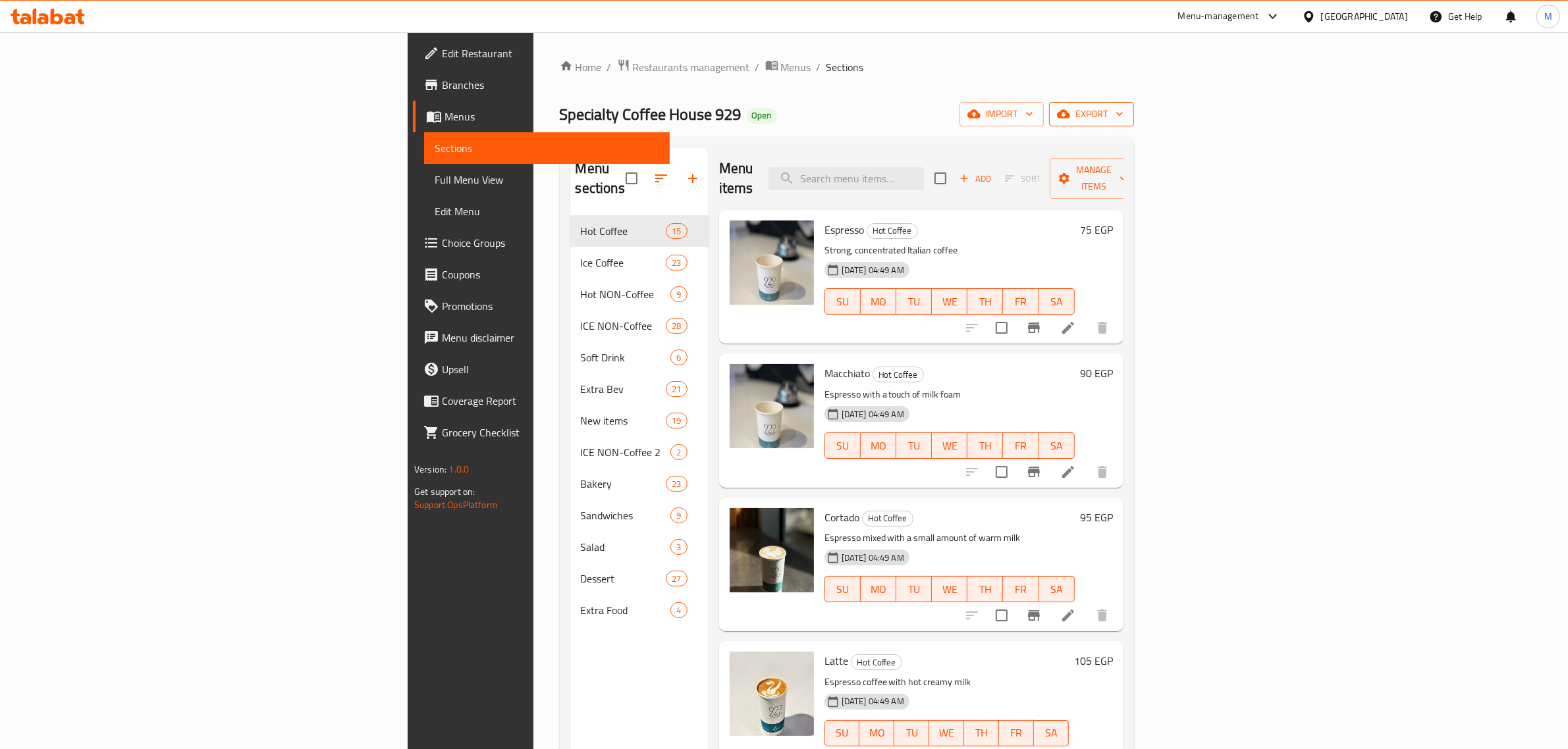
click at [1134, 105] on button "export" at bounding box center [1092, 114] width 85 height 24
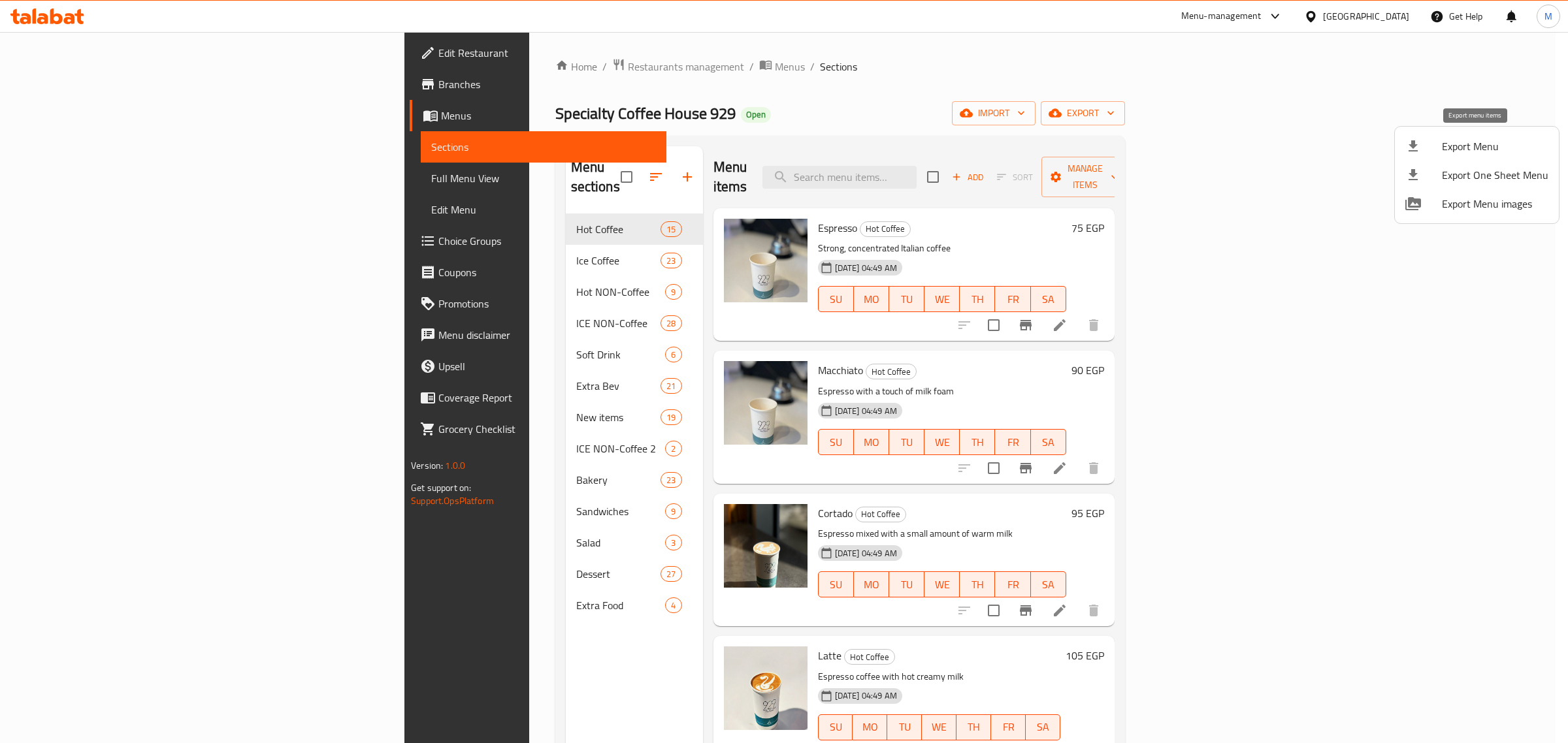
click at [1461, 140] on span "Export Menu" at bounding box center [1495, 146] width 107 height 15
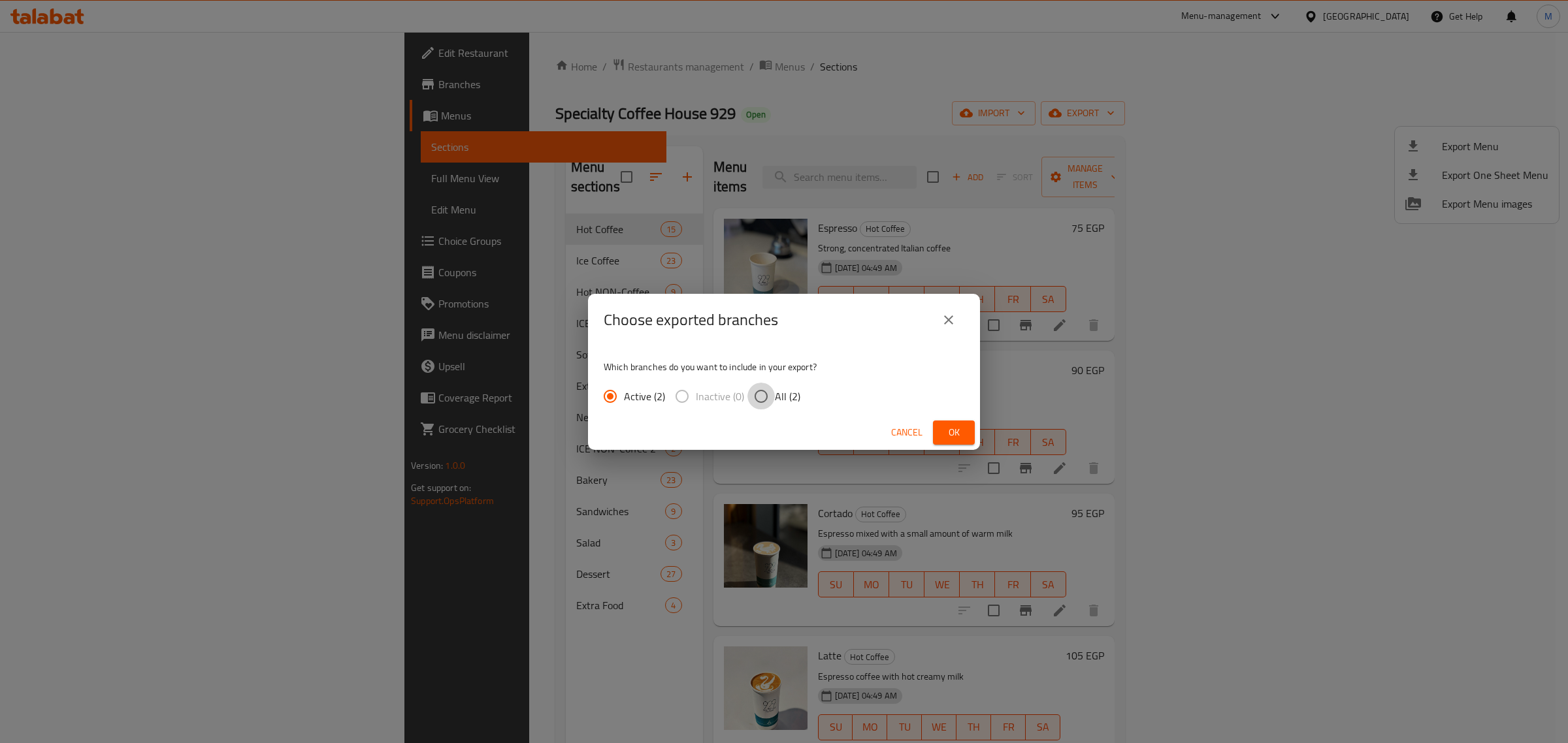
click at [752, 389] on input "All (2)" at bounding box center [761, 396] width 27 height 27
radio input "true"
click at [946, 421] on button "Ok" at bounding box center [953, 432] width 42 height 24
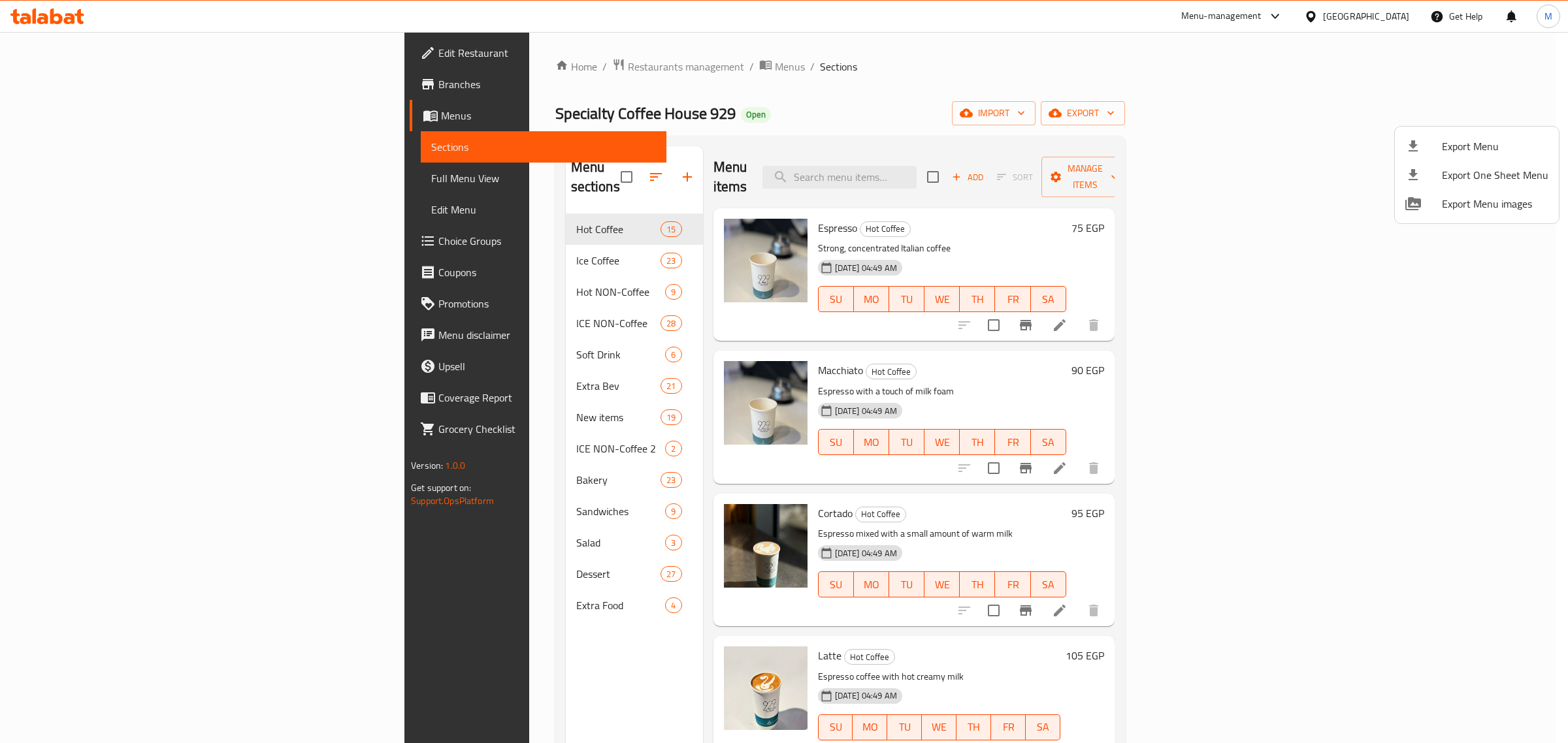
drag, startPoint x: 954, startPoint y: 363, endPoint x: 945, endPoint y: 370, distance: 11.4
click at [954, 363] on div at bounding box center [784, 371] width 1568 height 743
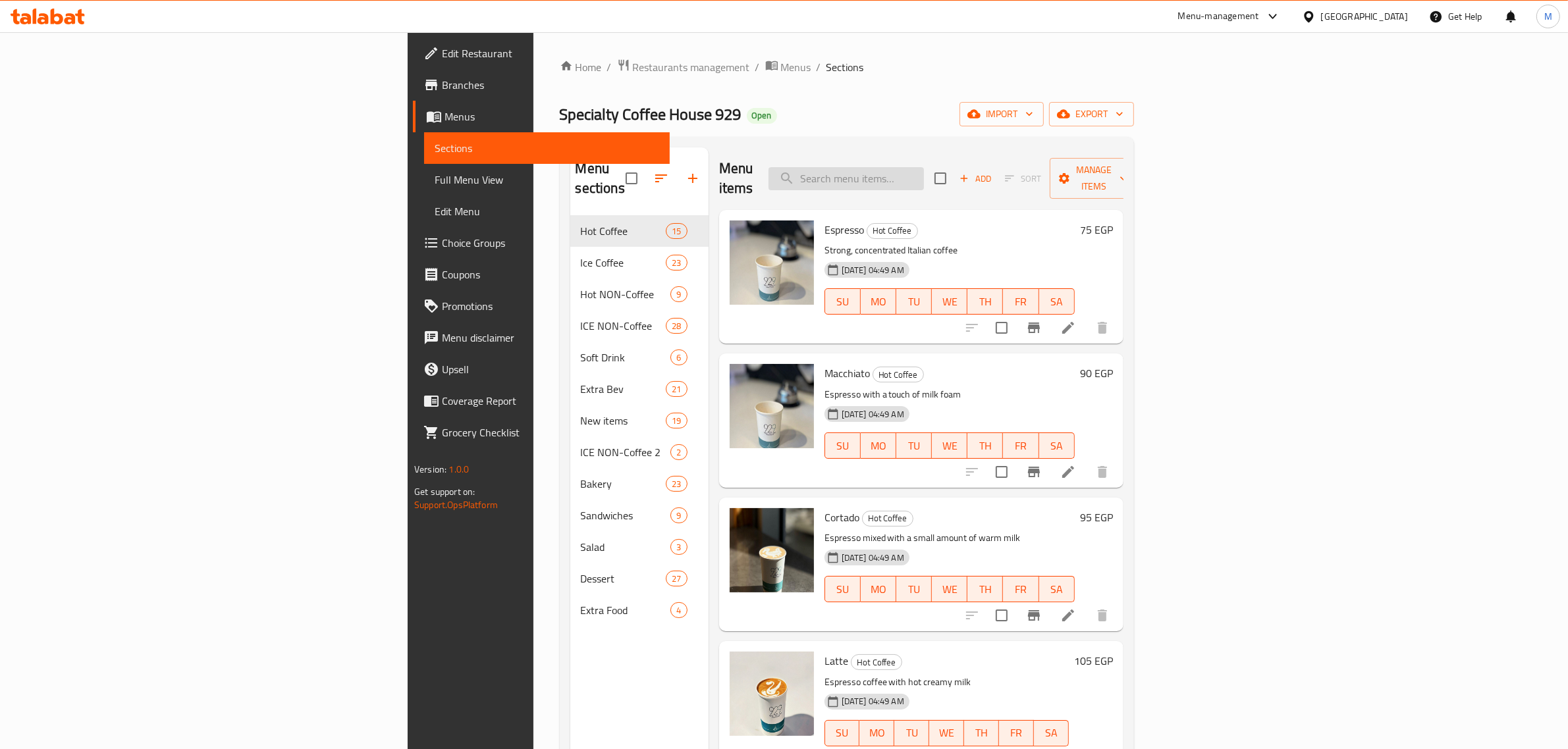
click at [924, 167] on input "search" at bounding box center [846, 179] width 156 height 23
paste input "Ethiopa, Guji Hamb ICE"
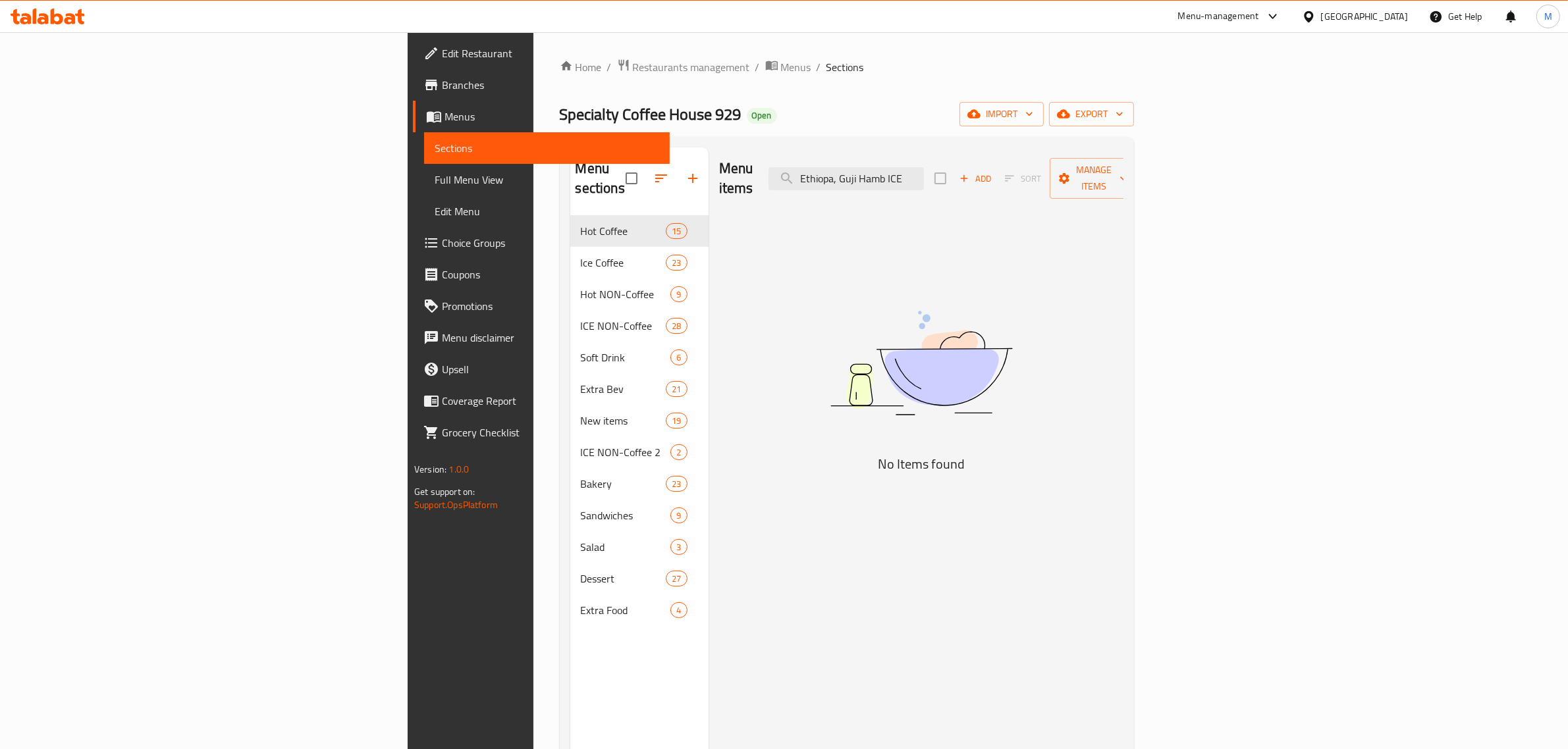
drag, startPoint x: 985, startPoint y: 169, endPoint x: 1134, endPoint y: 198, distance: 151.8
click at [1123, 198] on div "Menu items Ethiopa, Guji Hamb ICE Add Sort Manage items No Items found" at bounding box center [916, 522] width 415 height 749
click at [924, 173] on input "Ethiopa" at bounding box center [846, 179] width 156 height 23
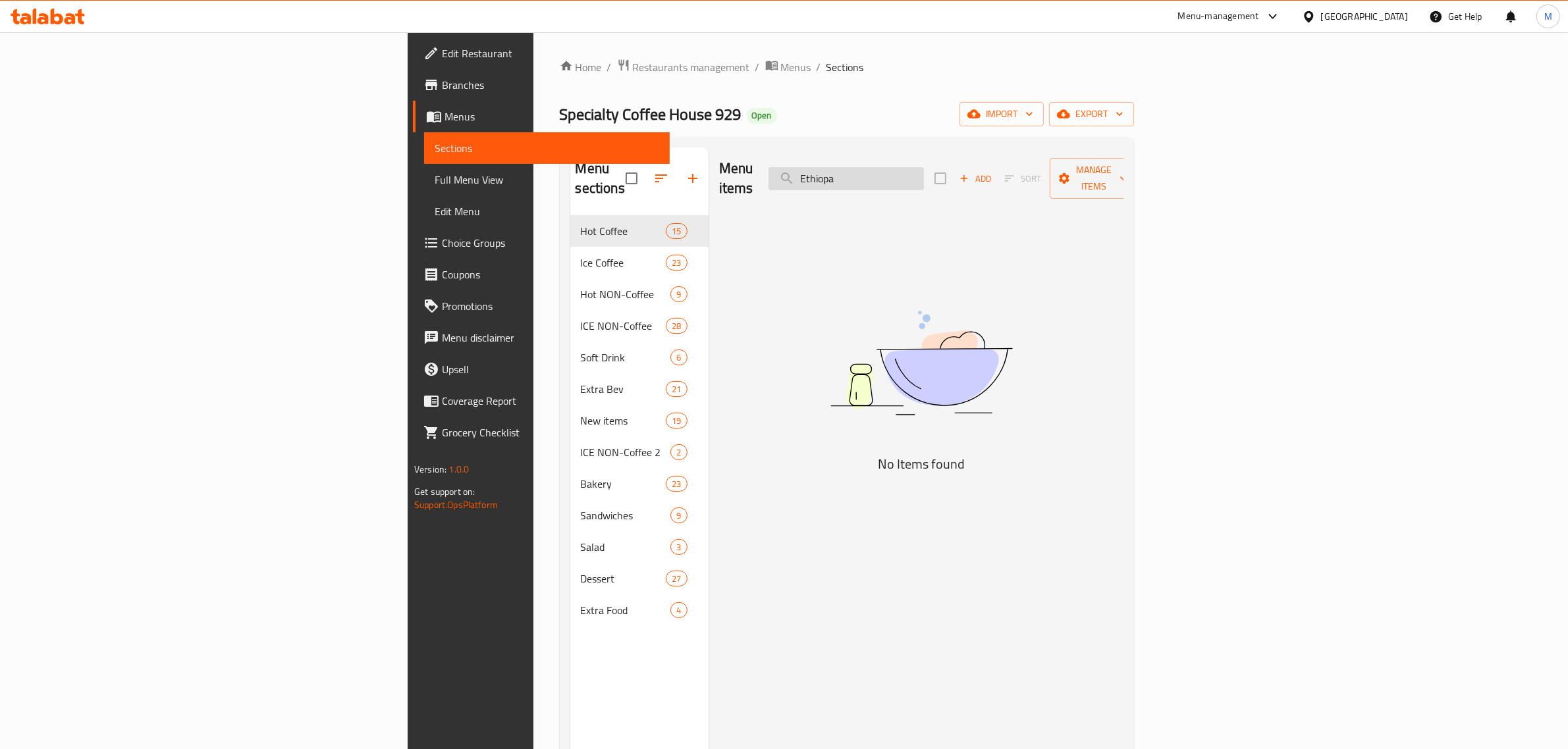
paste input "[PERSON_NAME]"
click at [924, 169] on input "[GEOGRAPHIC_DATA]" at bounding box center [846, 179] width 156 height 23
paste input "[GEOGRAPHIC_DATA]"
click at [924, 175] on input "[GEOGRAPHIC_DATA]" at bounding box center [846, 179] width 156 height 23
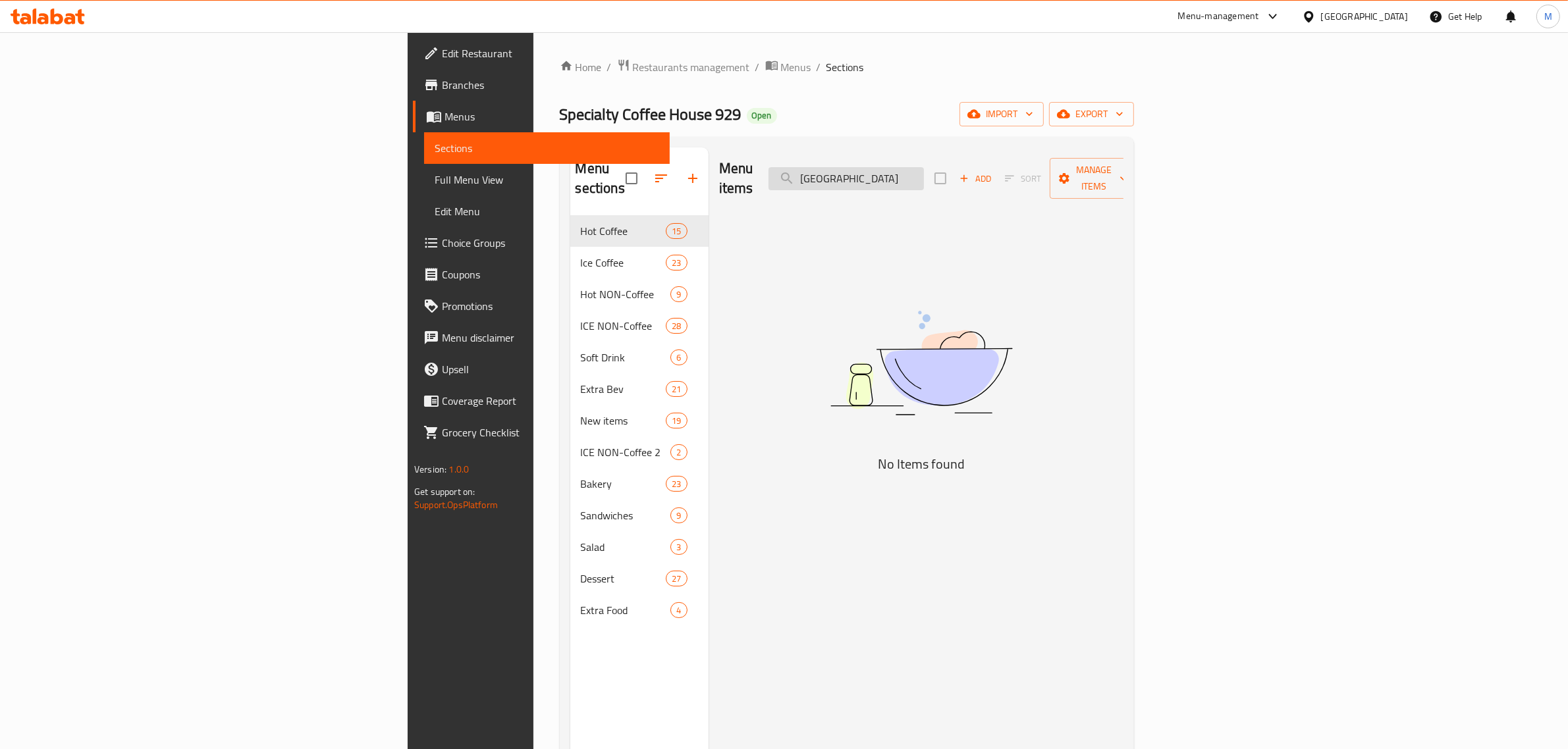
click at [924, 175] on input "[GEOGRAPHIC_DATA]" at bounding box center [846, 179] width 156 height 23
paste input "Elyos ice"
type input "Elyos ice"
click at [924, 178] on input "Elyos ice" at bounding box center [846, 179] width 156 height 23
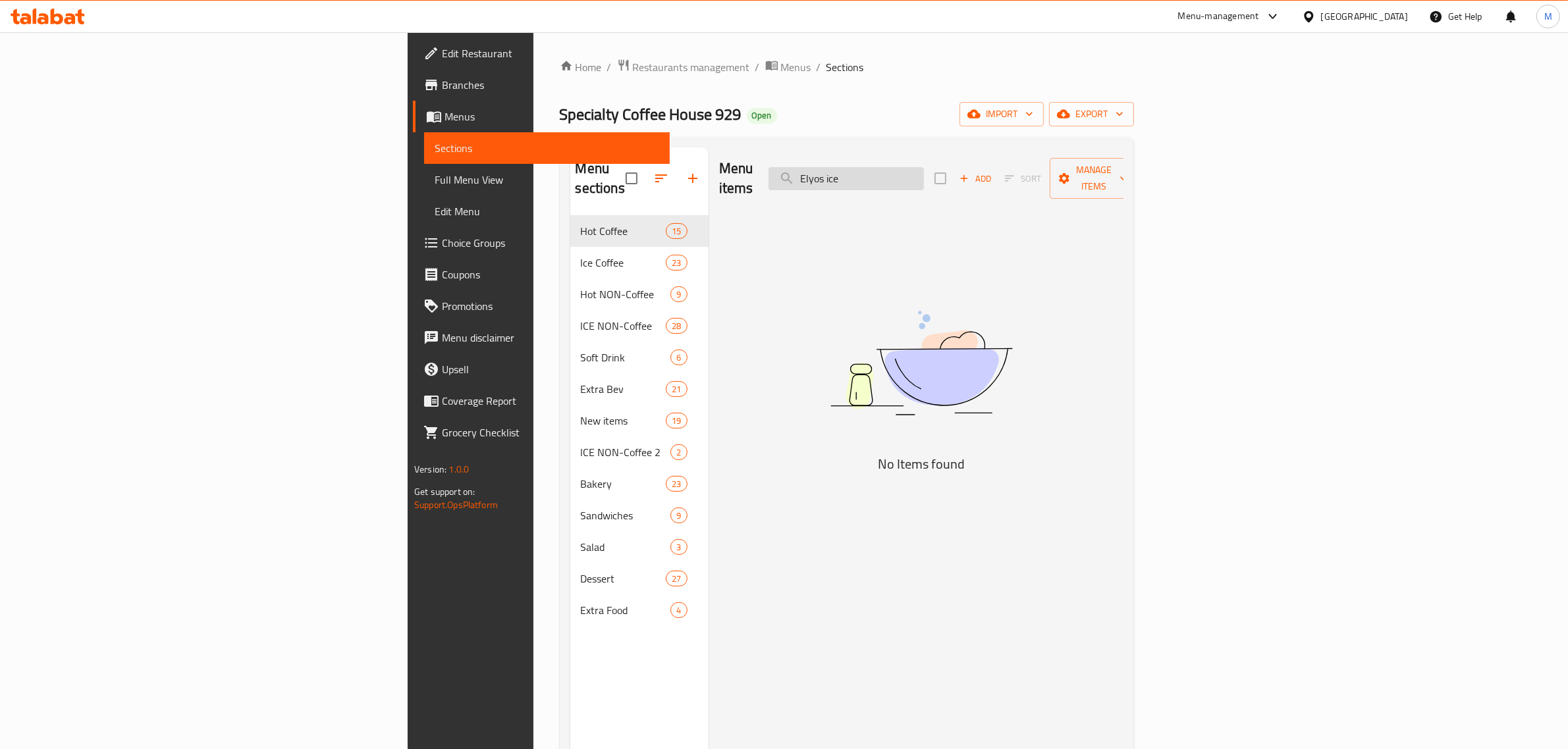
click at [924, 178] on input "Elyos ice" at bounding box center [846, 179] width 156 height 23
paste input "[GEOGRAPHIC_DATA]"
click at [924, 175] on input "Burun" at bounding box center [846, 179] width 156 height 23
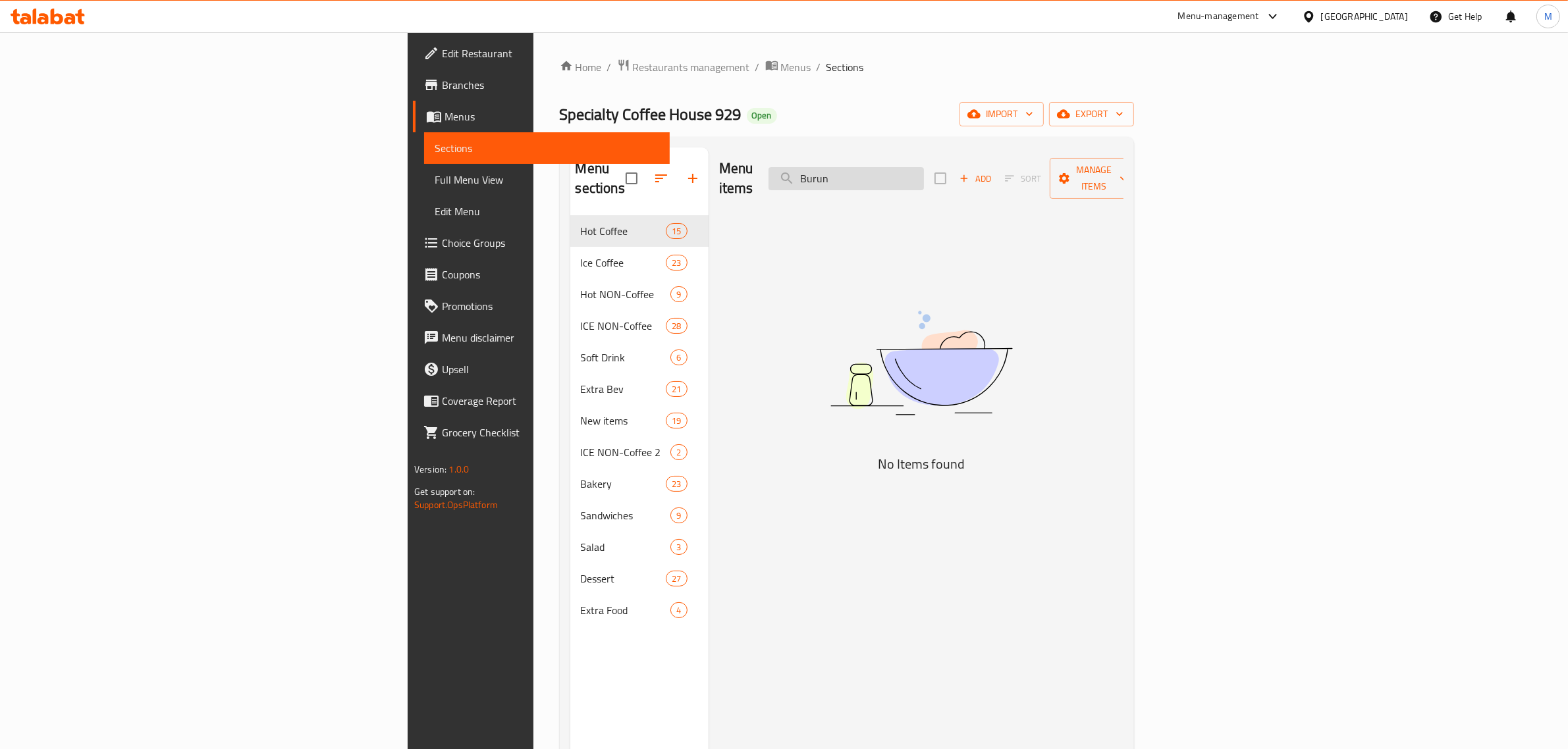
paste input "Ethiopian"
type input "Ethiopian"
click at [924, 178] on input "Ethiopian" at bounding box center [846, 179] width 156 height 23
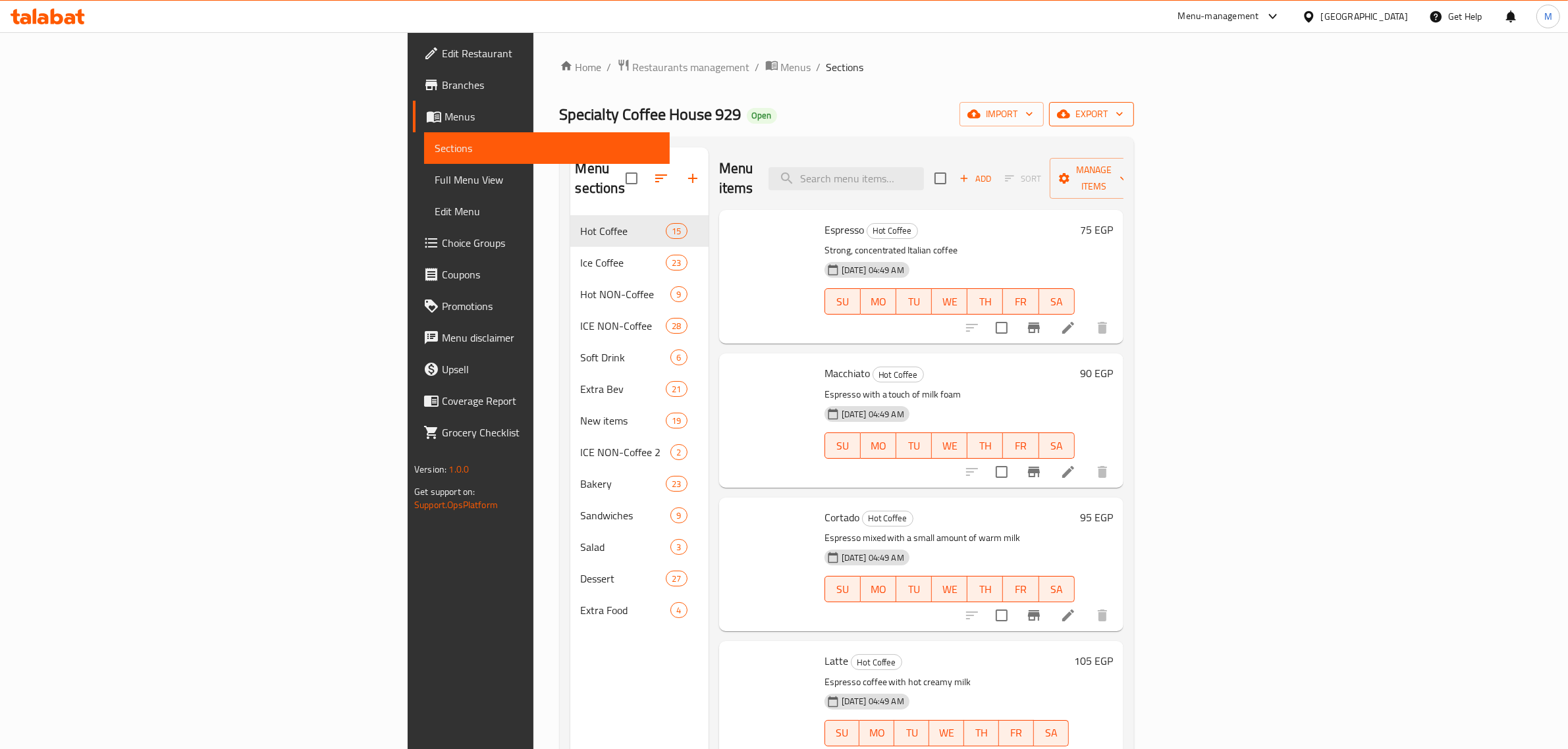
click at [1123, 113] on span "export" at bounding box center [1092, 114] width 64 height 16
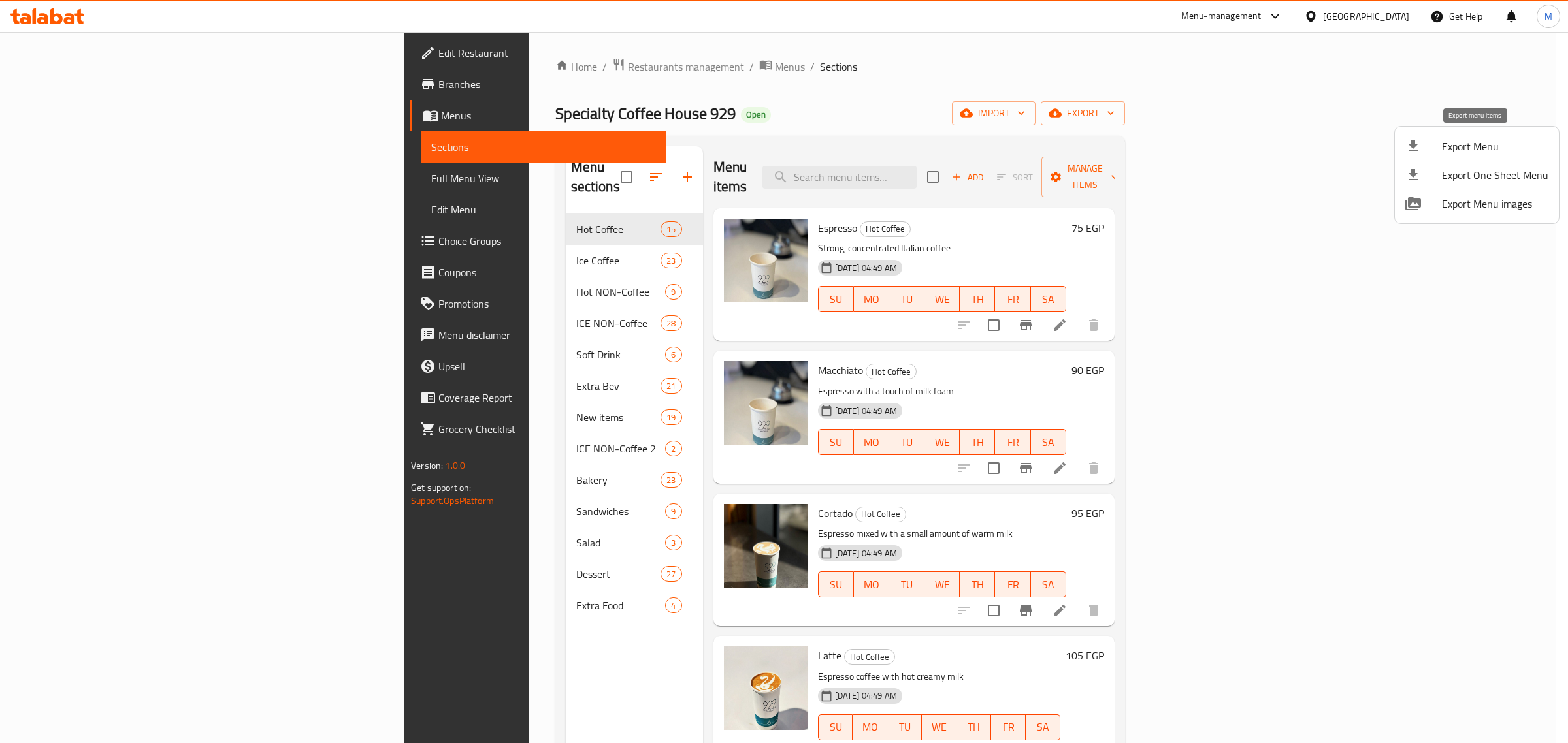
click at [1433, 150] on div at bounding box center [1424, 146] width 37 height 15
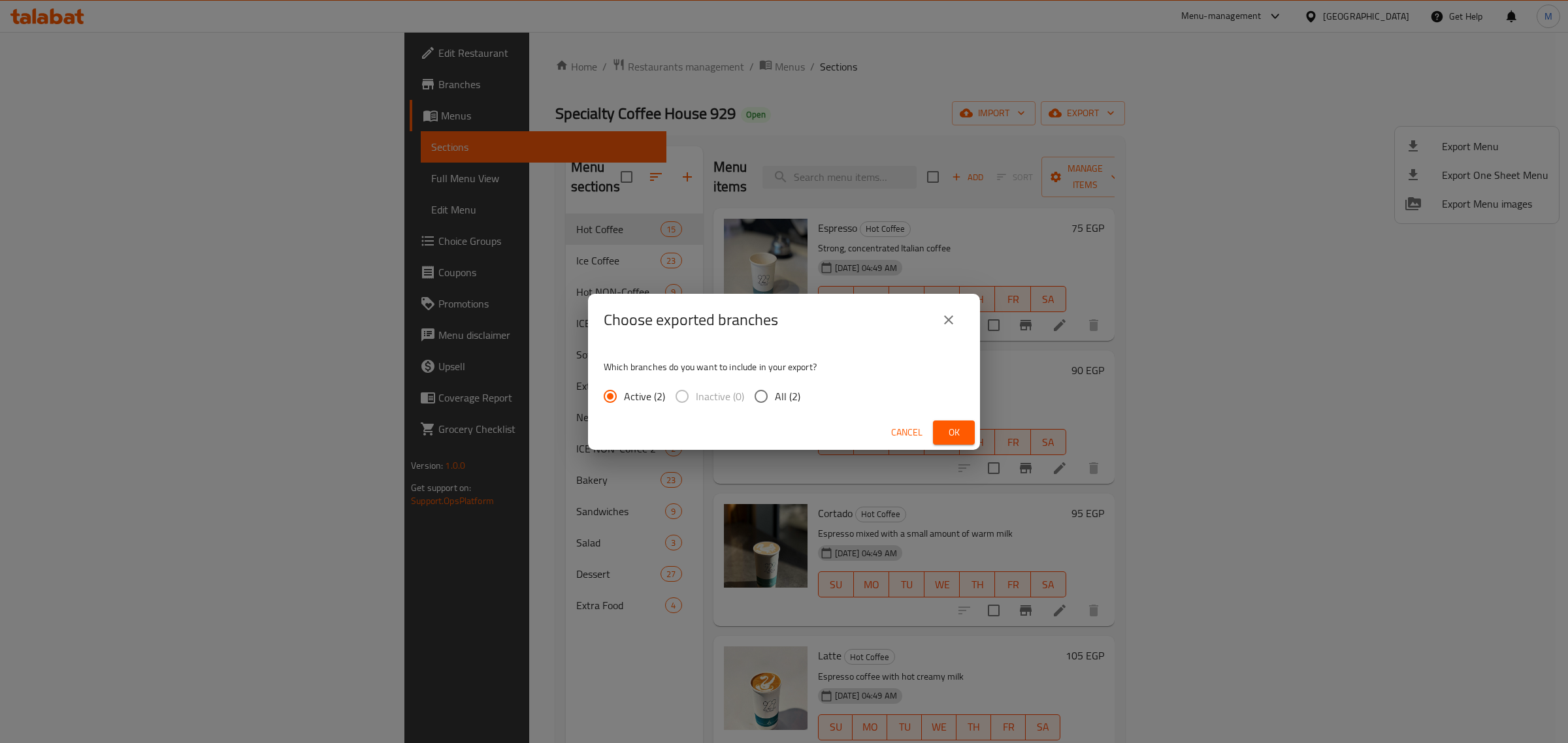
click at [799, 405] on div "Active (2) Inactive (0) All (2)" at bounding box center [707, 396] width 207 height 27
drag, startPoint x: 795, startPoint y: 381, endPoint x: 798, endPoint y: 387, distance: 6.7
click at [798, 384] on div "Which branches do you want to include in your export? Active (2) Inactive (0) A…" at bounding box center [784, 381] width 392 height 69
click at [798, 390] on span "All (2)" at bounding box center [787, 396] width 26 height 15
click at [775, 390] on input "All (2)" at bounding box center [761, 396] width 27 height 27
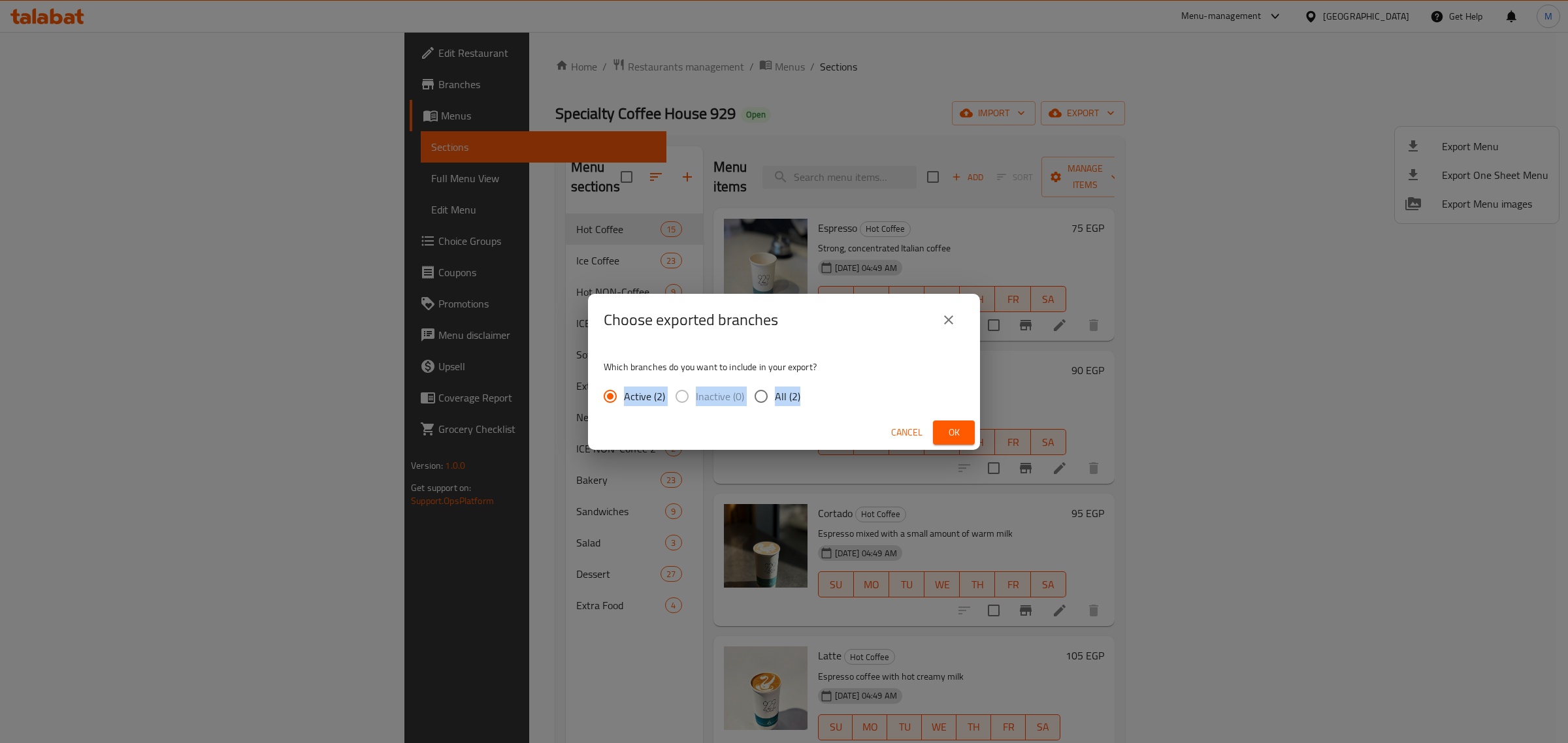
radio input "true"
click at [802, 455] on div "Choose exported branches Which branches do you want to include in your export? …" at bounding box center [784, 371] width 1568 height 743
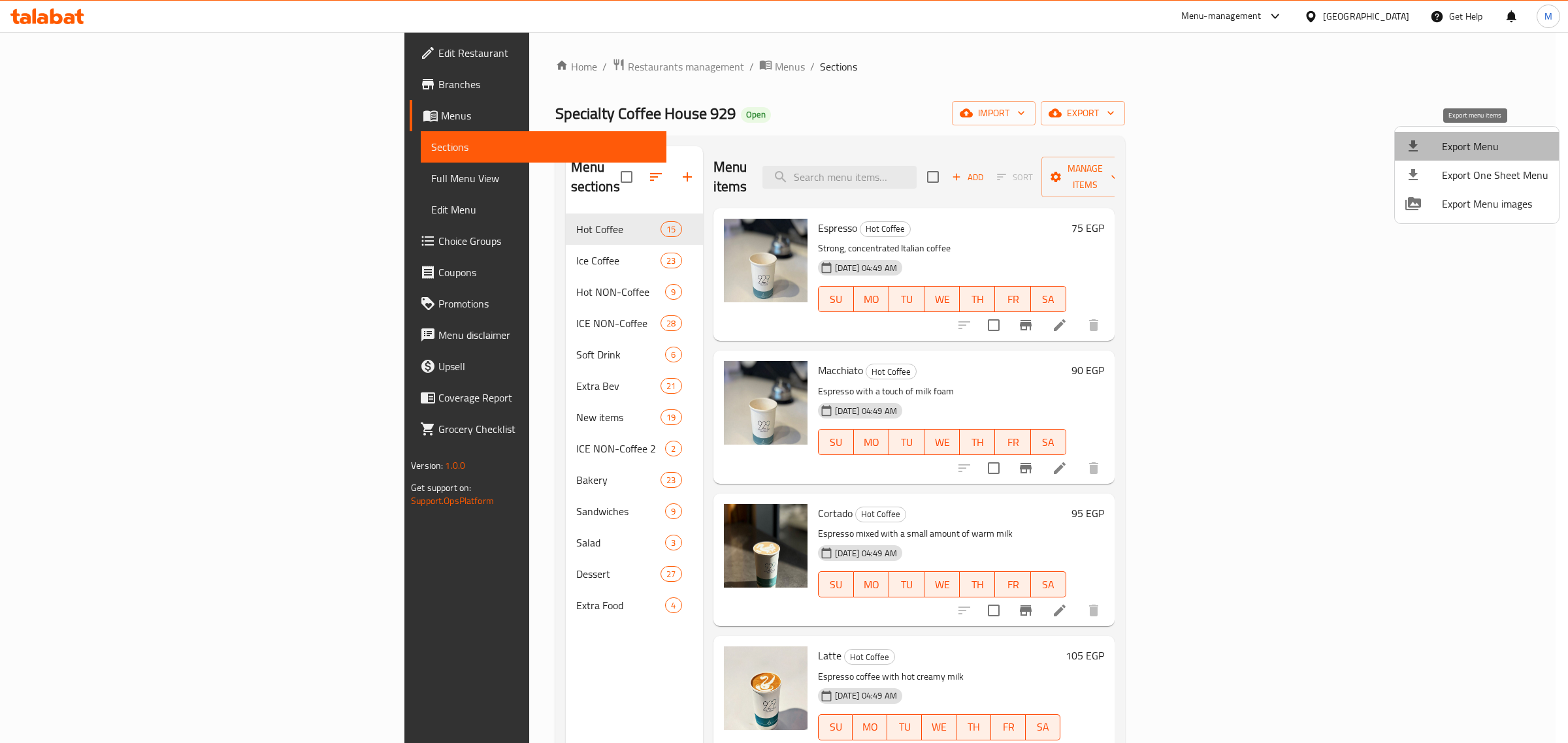
click at [1483, 151] on span "Export Menu" at bounding box center [1495, 146] width 107 height 15
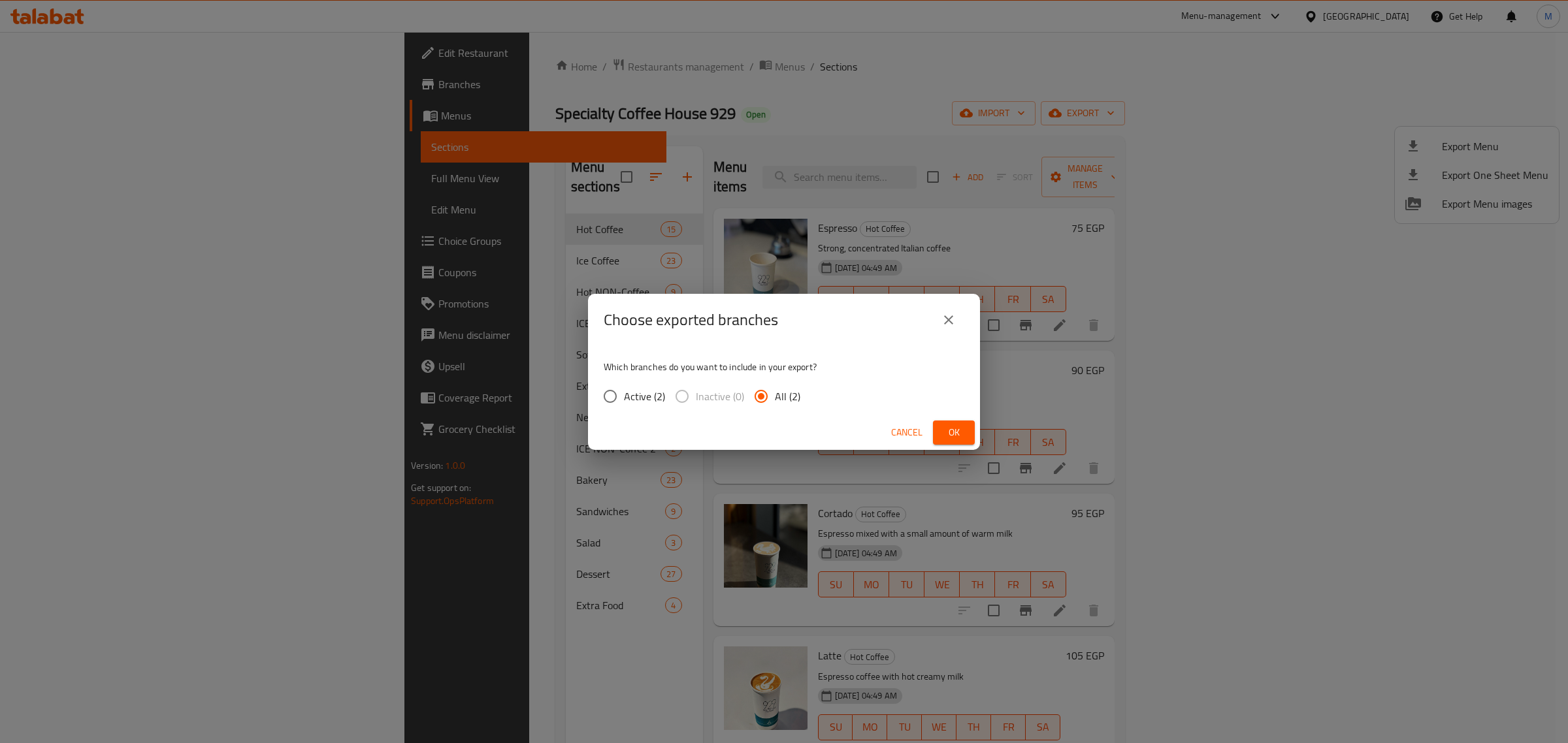
click at [949, 426] on span "Ok" at bounding box center [953, 433] width 21 height 16
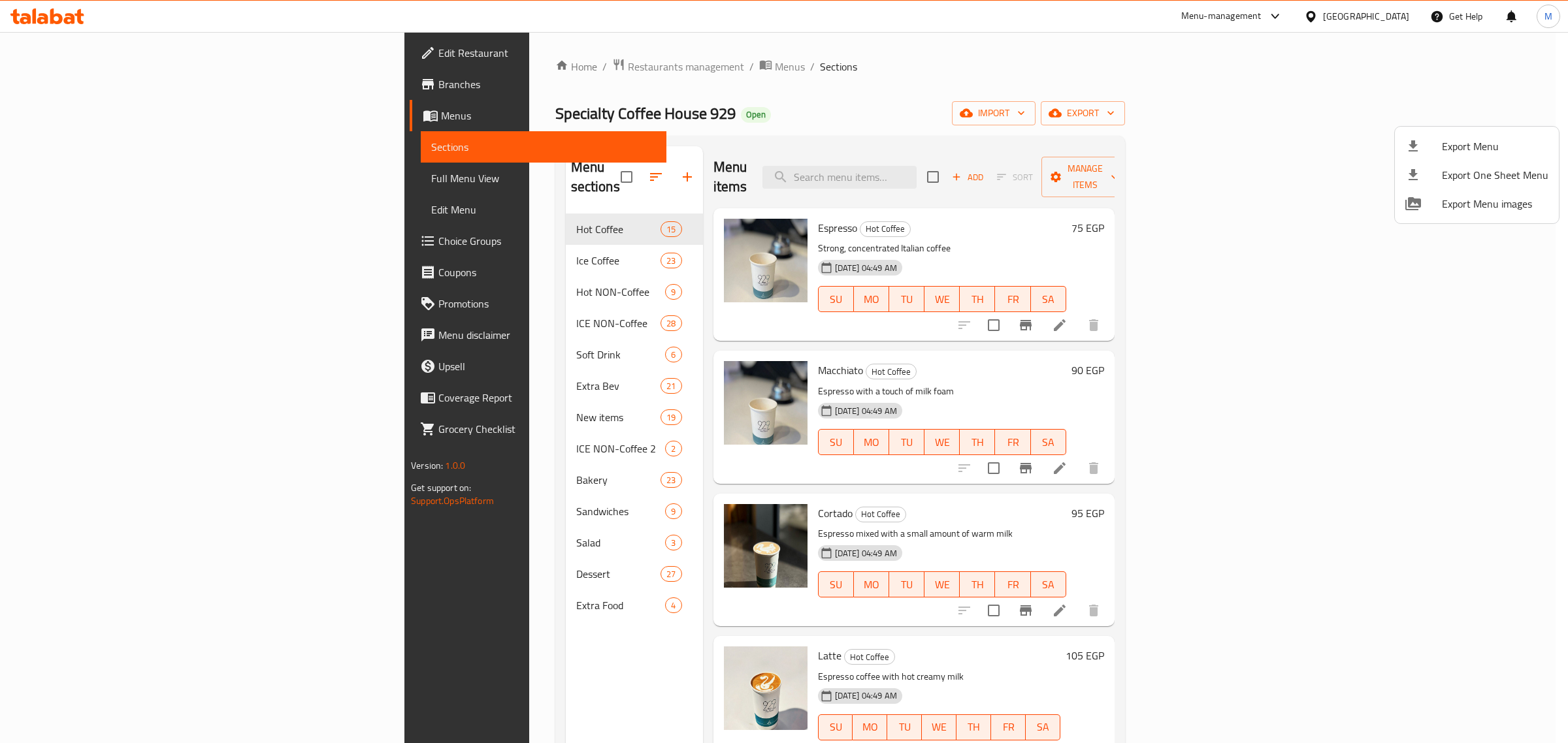
click at [1419, 312] on div at bounding box center [784, 371] width 1568 height 743
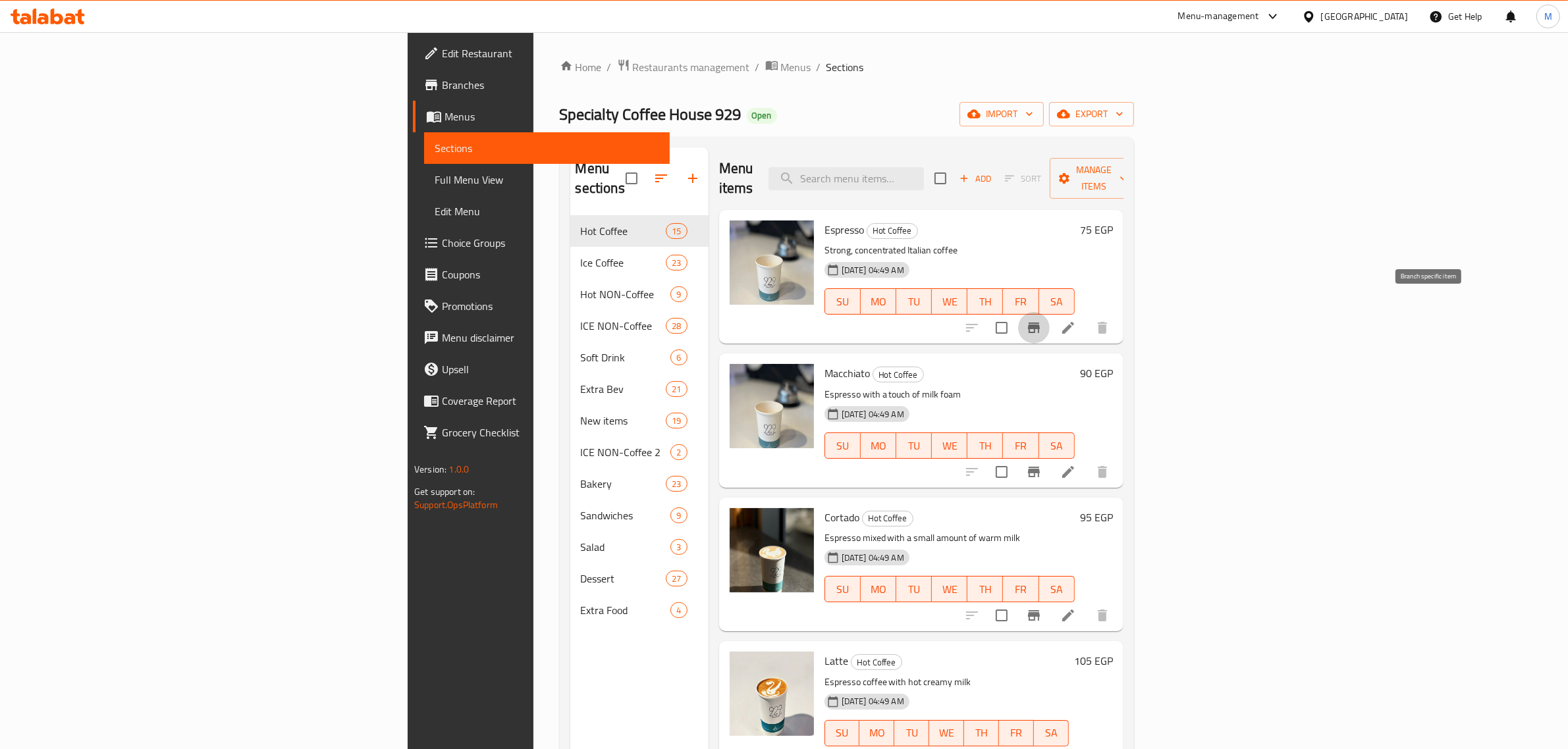
click at [1042, 320] on icon "Branch-specific-item" at bounding box center [1034, 327] width 16 height 16
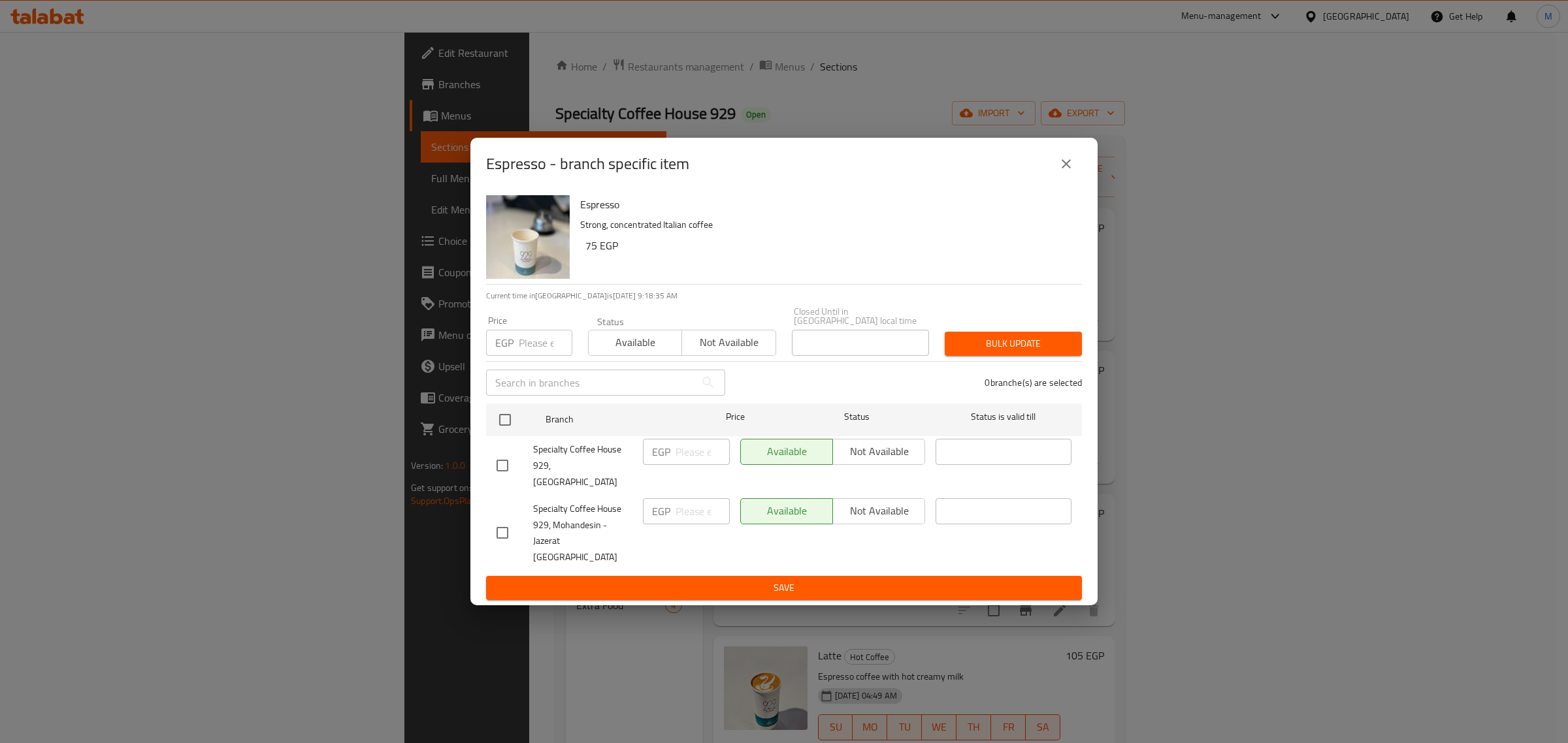
click at [1075, 179] on button "close" at bounding box center [1066, 164] width 32 height 32
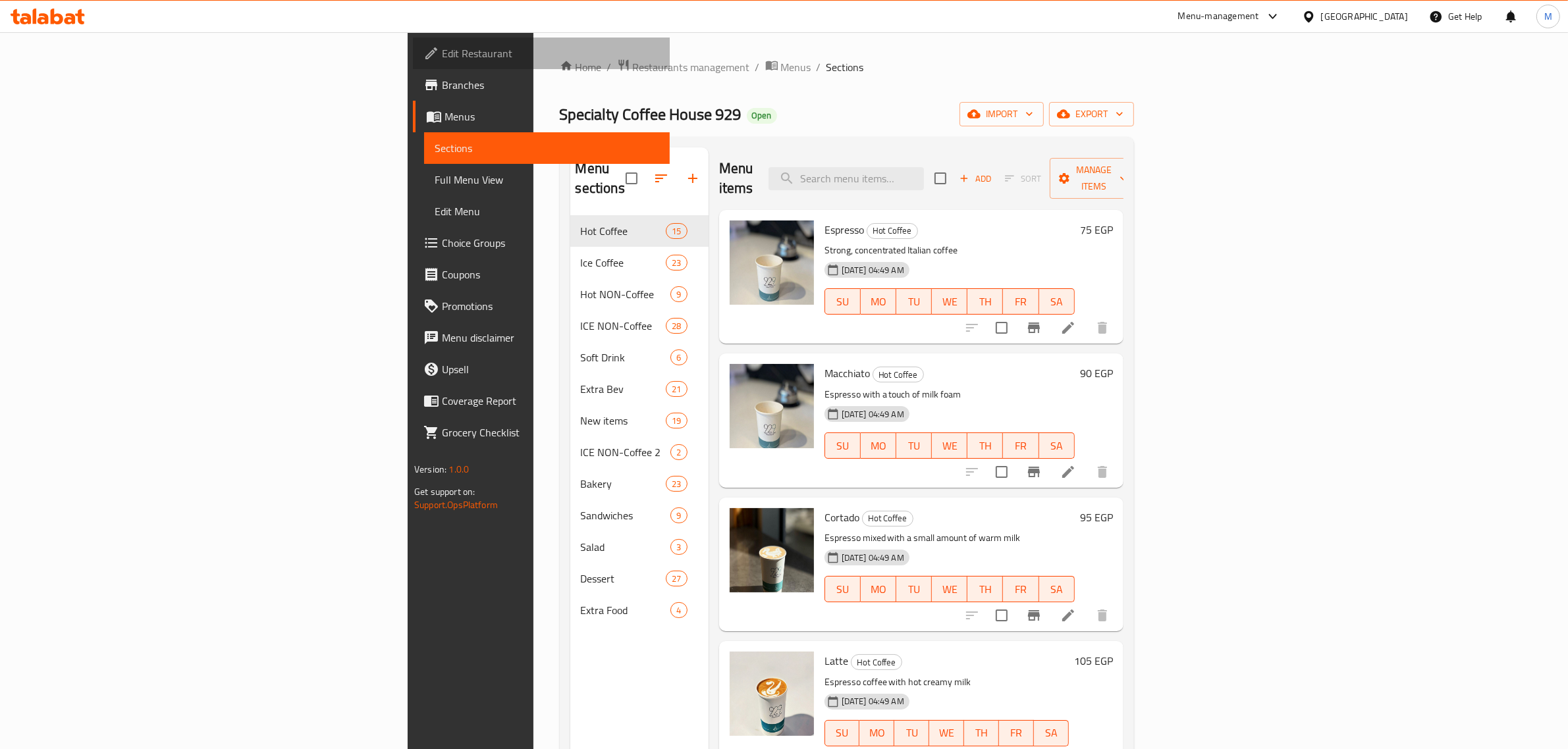
click at [442, 53] on span "Edit Restaurant" at bounding box center [550, 53] width 217 height 16
